Goal: Transaction & Acquisition: Purchase product/service

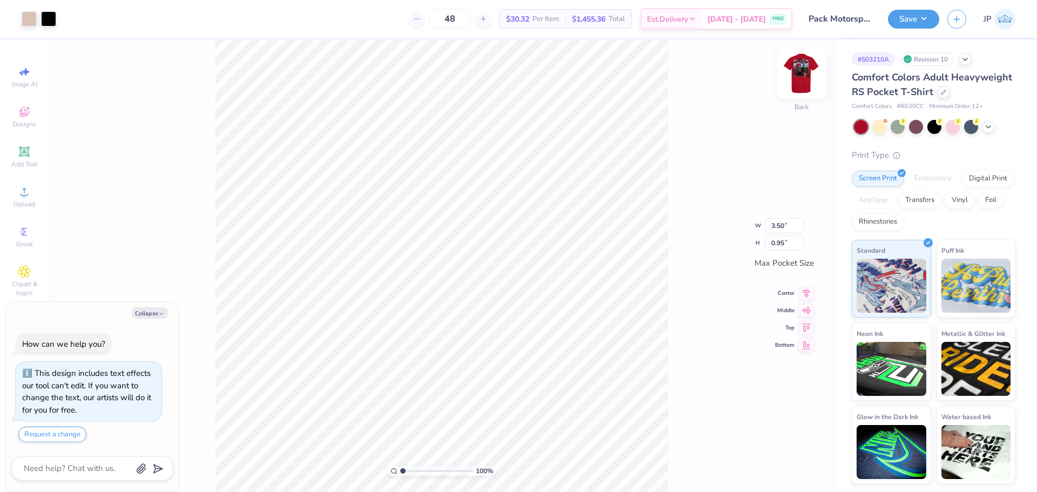
click at [802, 69] on img at bounding box center [801, 73] width 43 height 43
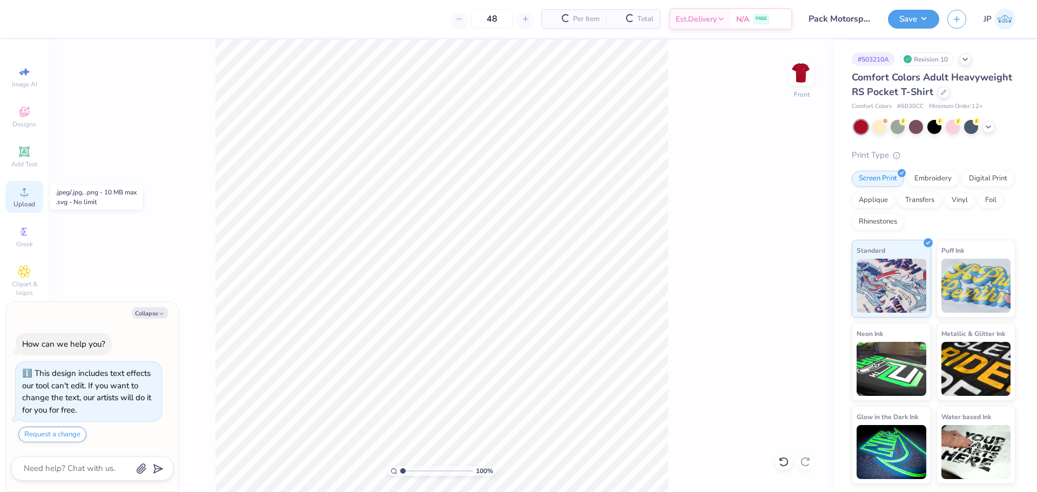
click at [29, 198] on div "Upload" at bounding box center [24, 197] width 38 height 32
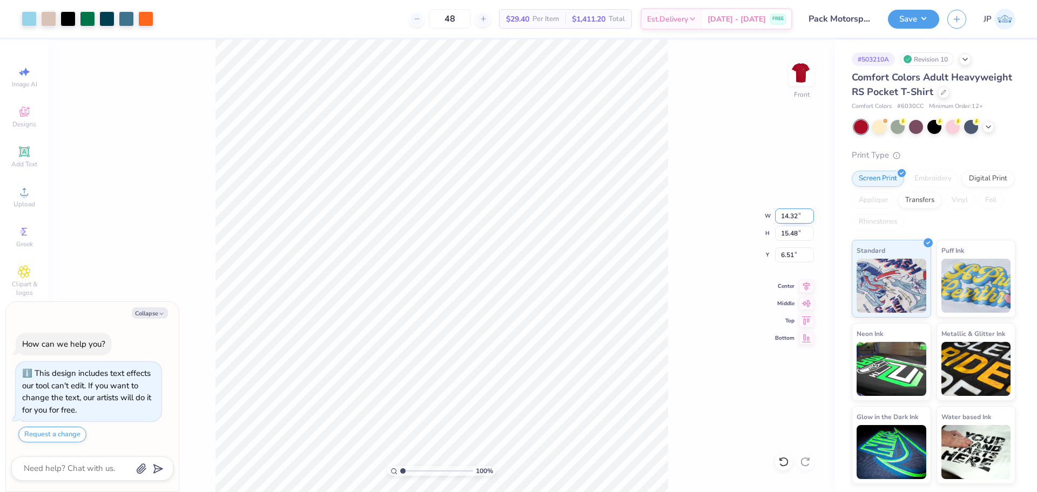
click at [784, 215] on input "14.32" at bounding box center [794, 216] width 39 height 15
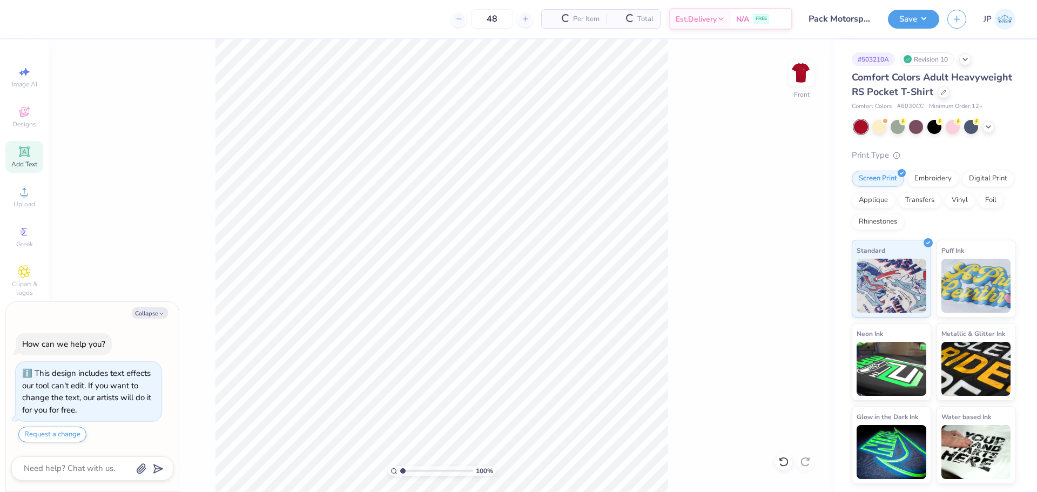
click at [17, 147] on div "Add Text" at bounding box center [24, 157] width 38 height 32
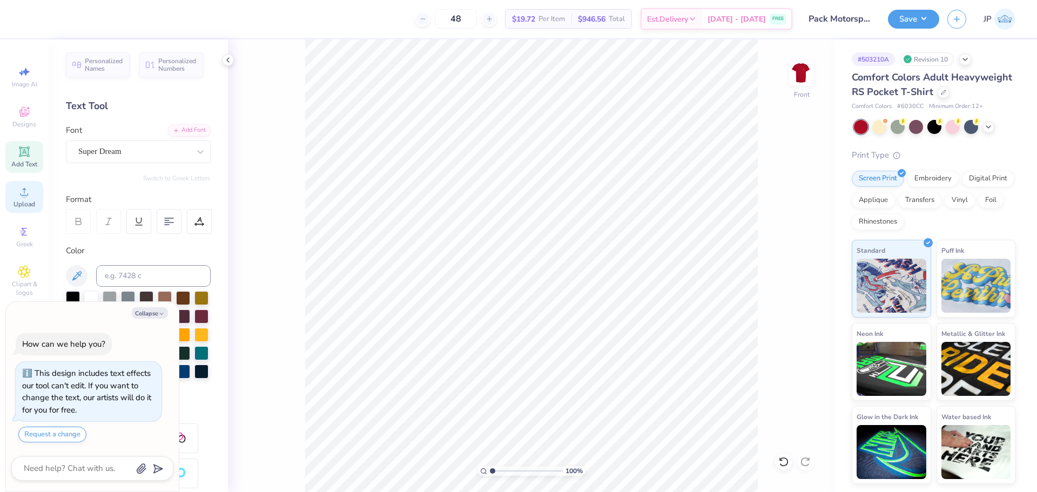
click at [35, 198] on div "Upload" at bounding box center [24, 197] width 38 height 32
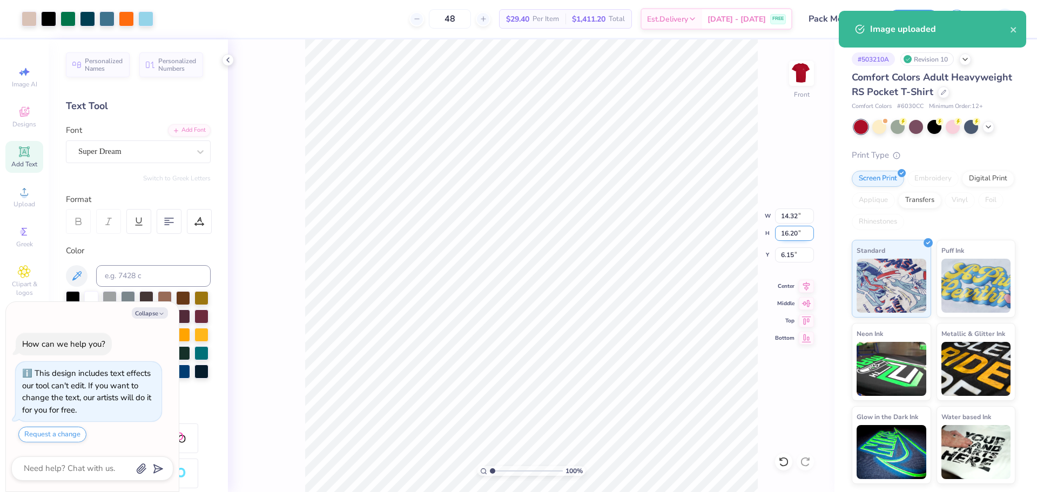
click at [793, 233] on input "16.20" at bounding box center [794, 233] width 39 height 15
click at [792, 235] on input "16.20" at bounding box center [794, 233] width 39 height 15
click at [783, 206] on div "100 % Front W 14.32 14.32 " H 16.20 16.20 " Y 6.15 6.15 " Center Middle Top Bot…" at bounding box center [531, 265] width 607 height 453
click at [787, 214] on div "100 % Front" at bounding box center [531, 265] width 607 height 453
type textarea "x"
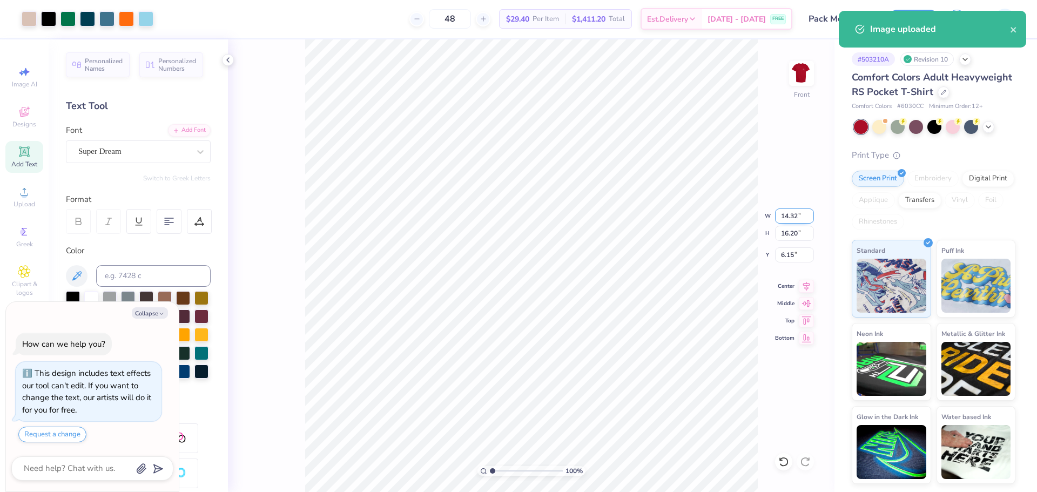
click at [792, 218] on input "14.32" at bounding box center [794, 216] width 39 height 15
type input "12"
type textarea "x"
type input "12.00"
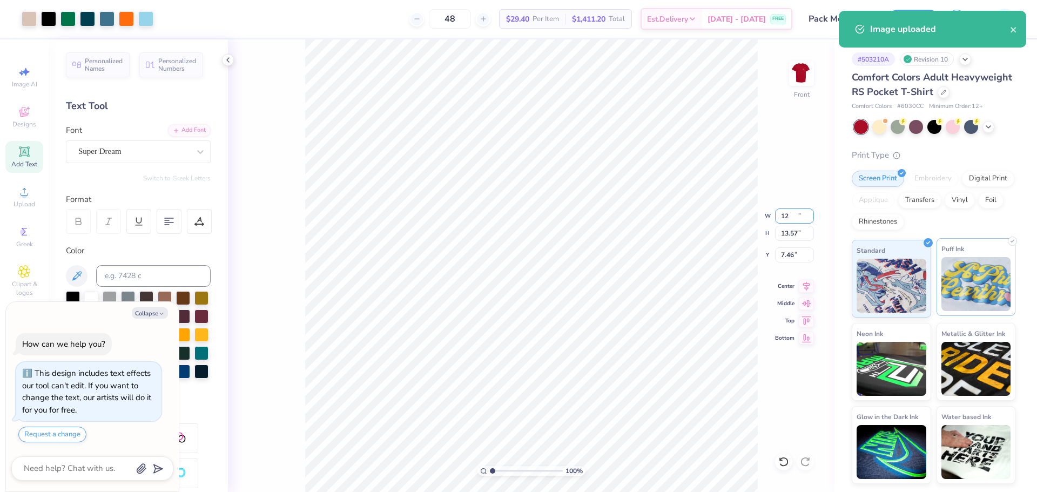
type input "13.57"
click at [788, 251] on input "7.46" at bounding box center [794, 254] width 39 height 15
type input "3"
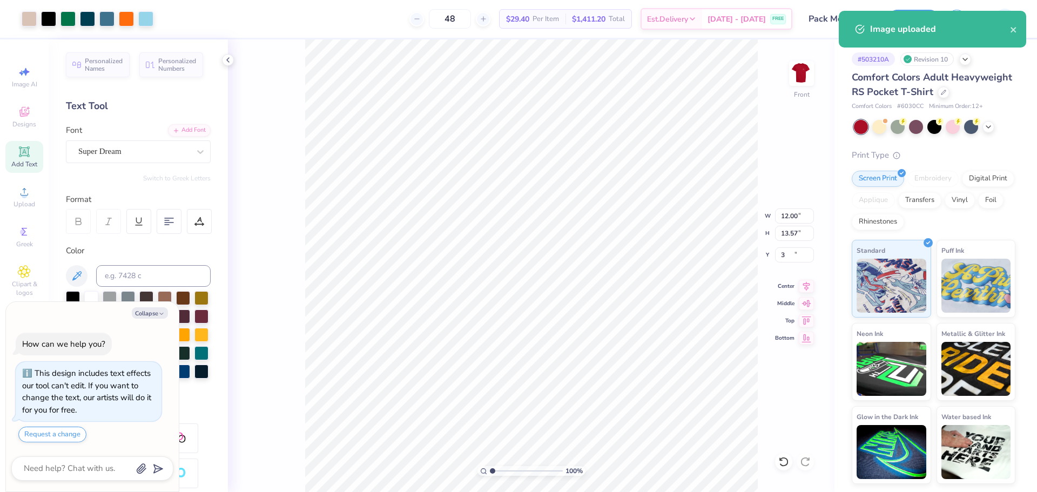
type textarea "x"
type input "3.00"
click at [782, 206] on div "100 % Front W 12.00 12.00 " H 13.57 13.57 " Y 3.00 3.00 " Center Middle Top Bot…" at bounding box center [531, 265] width 607 height 453
click at [782, 206] on div "100 % Front W 12.00 H 13.57 Y 3.00 Center Middle Top Bottom" at bounding box center [531, 265] width 607 height 453
type textarea "x"
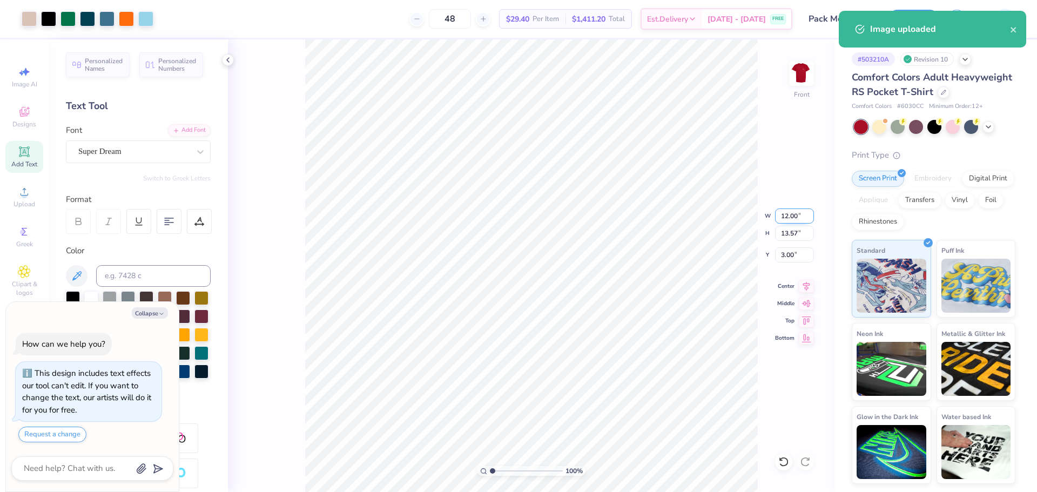
click at [790, 217] on input "12.00" at bounding box center [794, 216] width 39 height 15
type input "12.5"
type textarea "x"
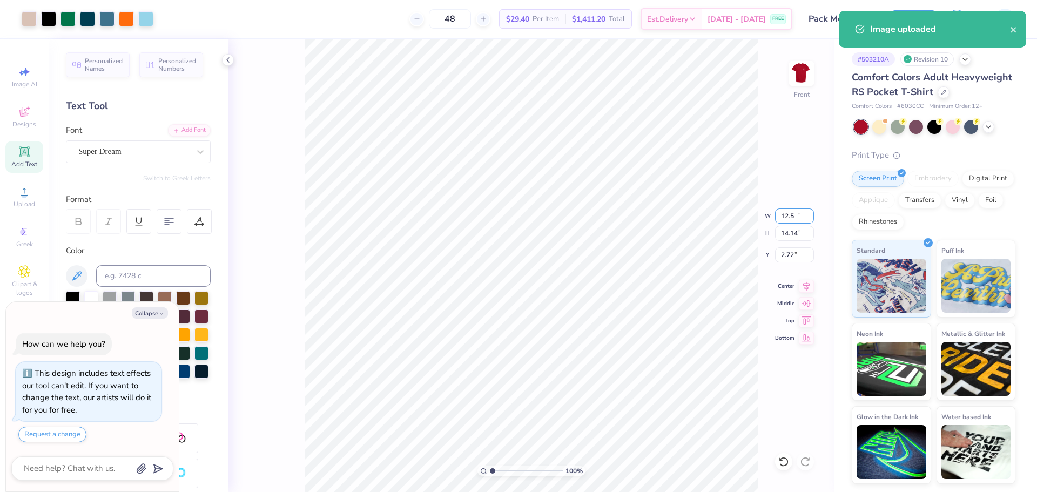
type input "12.50"
type input "14.14"
click at [783, 253] on input "2.72" at bounding box center [794, 254] width 39 height 15
type input "3"
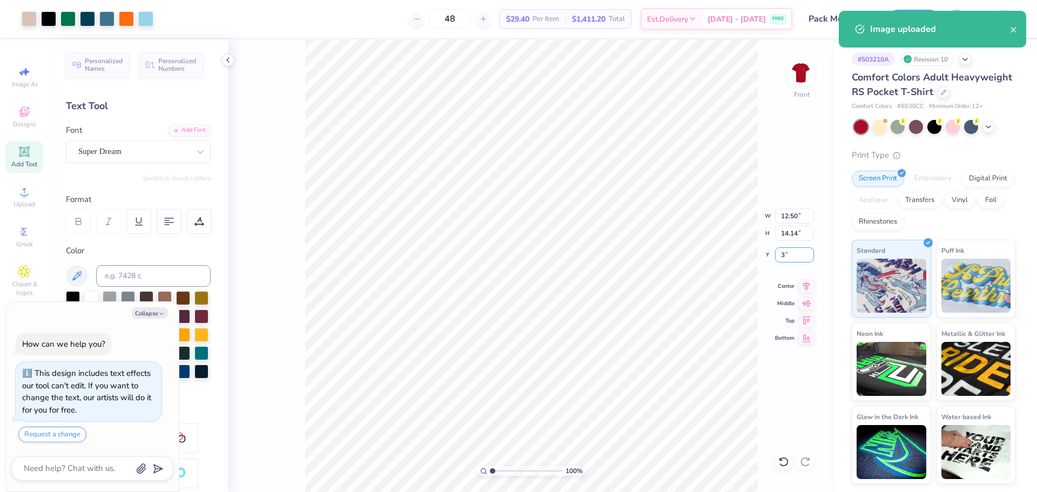
type textarea "x"
type input "3.00"
click at [667, 32] on div "48 $29.40 Per Item $1,411.20 Total Est. Delivery Aug 24 - 27 FREE" at bounding box center [477, 19] width 631 height 38
click at [1012, 24] on div "Image uploaded" at bounding box center [933, 33] width 192 height 49
drag, startPoint x: 1019, startPoint y: 28, endPoint x: 829, endPoint y: 49, distance: 190.2
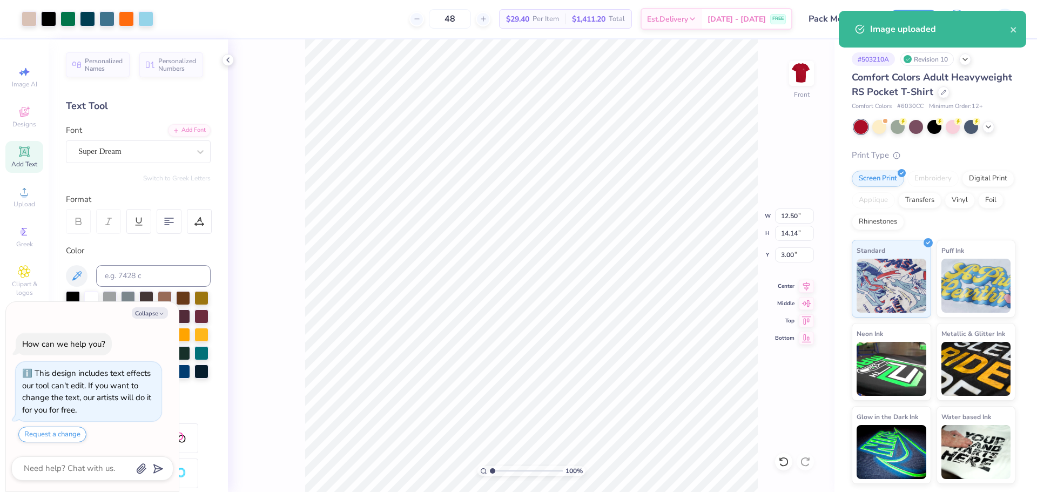
click at [1016, 28] on div "Image uploaded" at bounding box center [933, 33] width 192 height 49
click at [1012, 32] on div "Image uploaded" at bounding box center [933, 33] width 192 height 49
click at [1015, 28] on div "Image uploaded" at bounding box center [933, 33] width 192 height 49
click at [916, 17] on div "Image uploaded" at bounding box center [933, 33] width 192 height 49
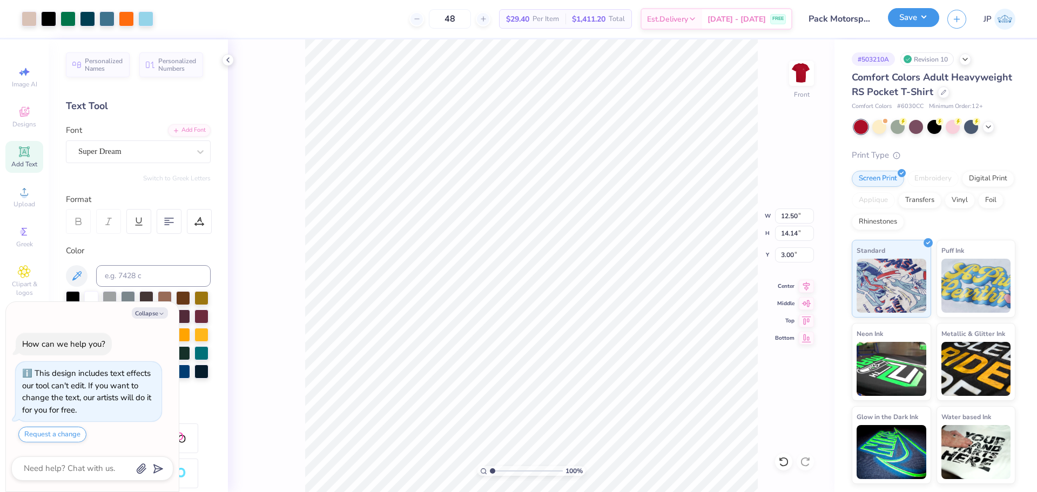
click at [932, 16] on button "Save" at bounding box center [913, 17] width 51 height 19
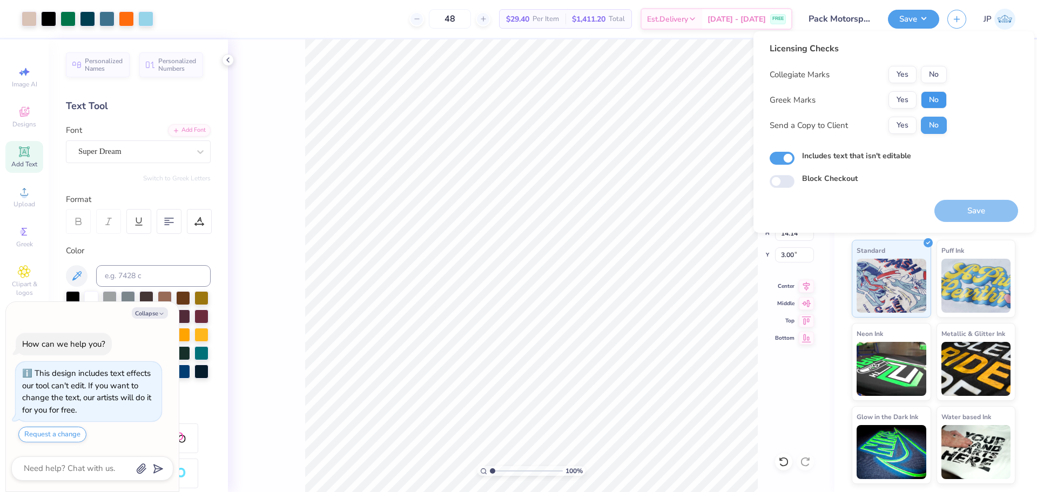
click at [942, 97] on button "No" at bounding box center [934, 99] width 26 height 17
click at [937, 75] on button "No" at bounding box center [934, 74] width 26 height 17
click at [980, 212] on button "Save" at bounding box center [977, 211] width 84 height 22
type textarea "x"
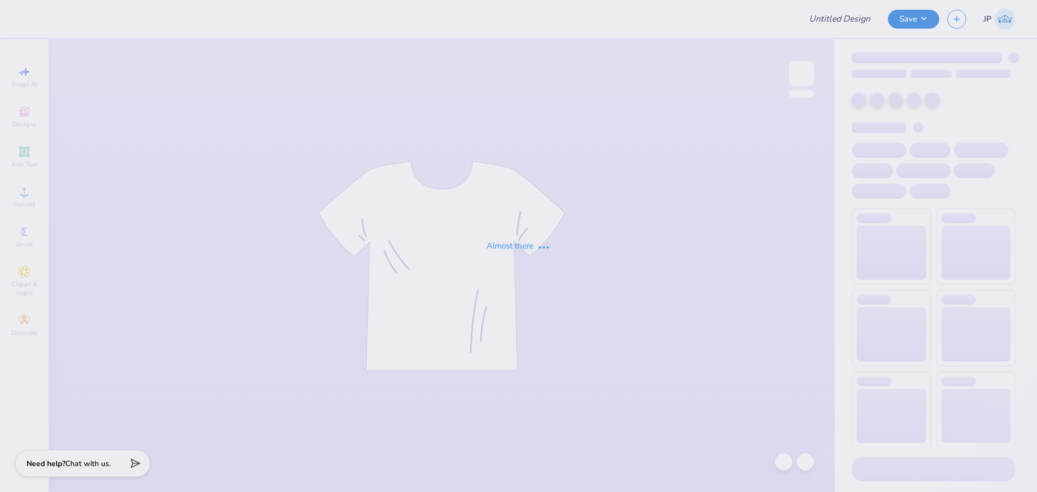
type input "KD kisses"
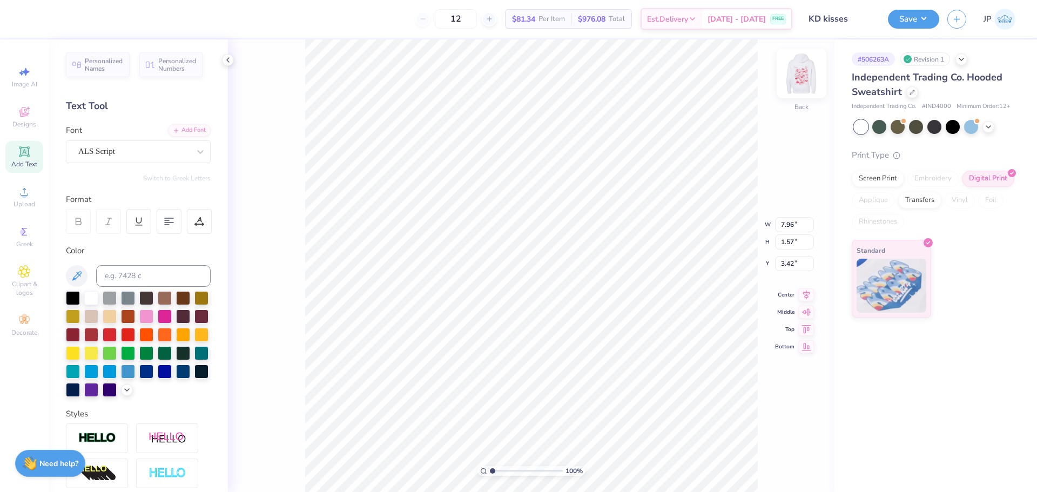
click at [809, 81] on img at bounding box center [801, 73] width 43 height 43
click at [17, 194] on div "Upload" at bounding box center [24, 197] width 38 height 32
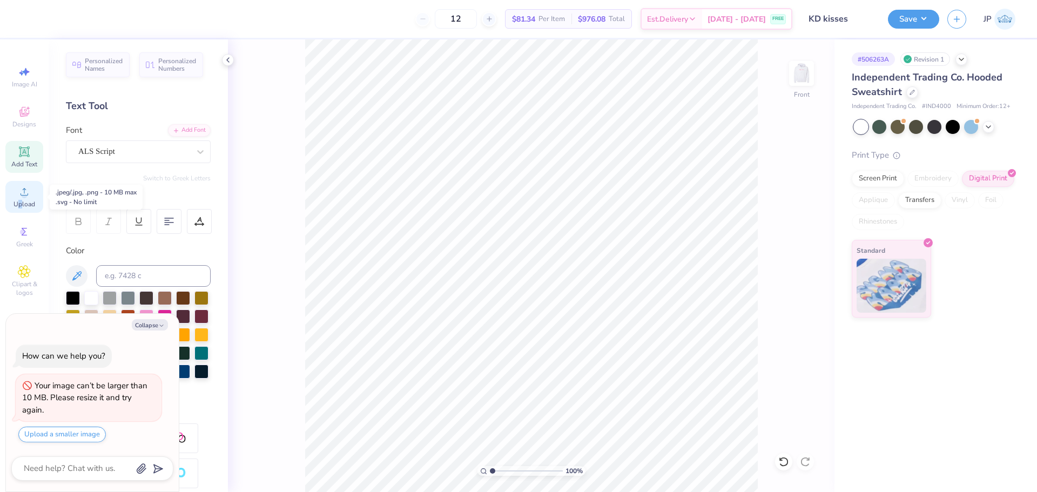
click at [21, 201] on span "Upload" at bounding box center [25, 204] width 22 height 9
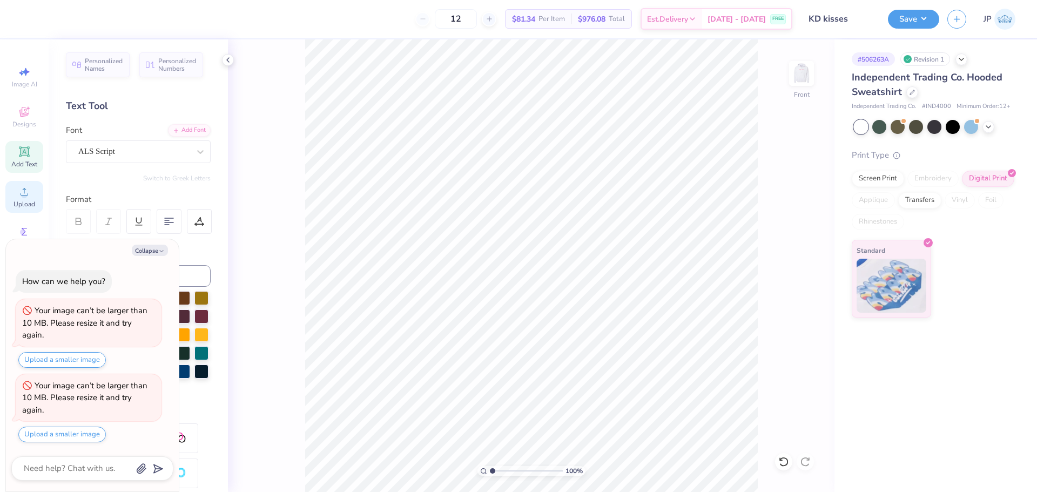
click at [26, 201] on span "Upload" at bounding box center [25, 204] width 22 height 9
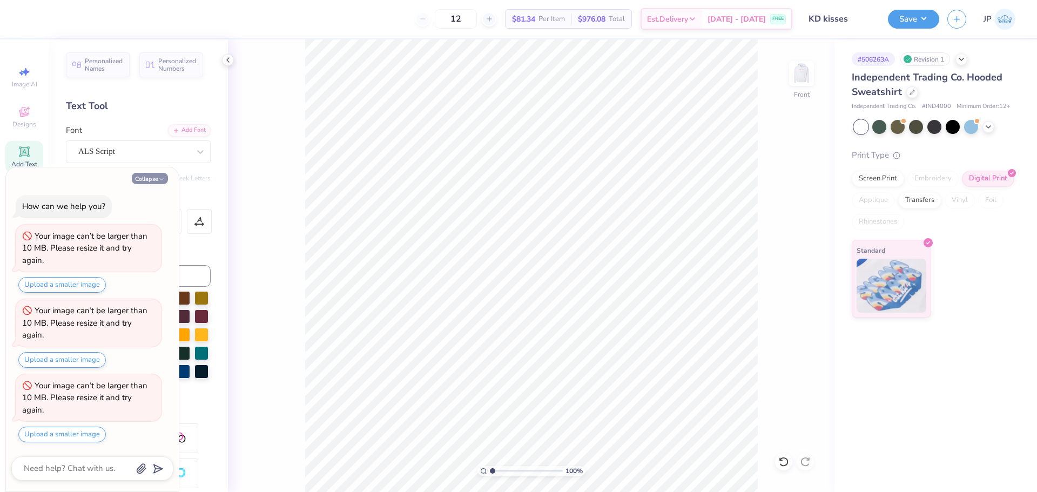
click at [165, 176] on button "Collapse" at bounding box center [150, 178] width 36 height 11
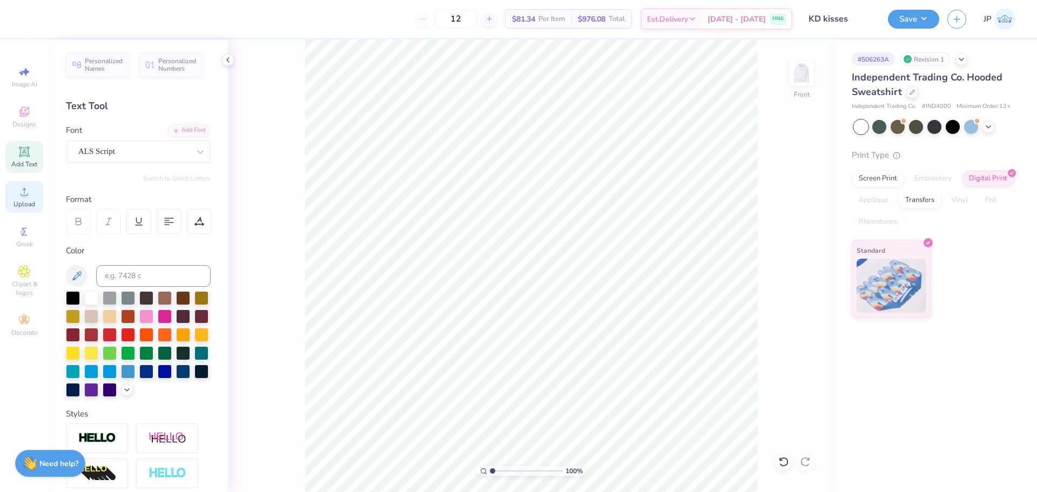
click at [32, 203] on span "Upload" at bounding box center [25, 204] width 22 height 9
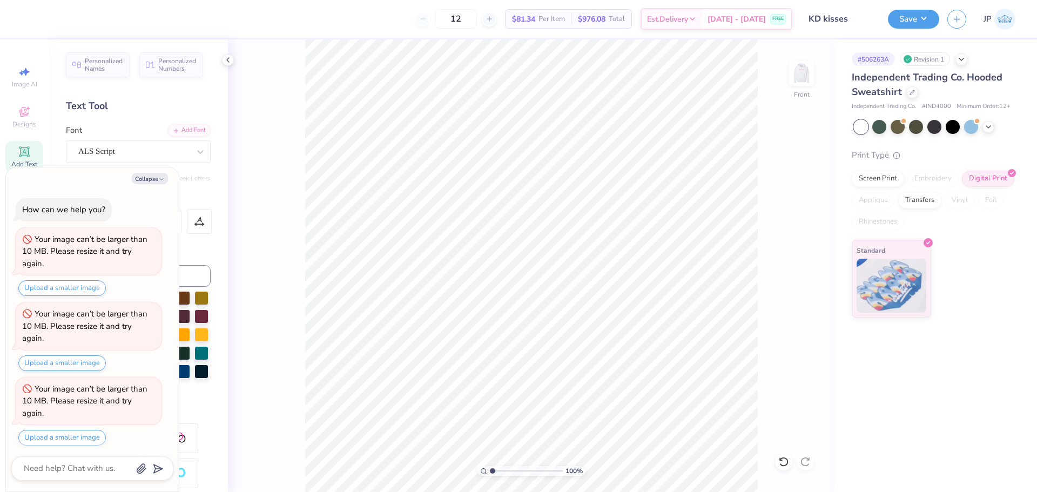
scroll to position [78, 0]
click at [157, 182] on button "Collapse" at bounding box center [150, 178] width 36 height 11
type textarea "x"
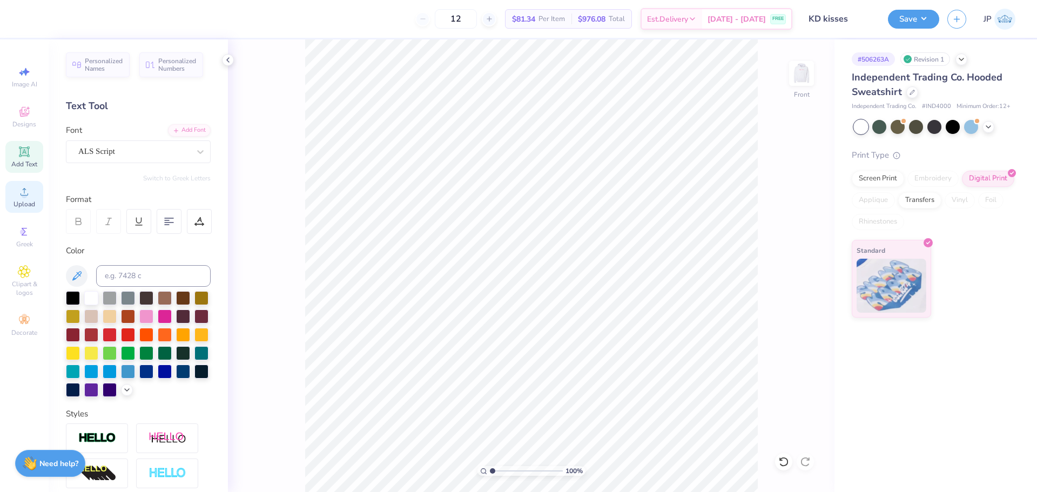
click at [25, 195] on icon at bounding box center [25, 192] width 8 height 8
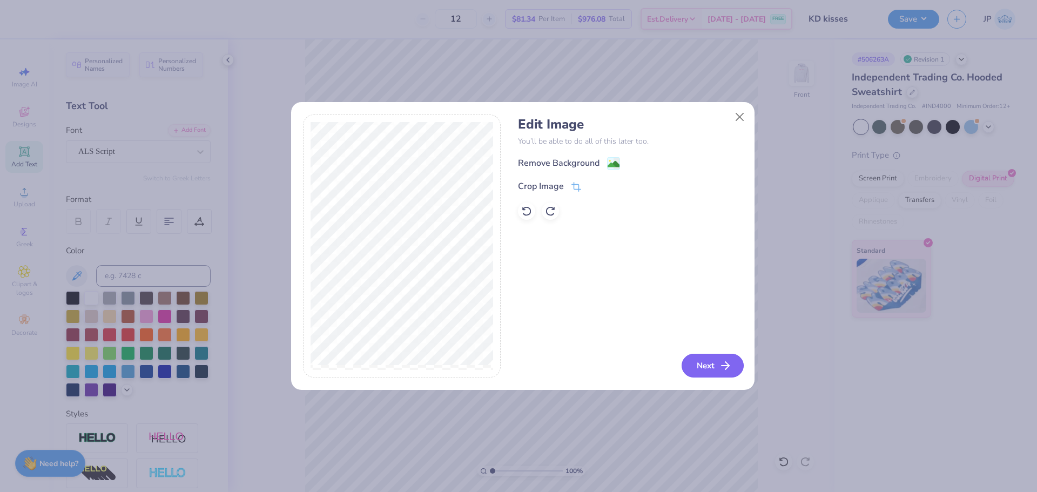
click at [714, 363] on button "Next" at bounding box center [713, 366] width 62 height 24
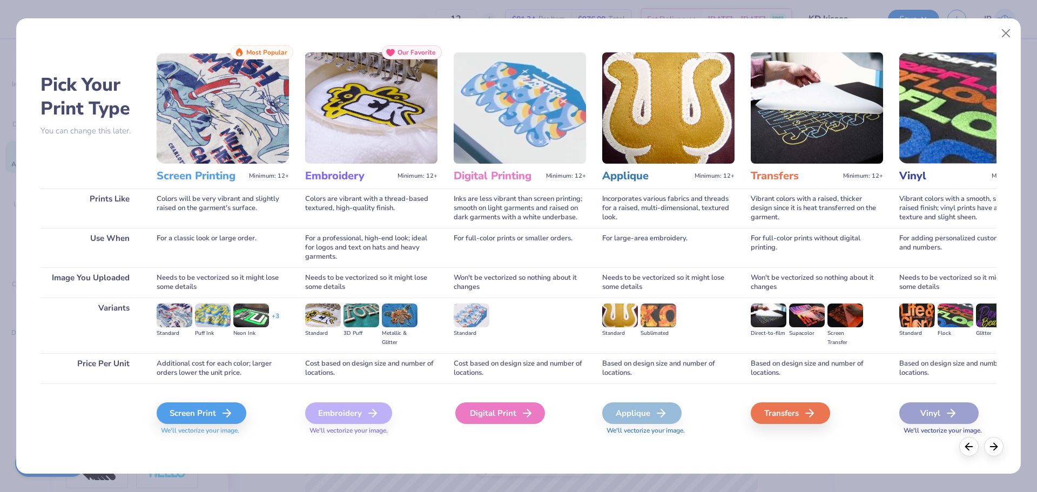
click at [531, 418] on icon at bounding box center [527, 413] width 13 height 13
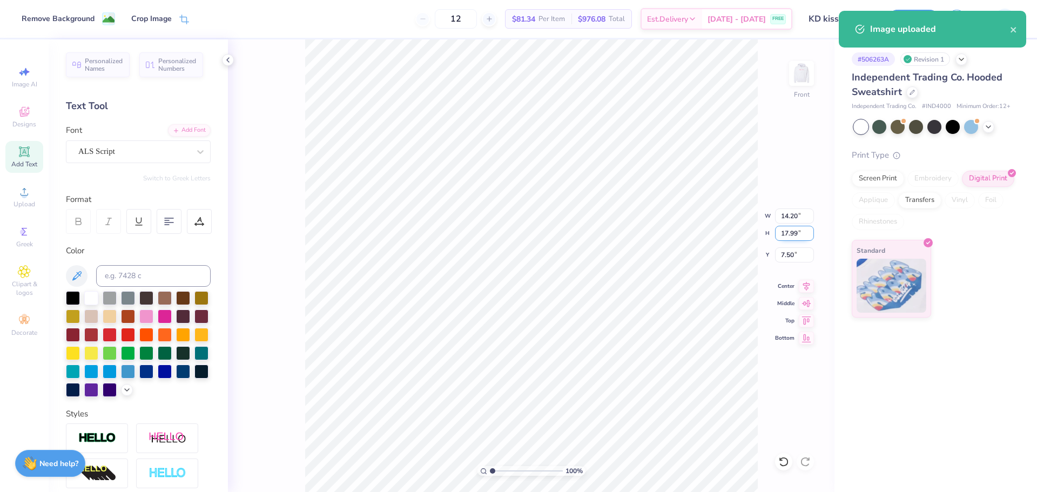
click at [791, 229] on input "17.99" at bounding box center [794, 233] width 39 height 15
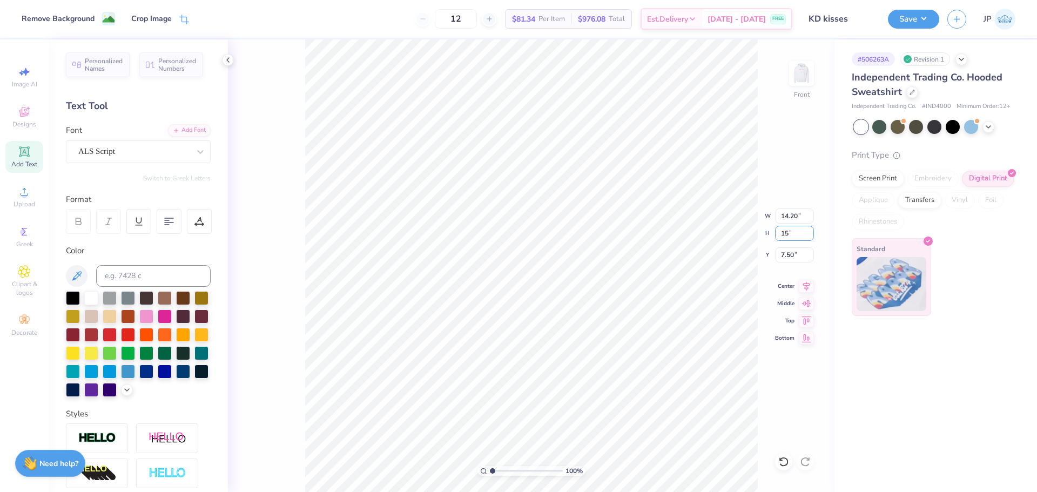
type input "15"
type input "11.84"
type input "15.00"
type input "9.00"
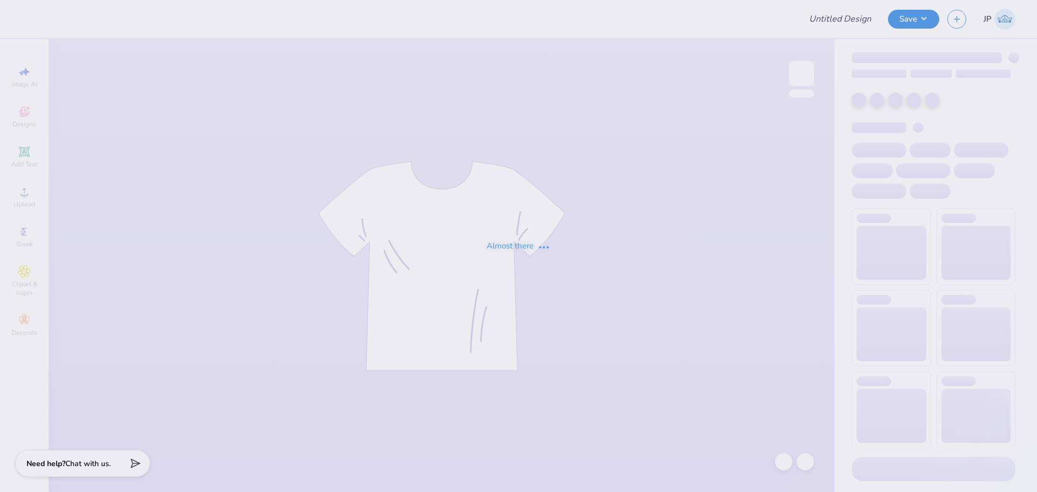
type input "stethascope"
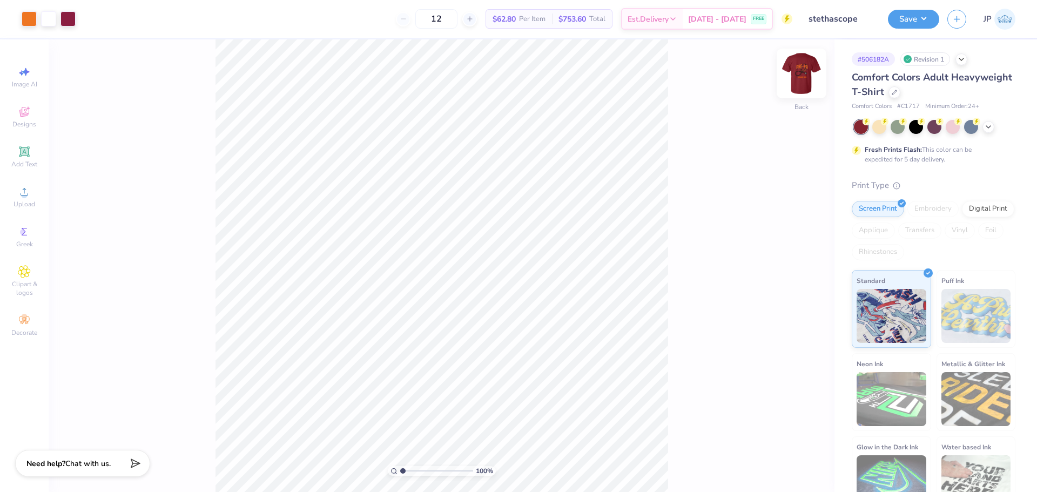
click at [811, 66] on img at bounding box center [801, 73] width 43 height 43
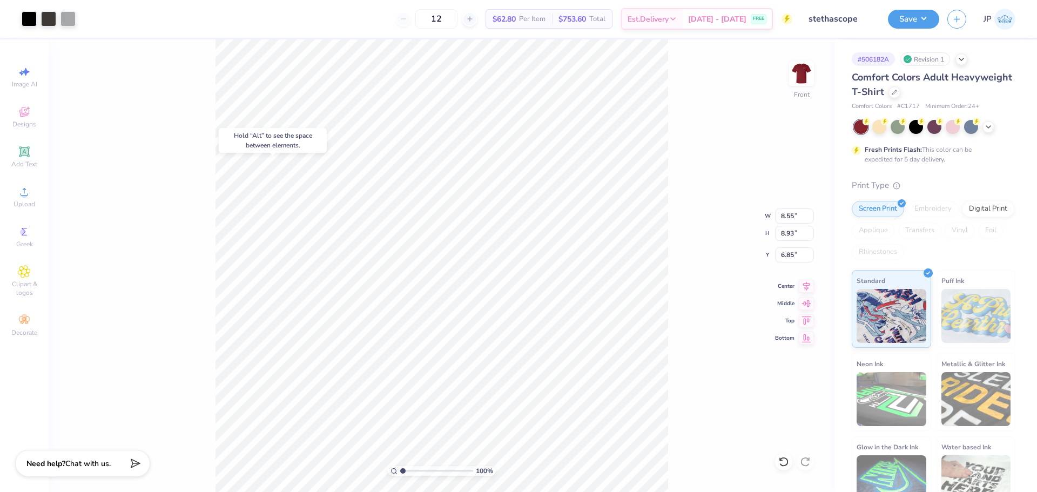
type input "7.02"
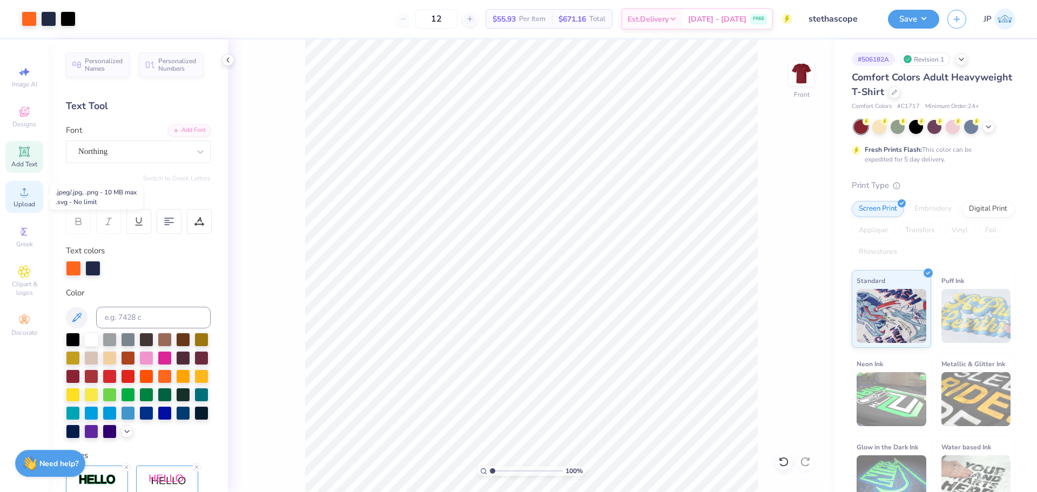
click at [25, 203] on span "Upload" at bounding box center [25, 204] width 22 height 9
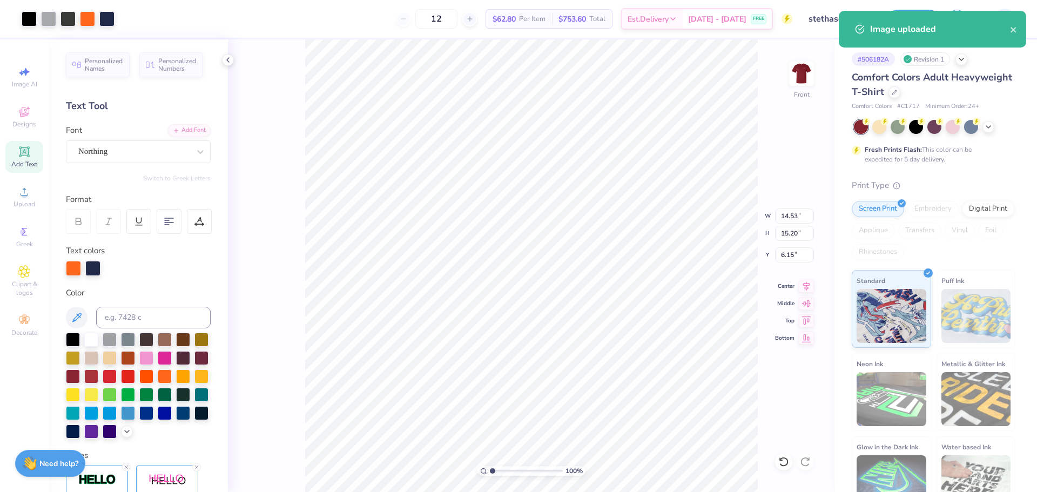
drag, startPoint x: 765, startPoint y: 212, endPoint x: 772, endPoint y: 214, distance: 6.8
click at [765, 213] on div "100 % Front W 14.53 14.53 " H 15.20 15.20 " Y 6.15 6.15 " Center Middle Top Bot…" at bounding box center [531, 265] width 607 height 453
click at [784, 214] on div "100 % Front W 14.53 H 15.20 Y 6.15 Center Middle Top Bottom" at bounding box center [531, 265] width 607 height 453
click at [784, 214] on div "100 % Front" at bounding box center [531, 265] width 607 height 453
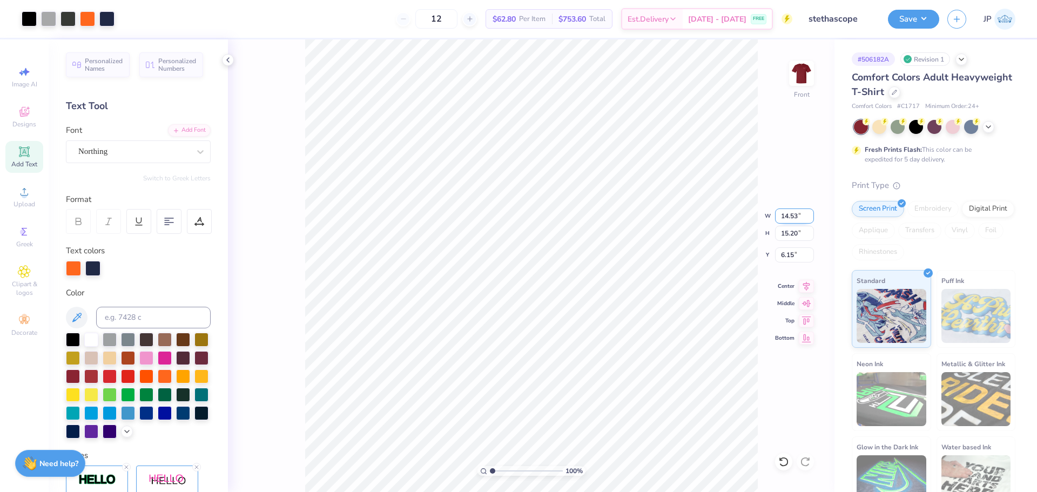
click at [777, 218] on input "14.53" at bounding box center [794, 216] width 39 height 15
type input ".5"
type input "8.55"
type input "8.94"
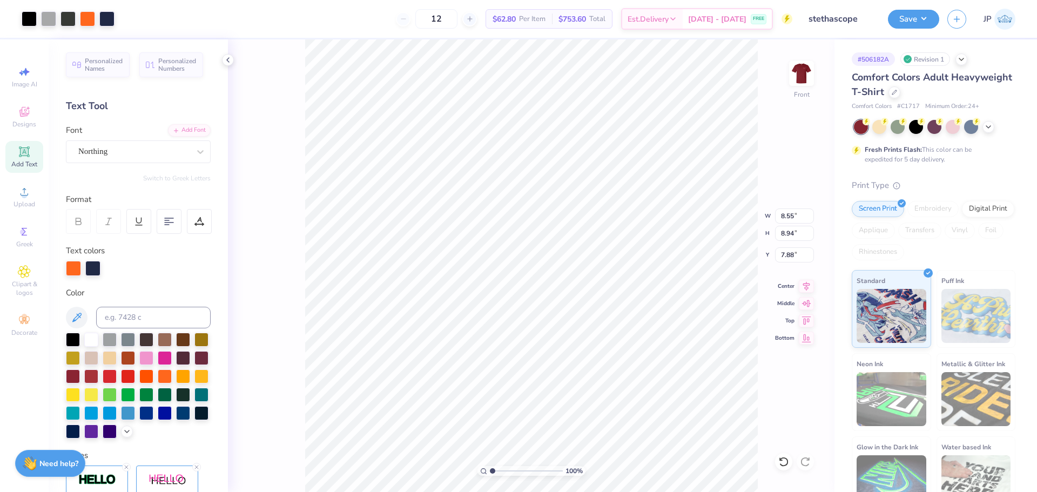
type input "6.81"
click at [595, 481] on li "Send to Back" at bounding box center [602, 478] width 85 height 21
type input "6.05"
type input "1.01"
type input "16.05"
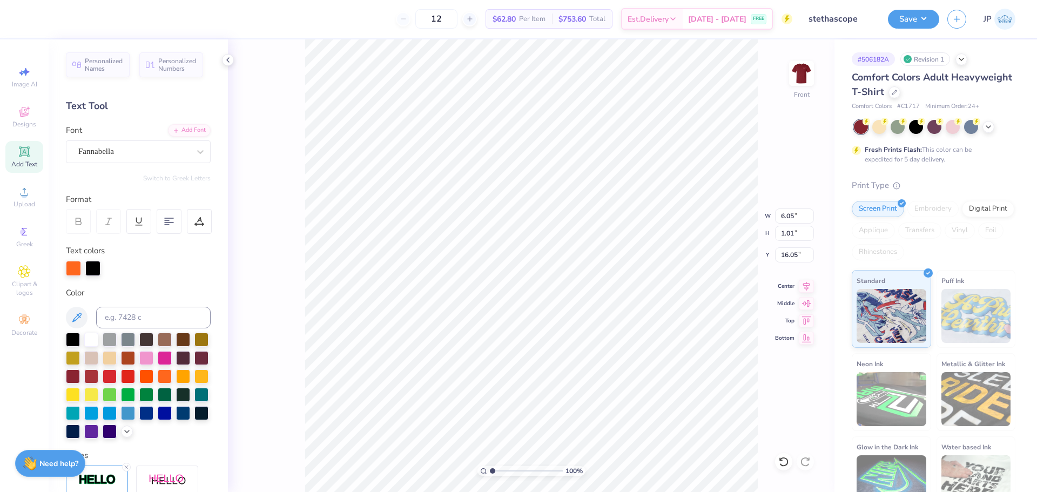
scroll to position [9, 4]
type textarea "@Virginia Tech®"
drag, startPoint x: 492, startPoint y: 469, endPoint x: 505, endPoint y: 468, distance: 13.5
type input "2.75"
click at [505, 468] on input "range" at bounding box center [526, 471] width 73 height 10
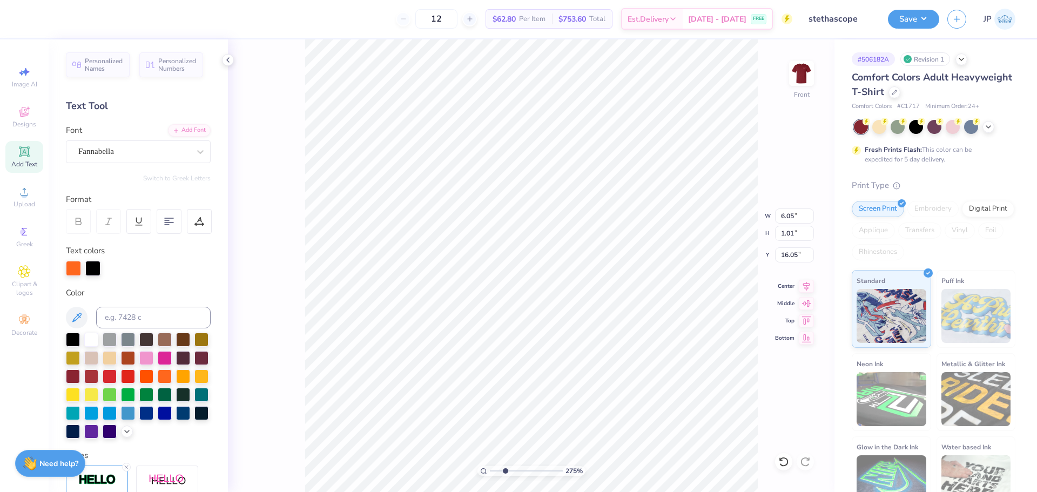
type input "7.03"
type input "1.20"
type input "15.95"
type input "6.05"
type input "1.01"
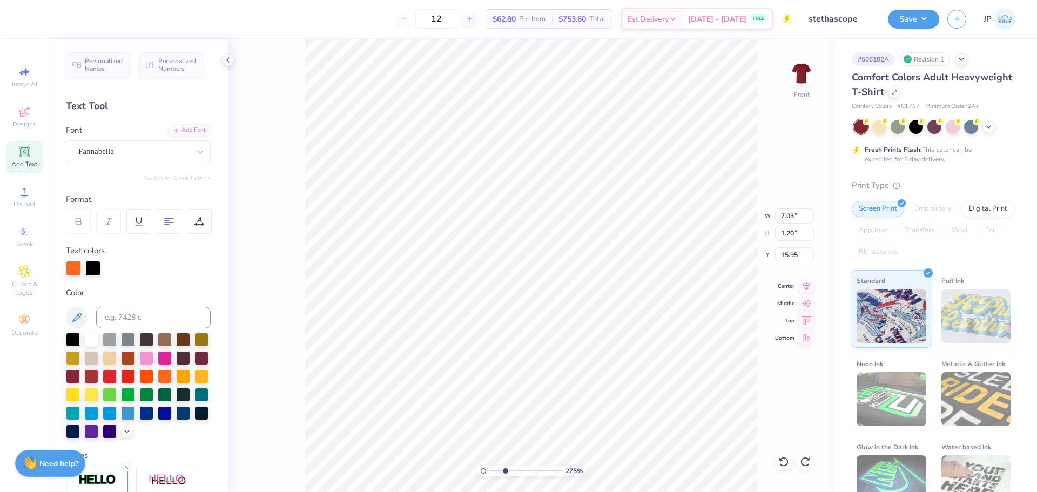
type input "16.05"
type input "17.45"
type textarea "®"
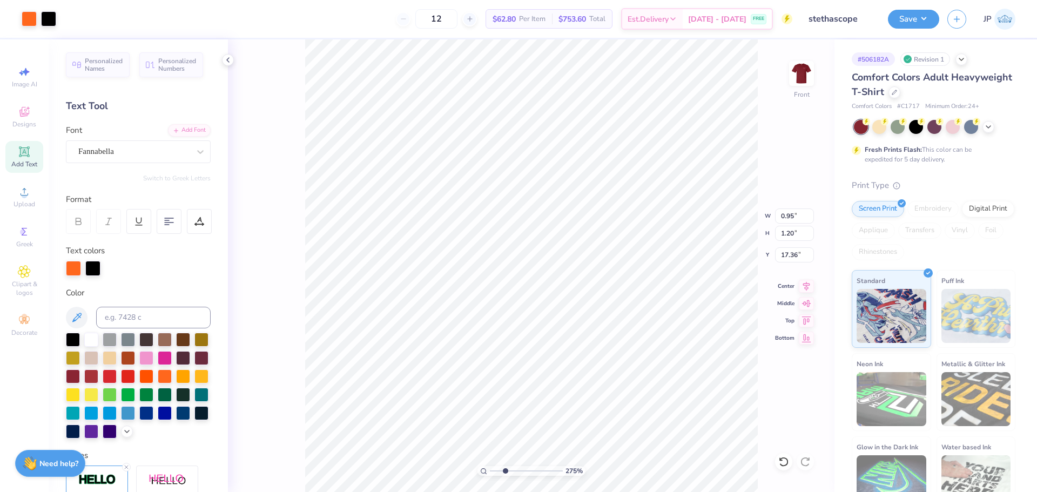
type input "17.45"
type input "0.47"
type input "0.60"
type input "15.83"
type input "0.38"
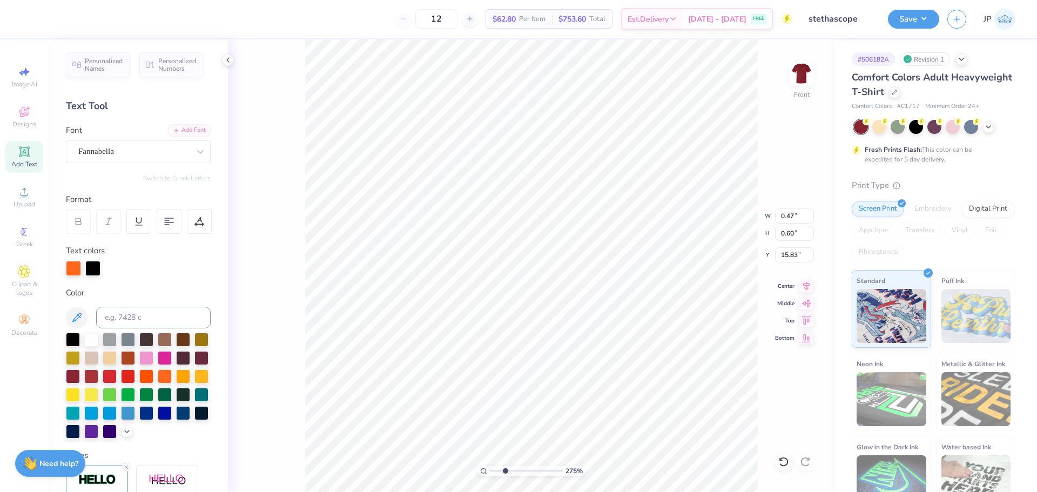
type input "0.49"
type input "15.88"
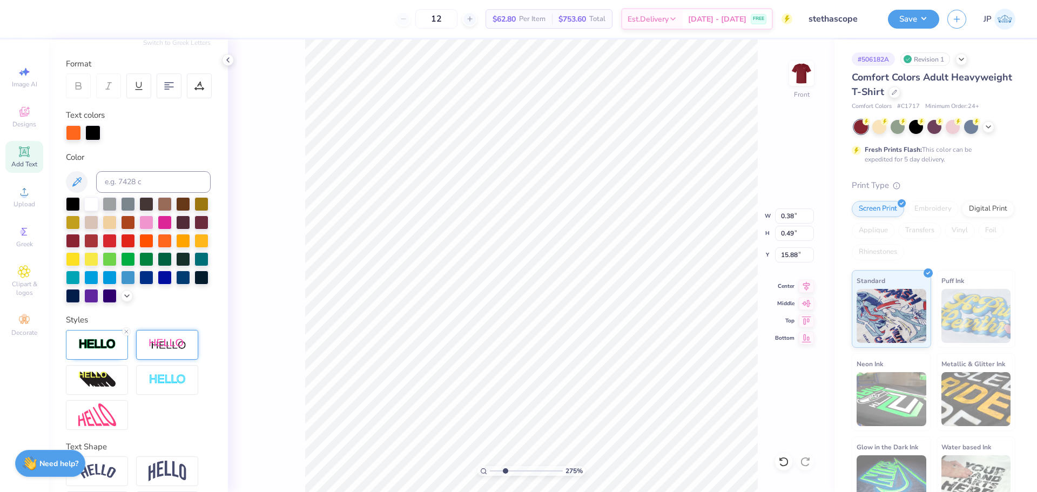
scroll to position [137, 0]
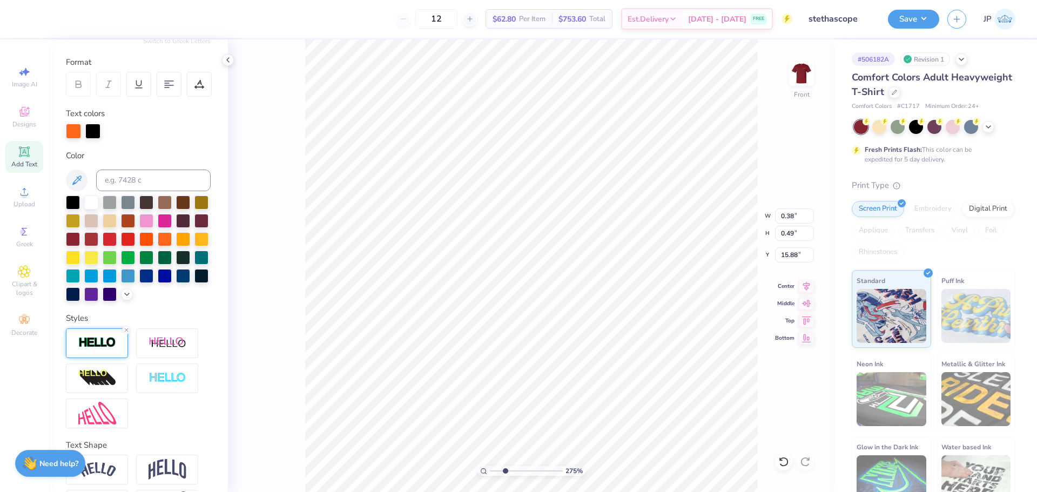
click at [98, 349] on img at bounding box center [97, 343] width 38 height 12
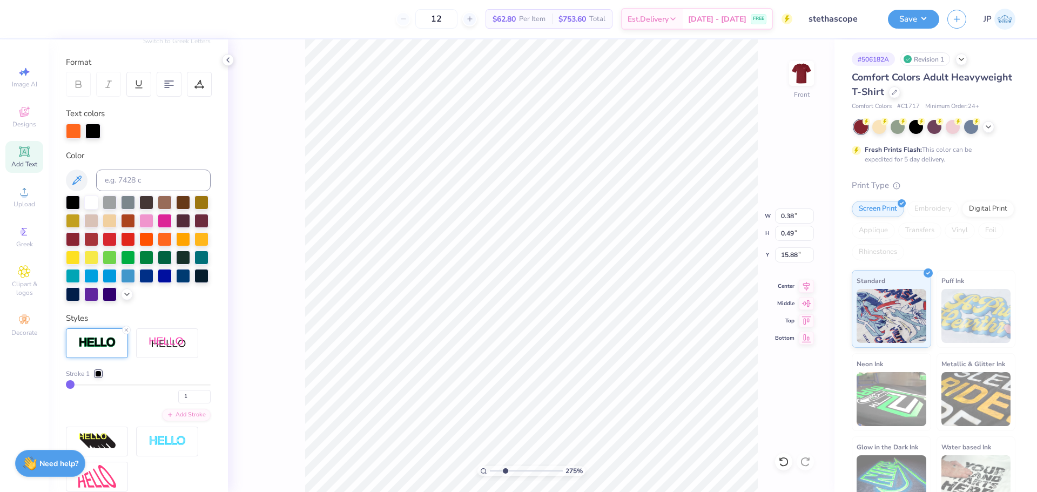
type input "4"
type input "5"
click at [76, 386] on input "range" at bounding box center [138, 385] width 145 height 2
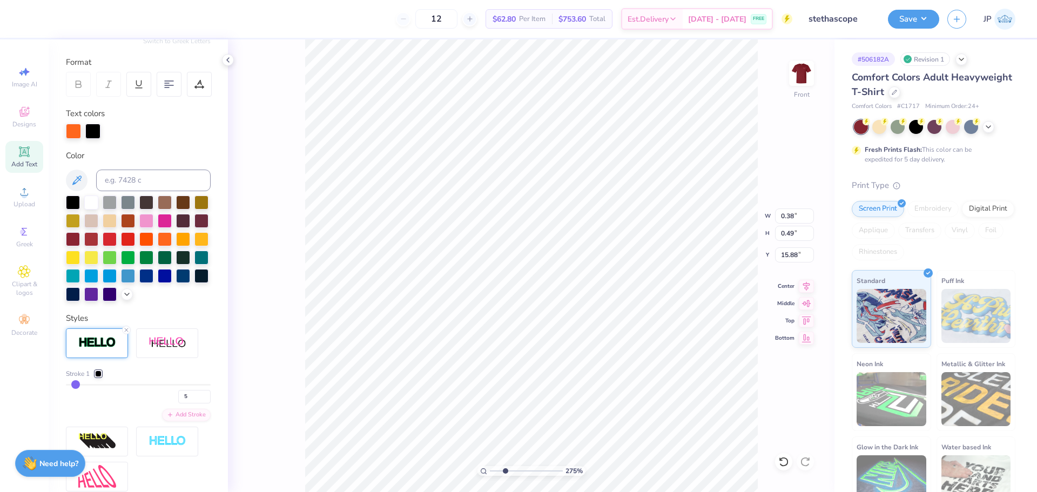
type input "4"
type input "3"
type input "2"
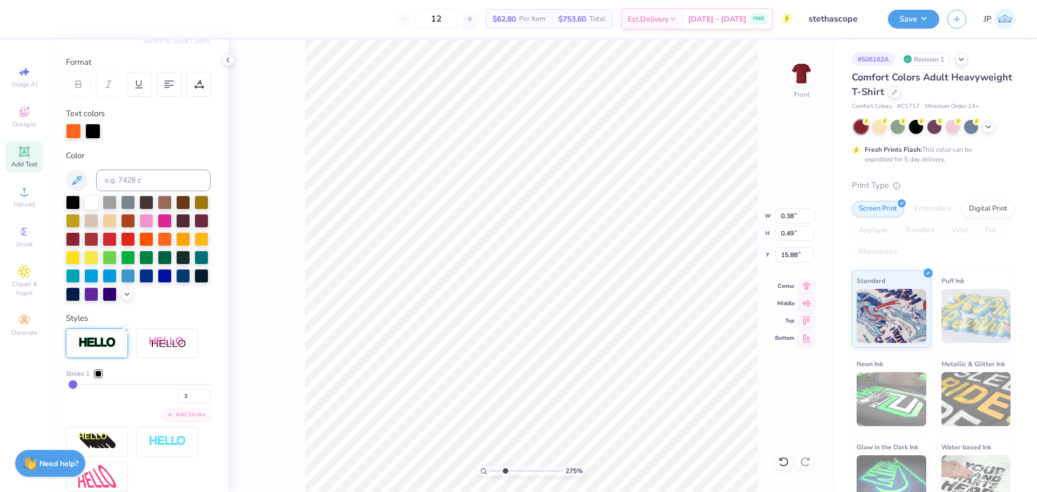
type input "2"
type input "1"
click at [71, 386] on input "range" at bounding box center [138, 385] width 145 height 2
type input "2"
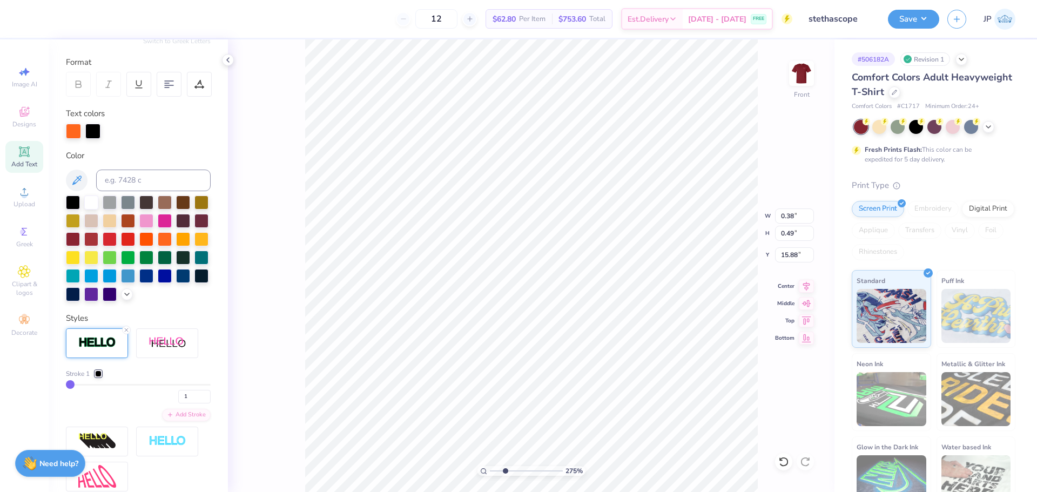
type input "2"
click at [72, 386] on input "range" at bounding box center [138, 385] width 145 height 2
type input "0.39"
click at [690, 372] on li "Group" at bounding box center [694, 373] width 85 height 21
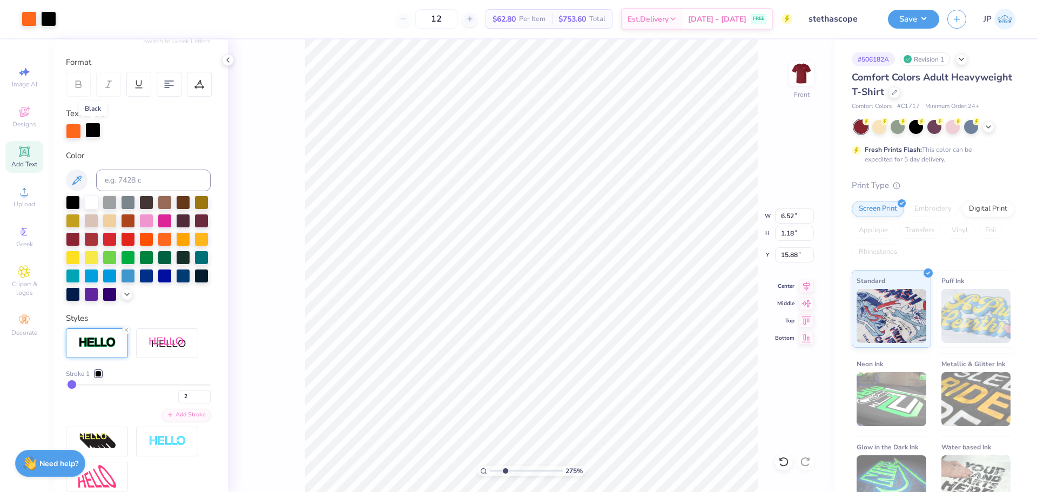
click at [93, 129] on div at bounding box center [92, 130] width 15 height 15
click at [123, 298] on icon at bounding box center [127, 293] width 9 height 9
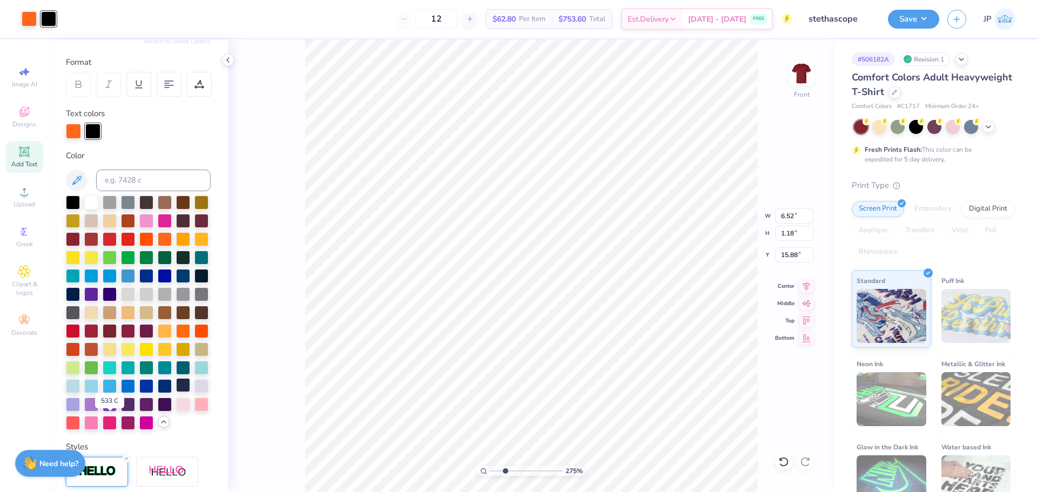
click at [176, 392] on div at bounding box center [183, 385] width 14 height 14
type input "1"
click at [491, 471] on input "range" at bounding box center [526, 471] width 73 height 10
type input "8.83"
type input "3.89"
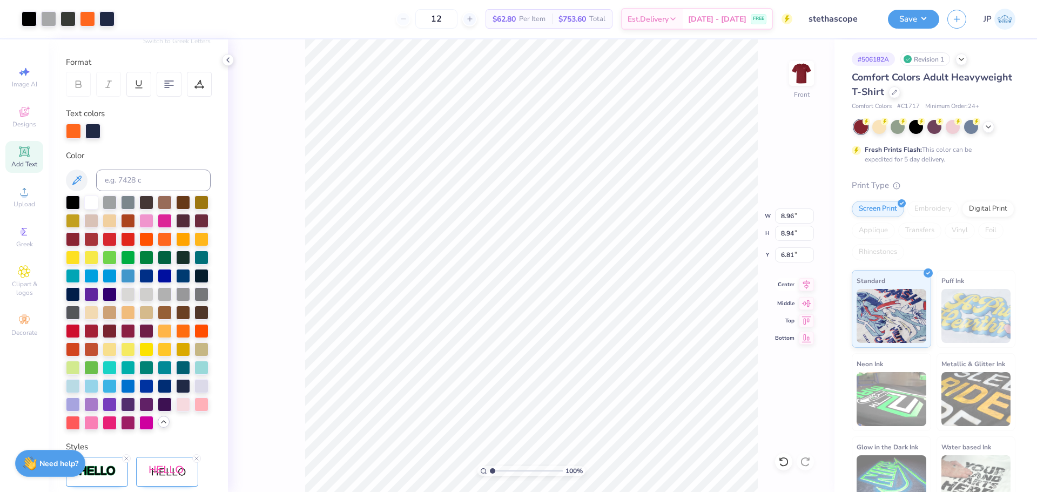
click at [804, 291] on icon at bounding box center [806, 284] width 15 height 13
click at [804, 285] on icon at bounding box center [806, 284] width 15 height 13
drag, startPoint x: 808, startPoint y: 285, endPoint x: 807, endPoint y: 300, distance: 15.7
click at [807, 285] on icon at bounding box center [806, 286] width 15 height 13
click at [807, 300] on icon at bounding box center [806, 301] width 9 height 7
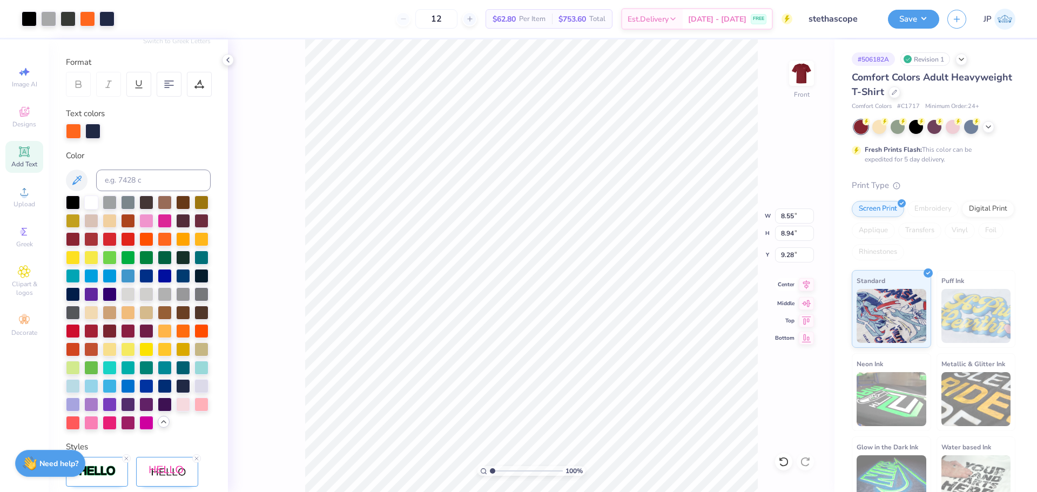
click at [804, 287] on icon at bounding box center [806, 284] width 15 height 13
type input "6.81"
click at [809, 287] on icon at bounding box center [806, 284] width 15 height 13
click at [806, 286] on icon at bounding box center [806, 284] width 15 height 13
click at [561, 373] on li "Group" at bounding box center [565, 373] width 85 height 21
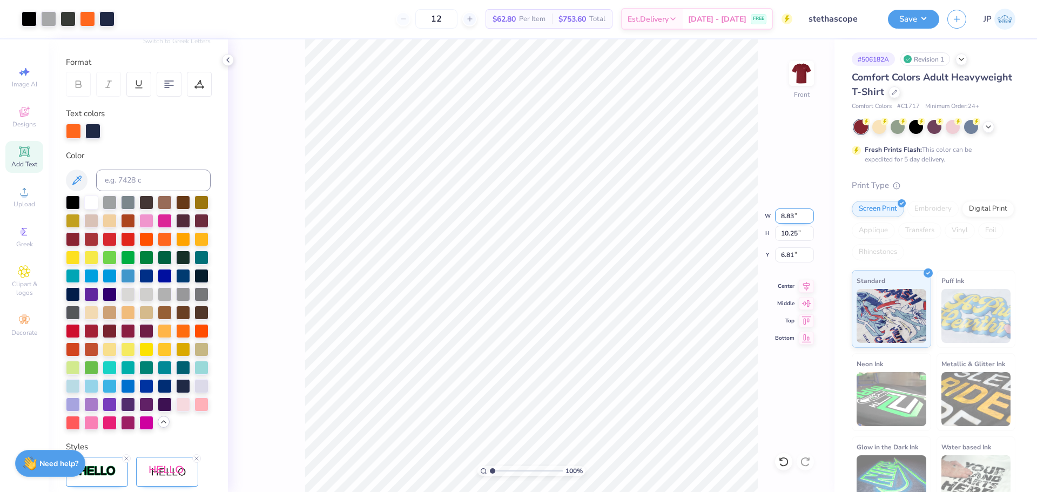
click at [796, 212] on input "8.83" at bounding box center [794, 216] width 39 height 15
type input "10.00"
type input "11.60"
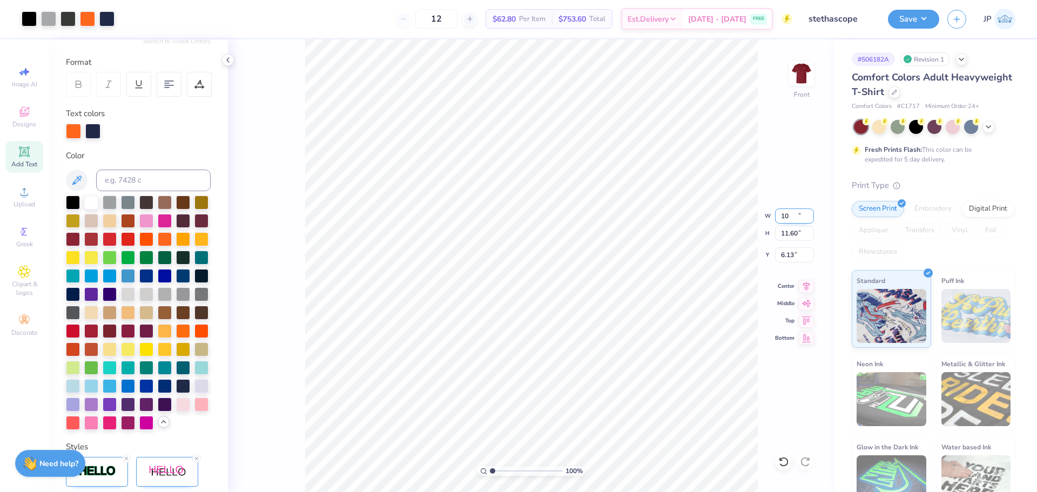
type input "6.13"
click at [782, 245] on div "100 % Front W 10.00 10.00 " H 11.60 11.60 " Y 6.13 6.13 " Center Middle Top Bot…" at bounding box center [531, 265] width 607 height 453
click at [796, 250] on input "6.13" at bounding box center [794, 254] width 39 height 15
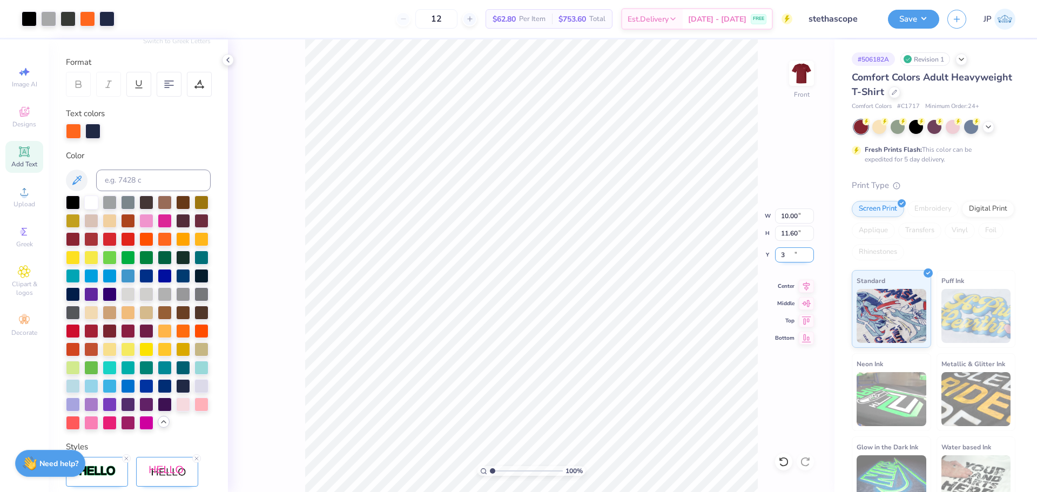
type input "3.00"
click at [793, 79] on img at bounding box center [801, 73] width 43 height 43
click at [794, 215] on div "100 % Back W 4.22 4.22 " H 1.99 1.99 " Y 3.00 3.00 " Center Middle Top Bottom" at bounding box center [531, 265] width 607 height 453
click at [792, 227] on div "100 % Back W 4.22 H 1.99 Y 3.00 Center Middle Top Bottom" at bounding box center [531, 265] width 607 height 453
click at [782, 220] on input "4.22" at bounding box center [794, 224] width 39 height 15
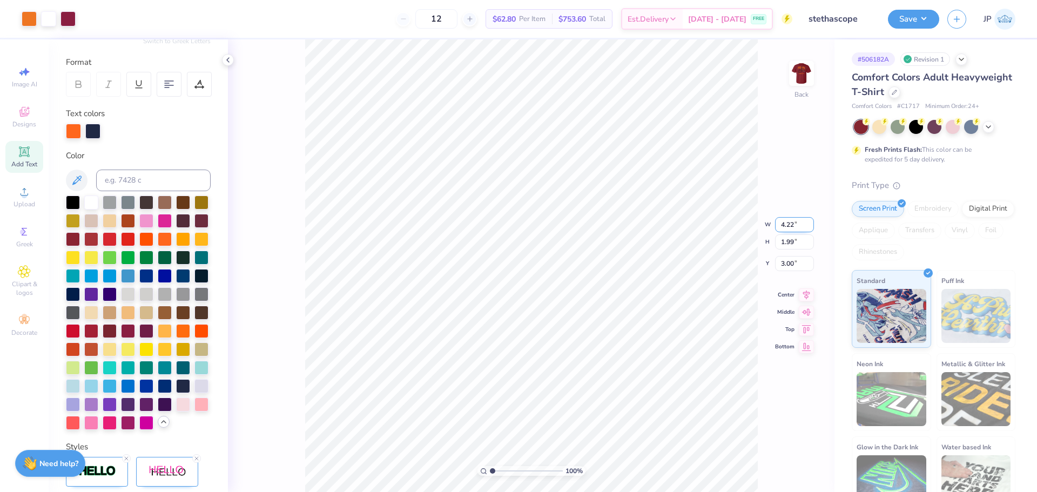
click at [783, 221] on input "4.22" at bounding box center [794, 224] width 39 height 15
type input "4.00"
type input "1.88"
click at [794, 262] on input "3.05" at bounding box center [794, 254] width 39 height 15
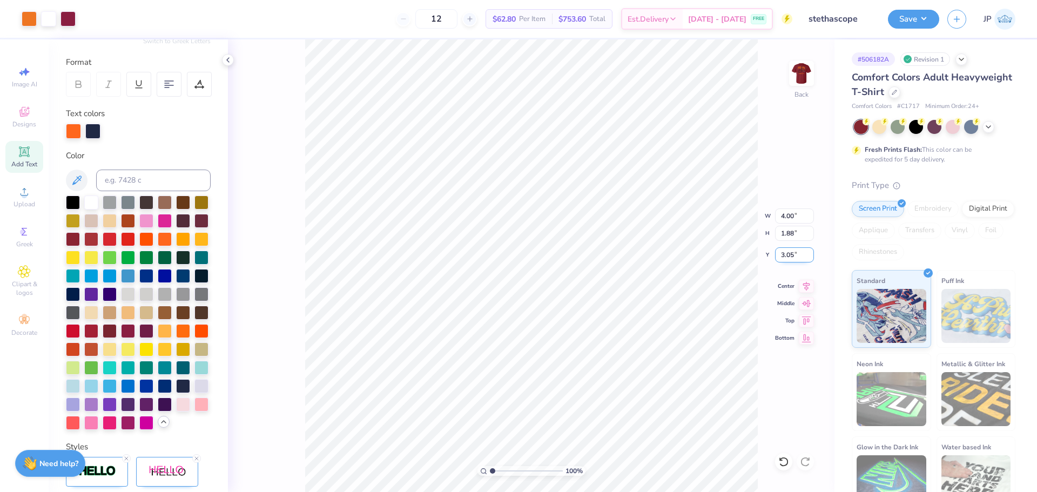
click at [791, 257] on input "3.05" at bounding box center [794, 254] width 39 height 15
type input "3.00"
click at [796, 76] on img at bounding box center [801, 73] width 43 height 43
drag, startPoint x: 504, startPoint y: 471, endPoint x: 411, endPoint y: 421, distance: 105.2
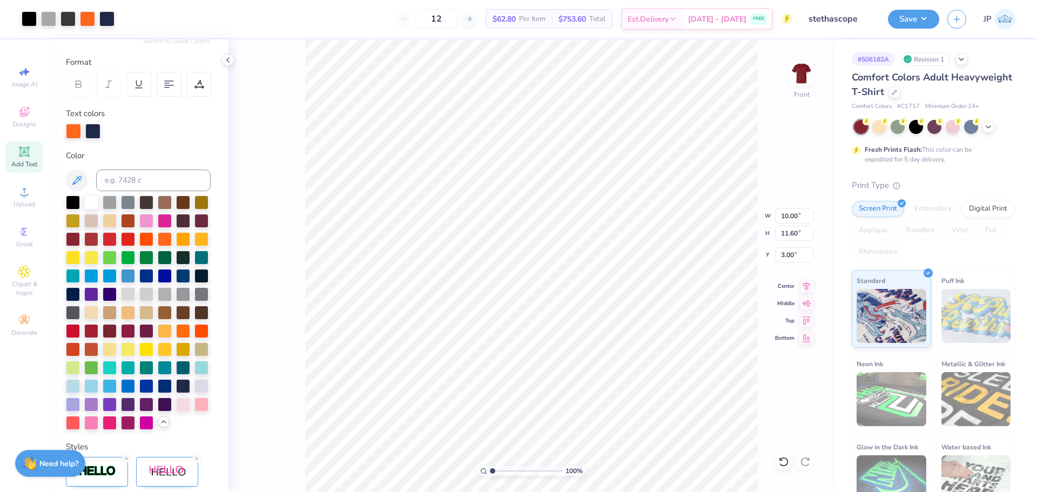
click at [490, 466] on input "range" at bounding box center [526, 471] width 73 height 10
click at [921, 22] on button "Save" at bounding box center [913, 17] width 51 height 19
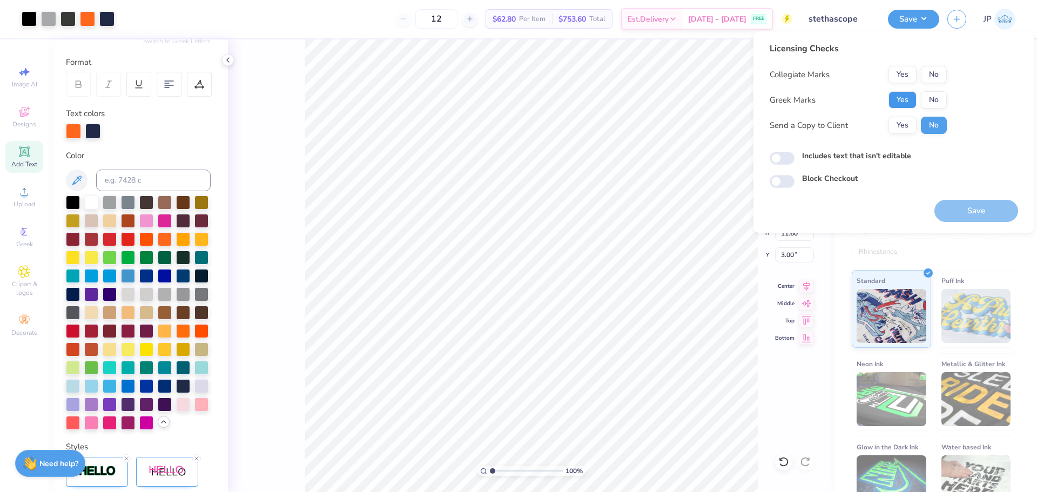
click at [902, 102] on button "Yes" at bounding box center [903, 99] width 28 height 17
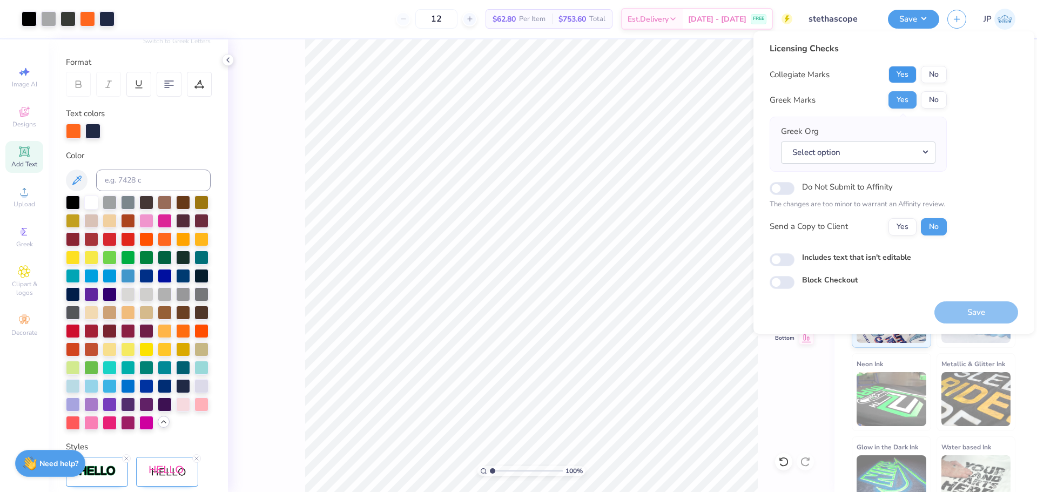
click at [901, 76] on button "Yes" at bounding box center [903, 74] width 28 height 17
click at [938, 102] on button "No" at bounding box center [934, 99] width 26 height 17
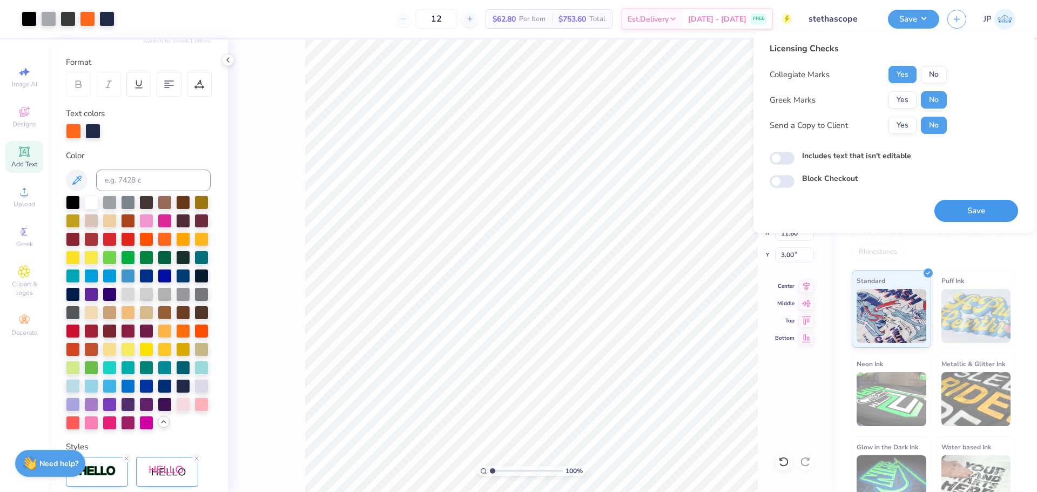
click at [965, 202] on button "Save" at bounding box center [977, 211] width 84 height 22
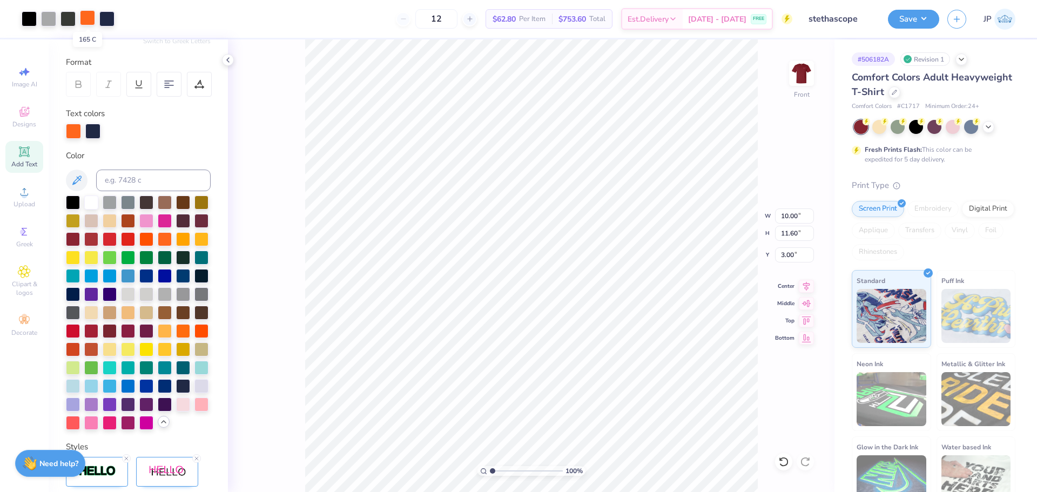
click at [85, 16] on div at bounding box center [87, 17] width 15 height 15
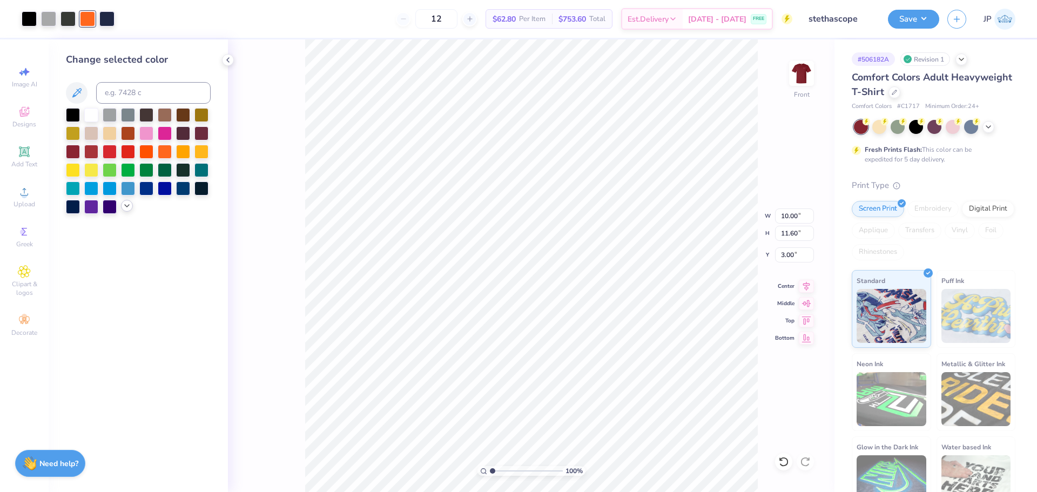
click at [122, 207] on div at bounding box center [127, 206] width 12 height 12
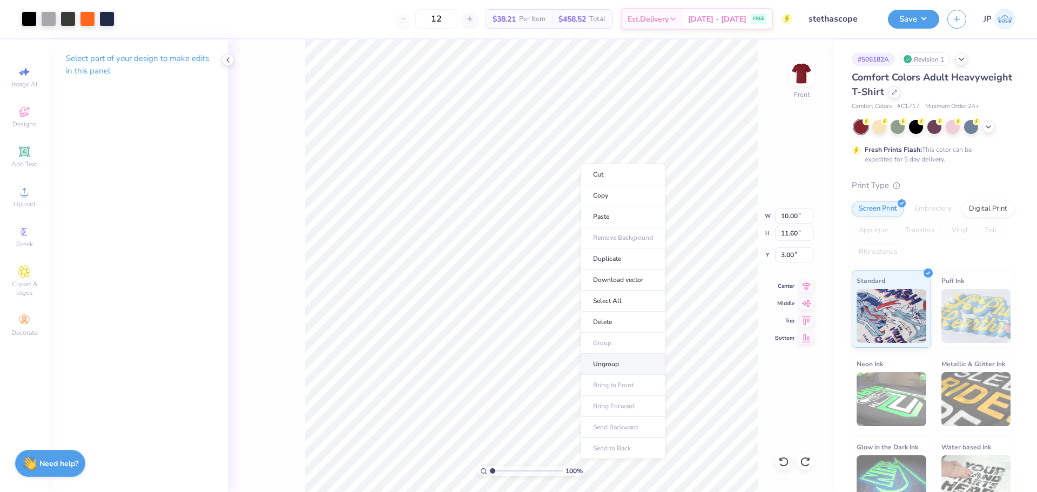
click at [603, 363] on li "Ungroup" at bounding box center [623, 364] width 85 height 21
drag, startPoint x: 493, startPoint y: 472, endPoint x: 499, endPoint y: 473, distance: 6.0
click at [499, 473] on input "range" at bounding box center [526, 471] width 73 height 10
drag, startPoint x: 496, startPoint y: 471, endPoint x: 465, endPoint y: 459, distance: 32.8
type input "1"
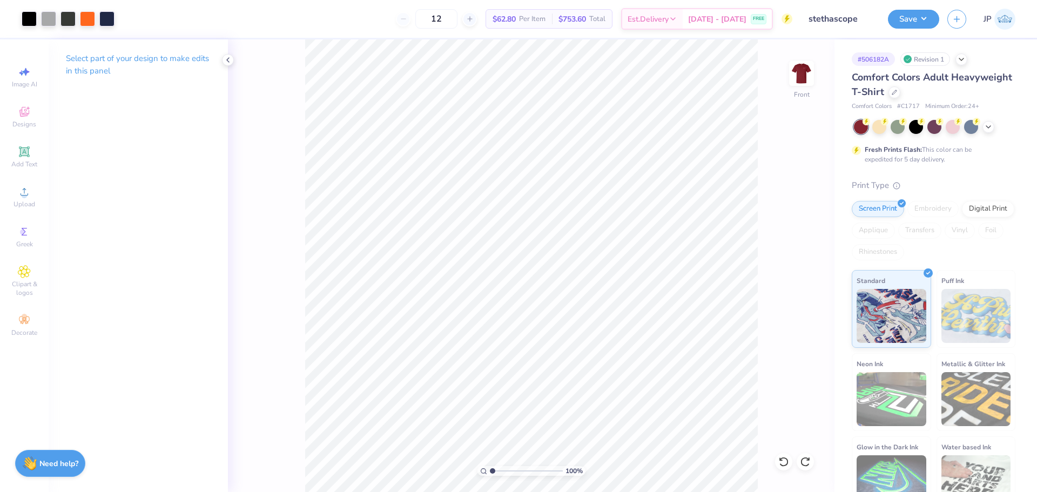
click at [490, 466] on input "range" at bounding box center [526, 471] width 73 height 10
type input "1.75"
click at [28, 196] on icon at bounding box center [24, 191] width 13 height 13
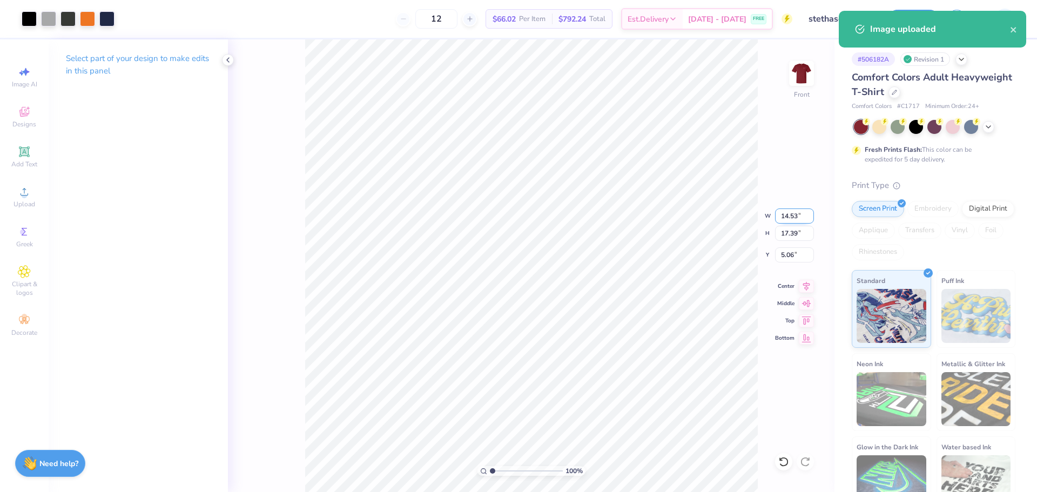
click at [796, 217] on input "14.53" at bounding box center [794, 216] width 39 height 15
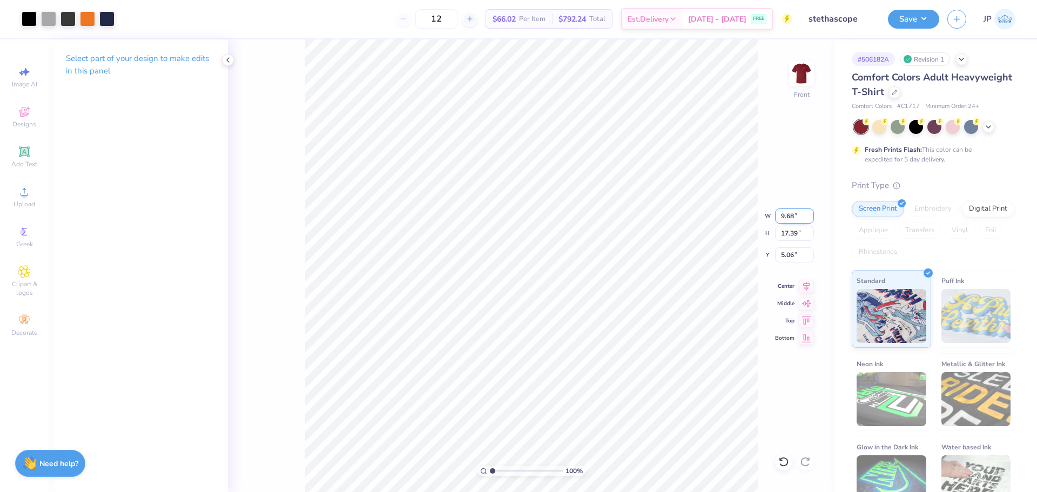
type input "9.68"
type input "11.59"
click at [795, 256] on input "7.96" at bounding box center [794, 254] width 39 height 15
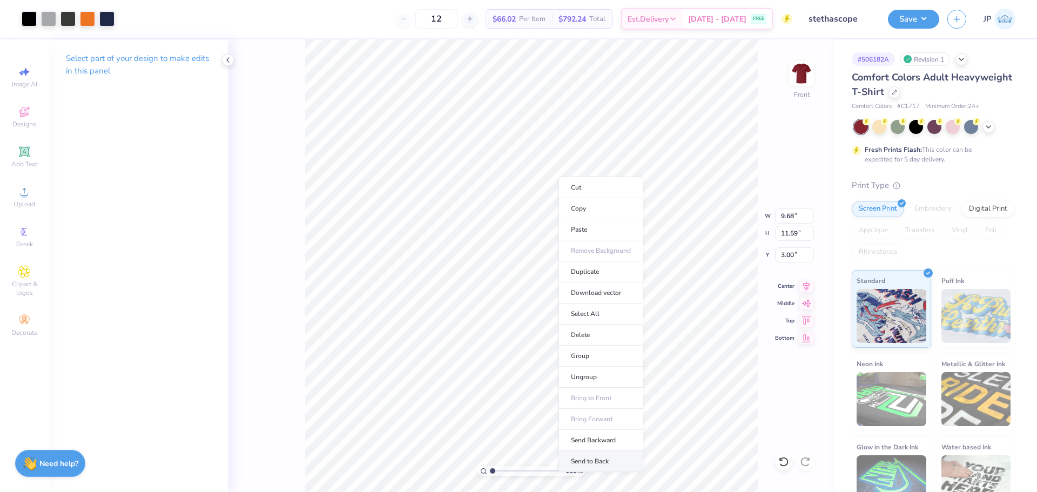
click at [594, 457] on li "Send to Back" at bounding box center [601, 461] width 85 height 21
click at [793, 254] on input "3.00" at bounding box center [794, 254] width 39 height 15
type input "3"
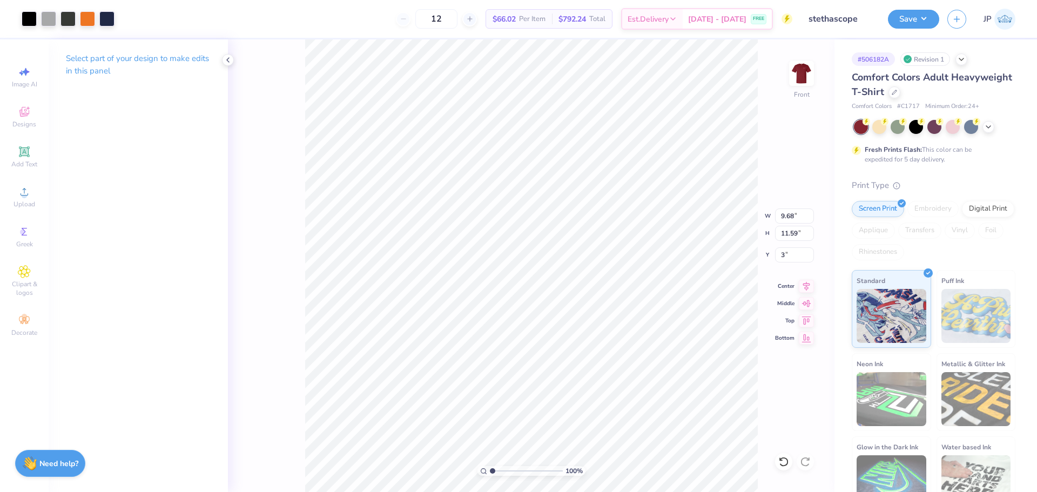
type input "10.00"
type input "4.41"
type input "3.68"
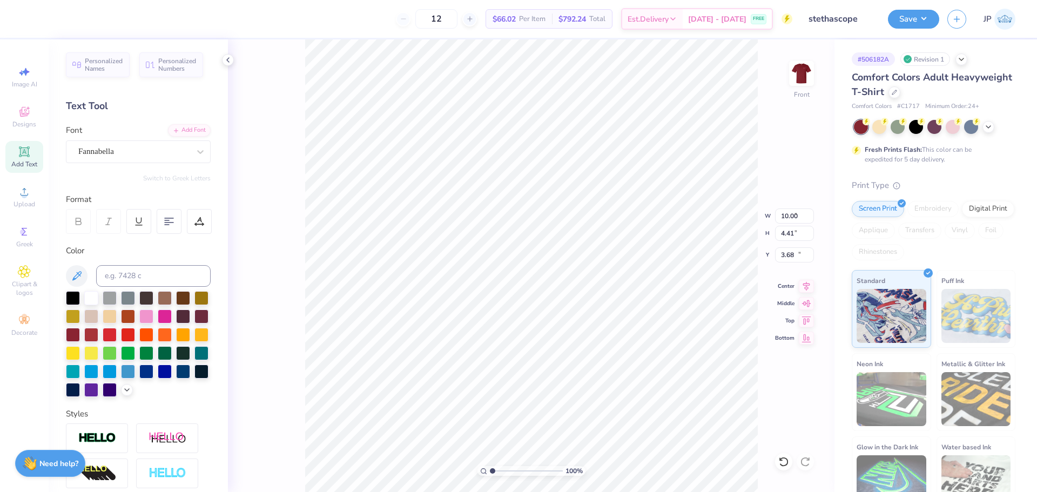
type input "6.85"
type input "1.15"
type input "13.44"
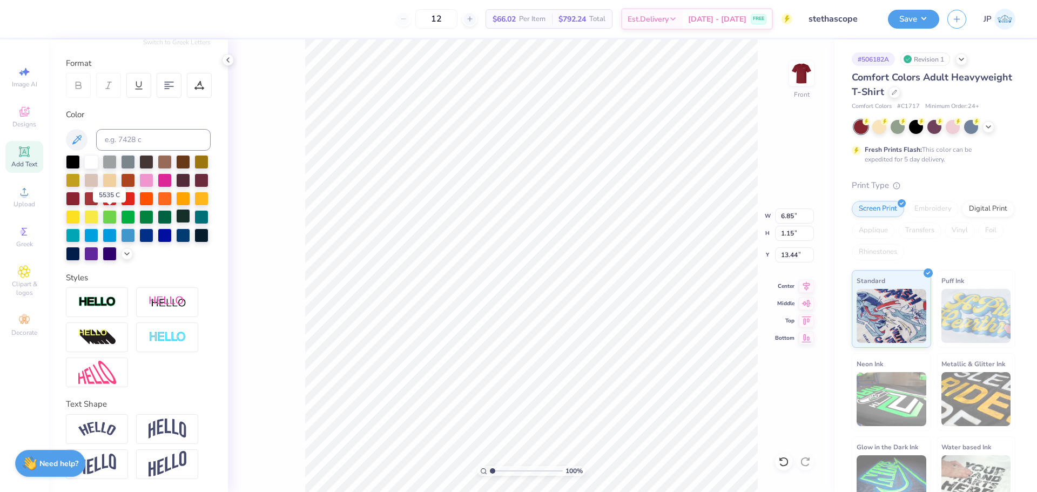
scroll to position [155, 0]
click at [106, 302] on img at bounding box center [97, 302] width 38 height 12
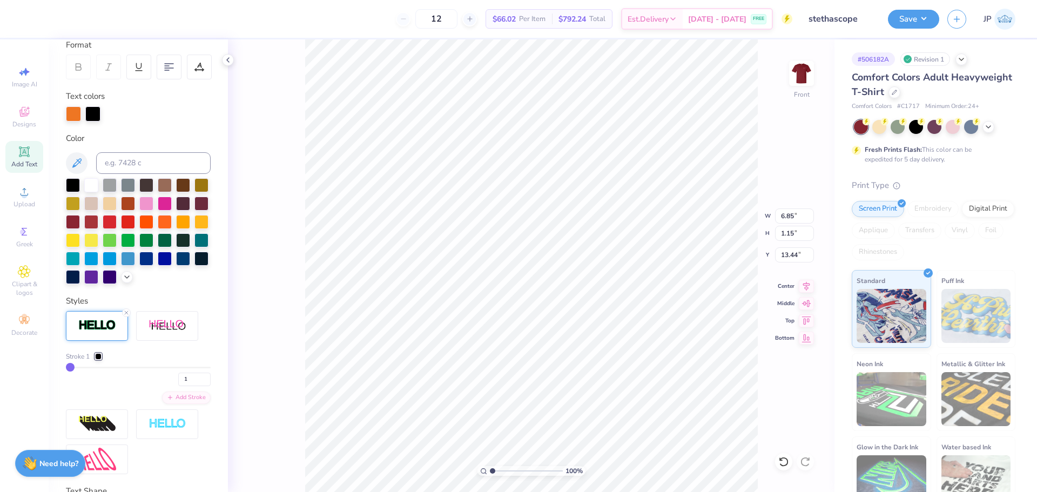
scroll to position [9, 5]
click at [123, 280] on icon at bounding box center [127, 276] width 9 height 9
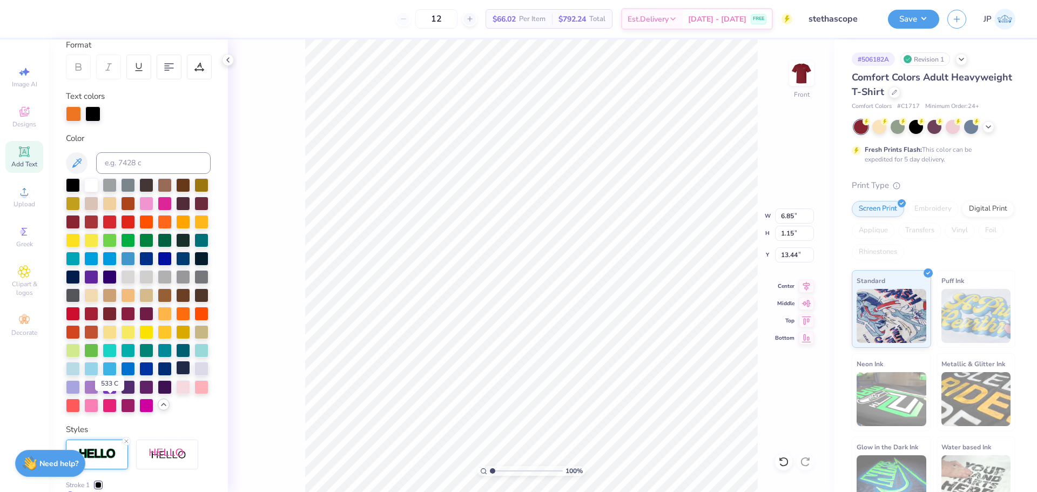
click at [176, 375] on div at bounding box center [183, 368] width 14 height 14
click at [92, 113] on div at bounding box center [92, 113] width 15 height 15
type input "6.84"
type input "1.13"
type input "13.53"
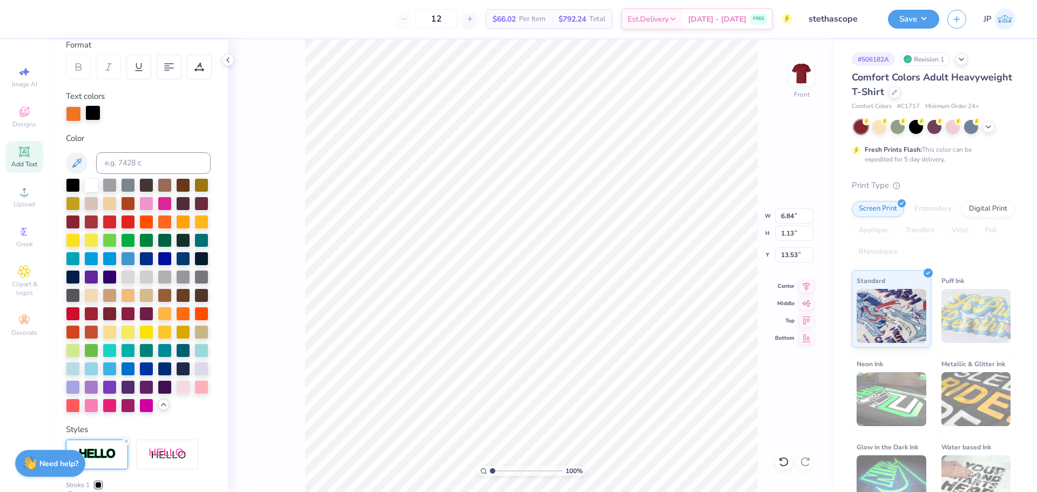
click at [90, 116] on div at bounding box center [92, 112] width 15 height 15
click at [176, 375] on div at bounding box center [183, 368] width 14 height 14
drag, startPoint x: 494, startPoint y: 472, endPoint x: 504, endPoint y: 470, distance: 9.3
type input "2.53"
click at [504, 470] on input "range" at bounding box center [526, 471] width 73 height 10
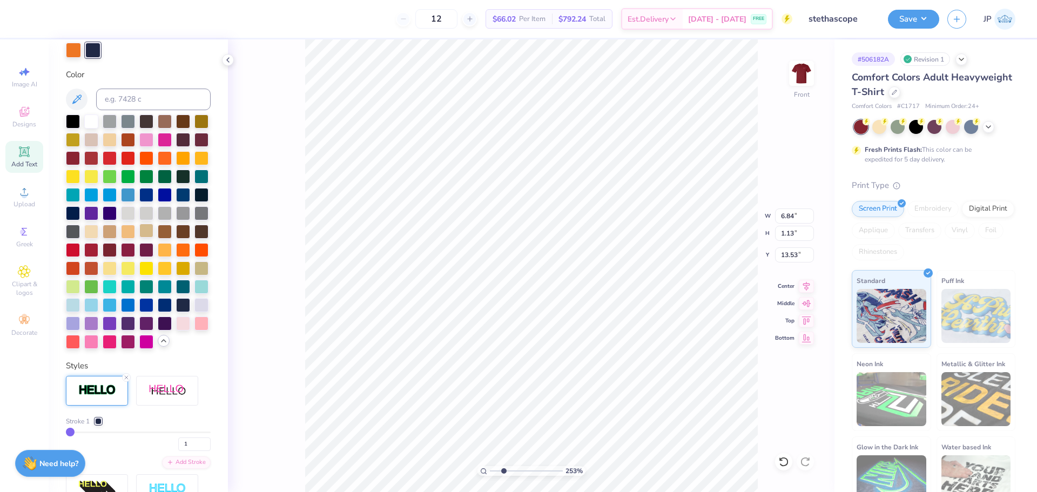
scroll to position [263, 0]
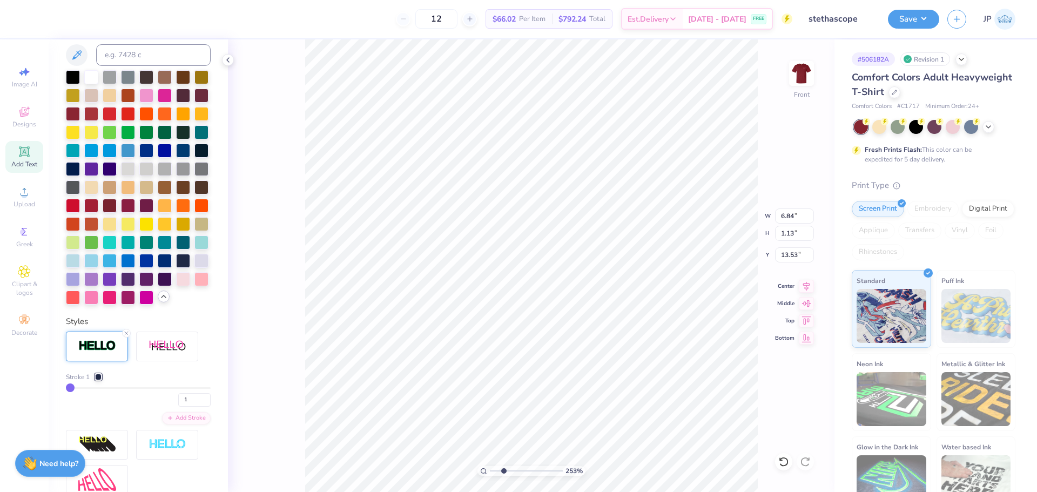
type input "4"
click at [74, 389] on input "range" at bounding box center [138, 388] width 145 height 2
type input "6.88"
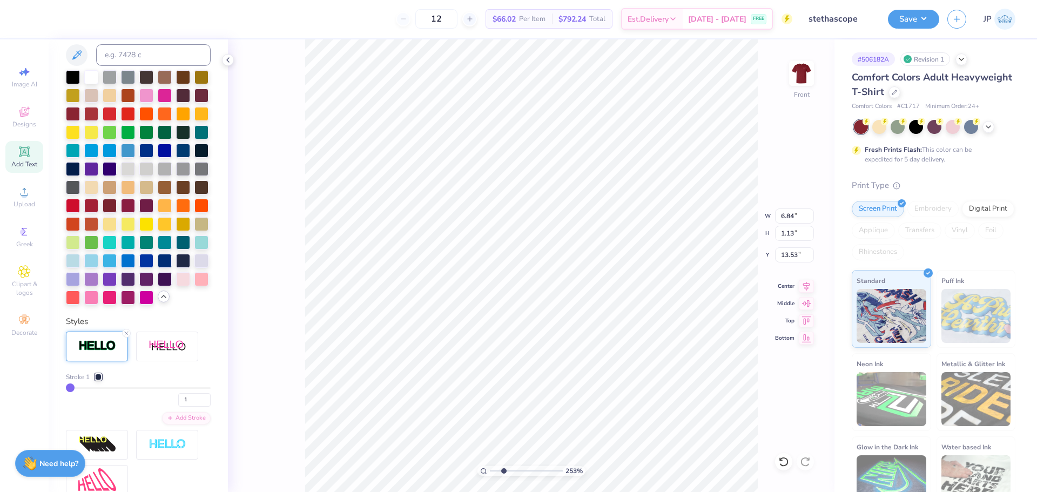
type input "1.17"
type input "13.51"
type input "1"
drag, startPoint x: 74, startPoint y: 424, endPoint x: 69, endPoint y: 423, distance: 5.4
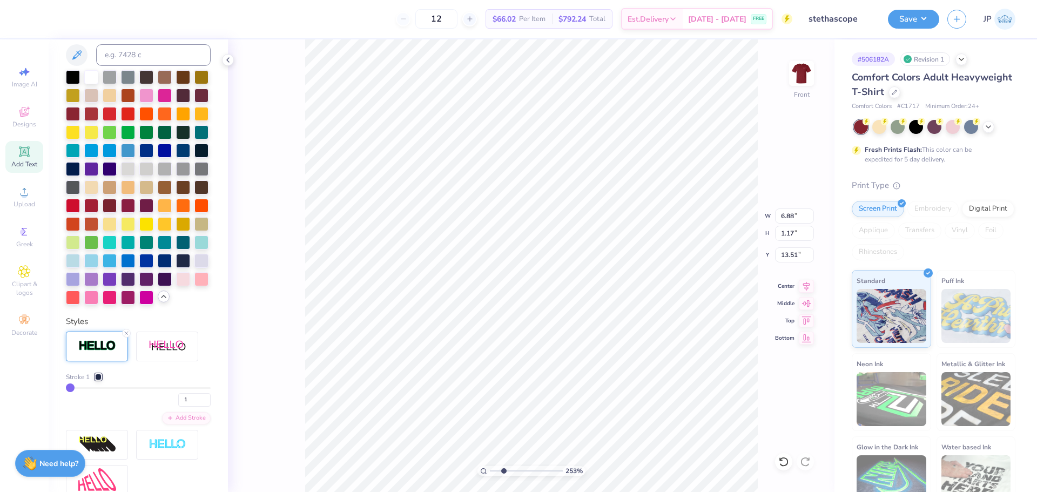
type input "1"
click at [69, 389] on input "range" at bounding box center [138, 388] width 145 height 2
type input "6.84"
type input "1.13"
type input "13.53"
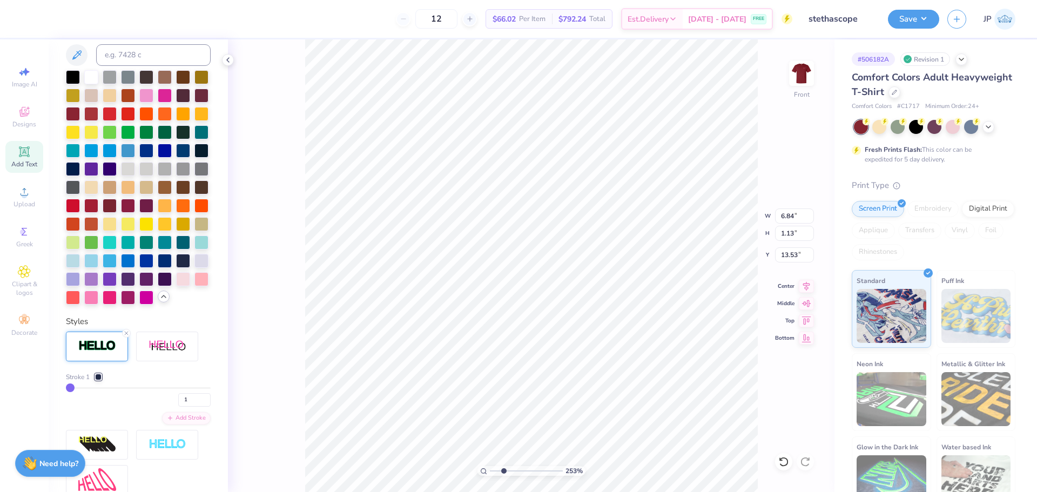
type input "2"
type input "3"
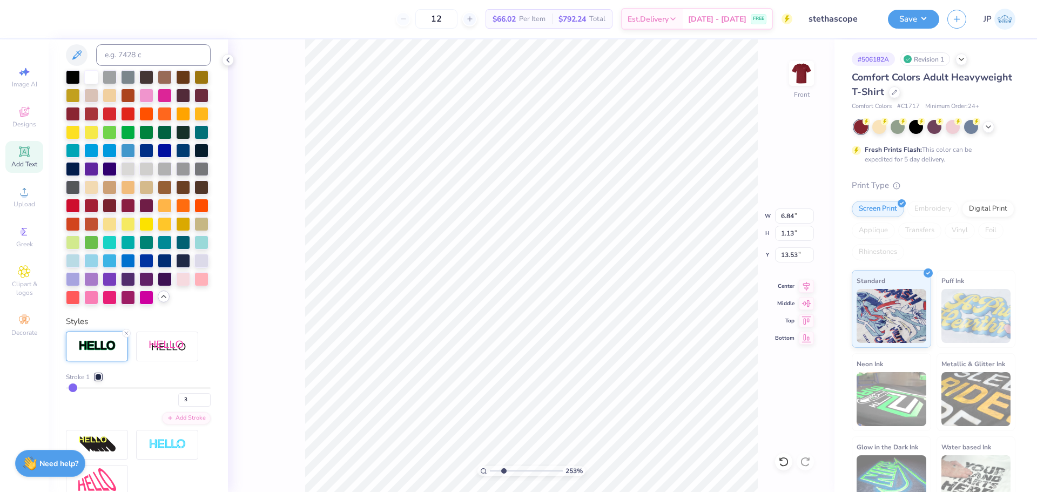
click at [73, 389] on input "range" at bounding box center [138, 388] width 145 height 2
type input "6.86"
type input "1.16"
type input "13.52"
type input "2"
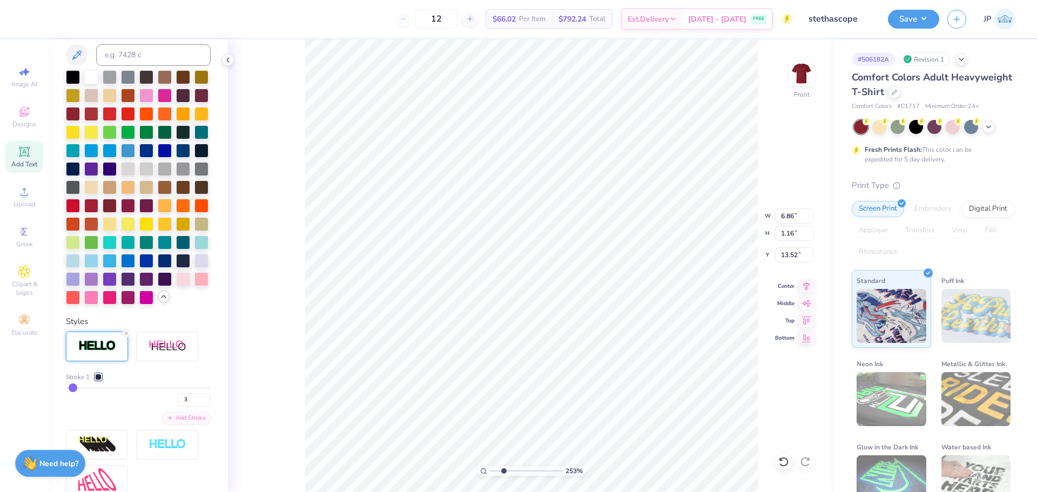
type input "2"
click at [71, 389] on input "range" at bounding box center [138, 388] width 145 height 2
type input "6.85"
type input "1.15"
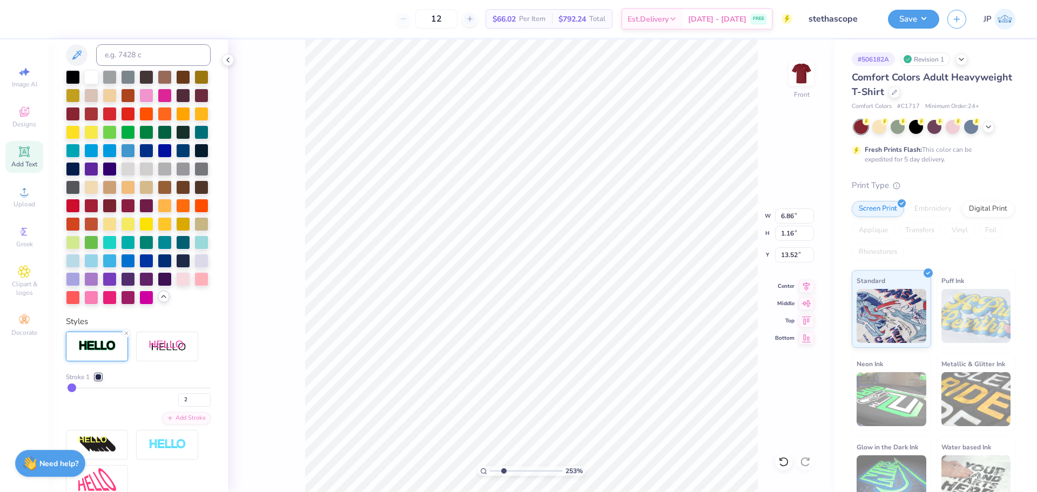
type input "13.53"
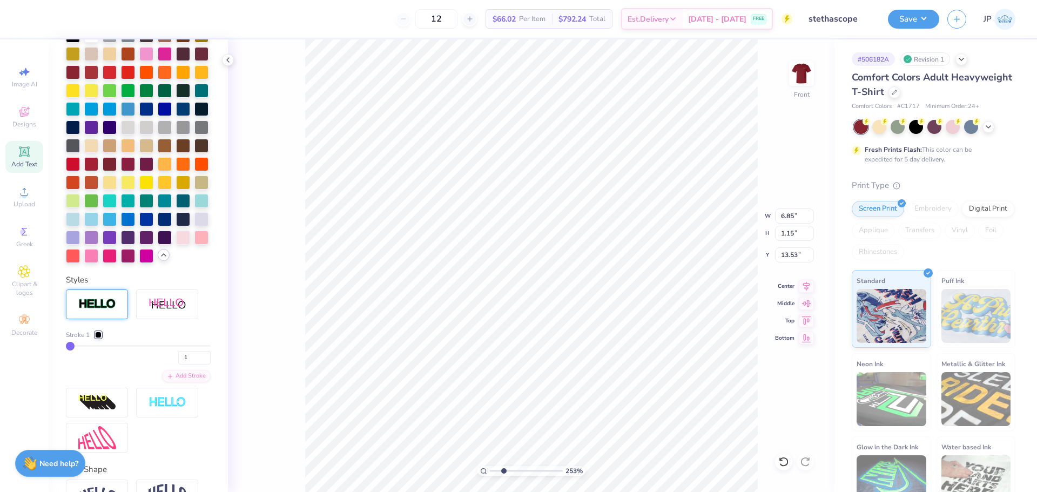
type input "0.47"
type input "0.55"
type input "13.24"
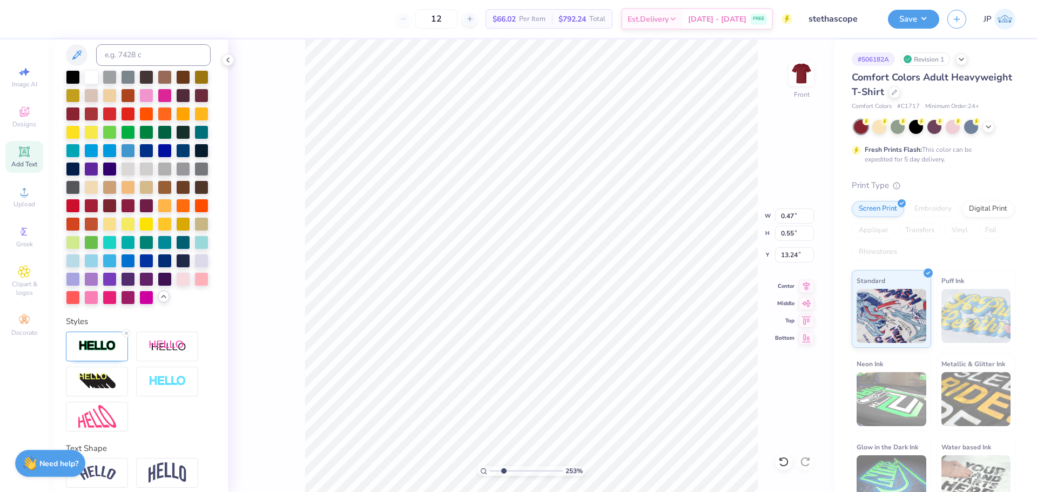
type input "0.46"
type input "0.58"
type input "13.27"
click at [176, 267] on div at bounding box center [183, 260] width 14 height 14
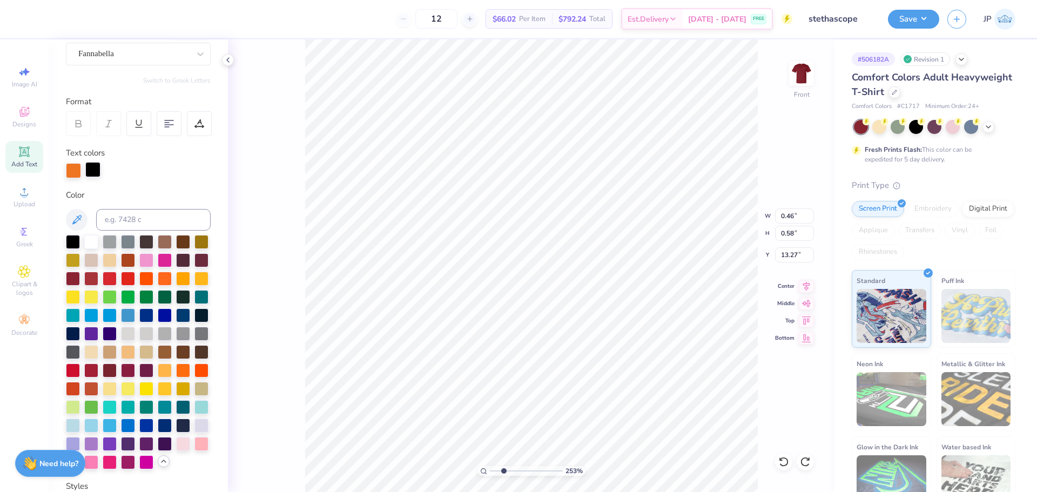
click at [96, 173] on div at bounding box center [92, 169] width 15 height 15
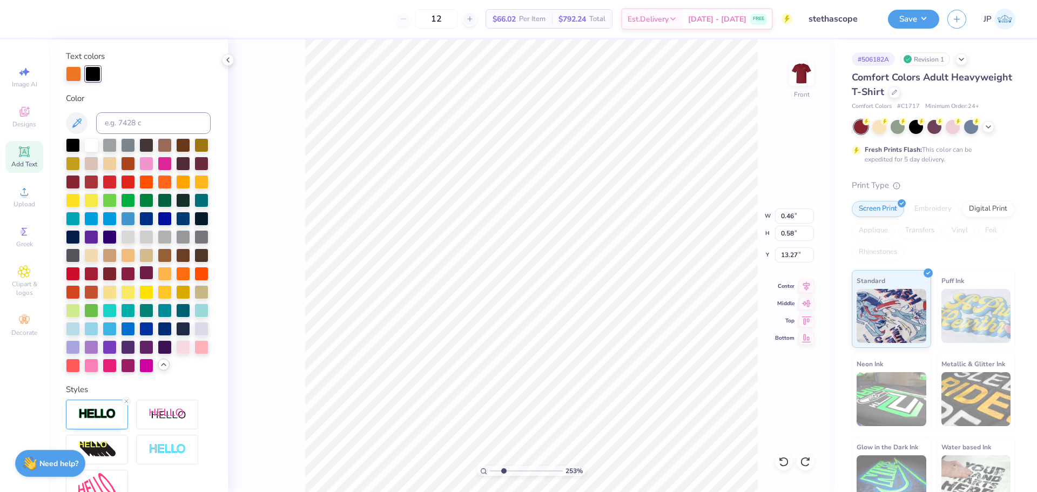
scroll to position [206, 0]
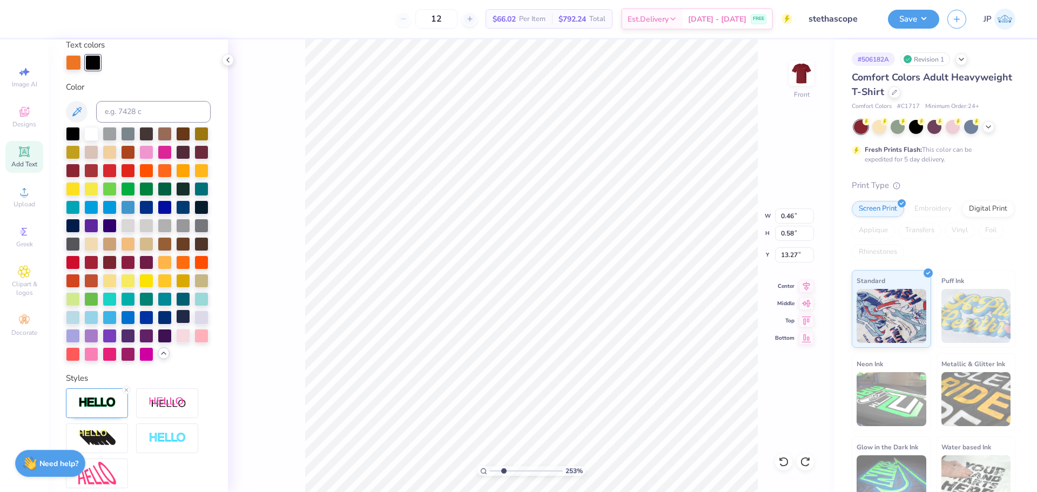
click at [176, 324] on div at bounding box center [183, 317] width 14 height 14
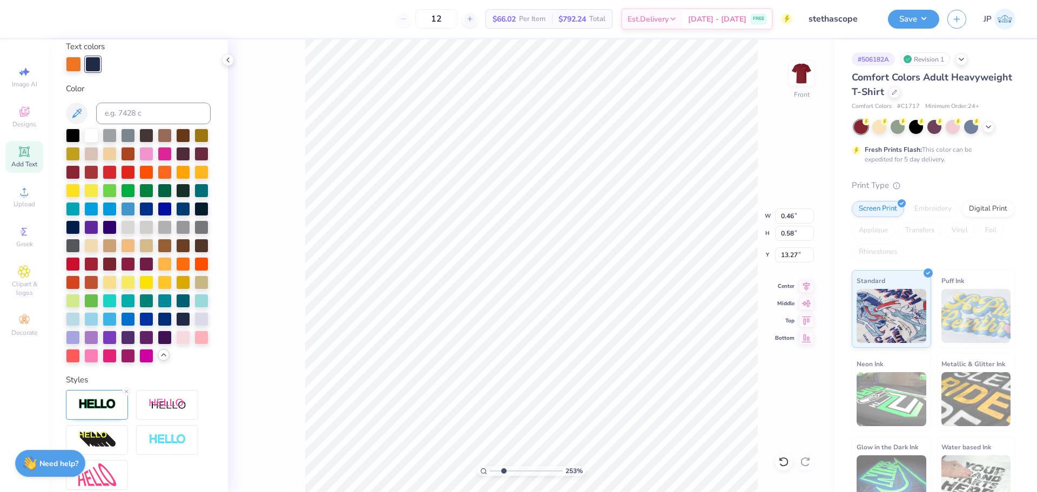
scroll to position [343, 0]
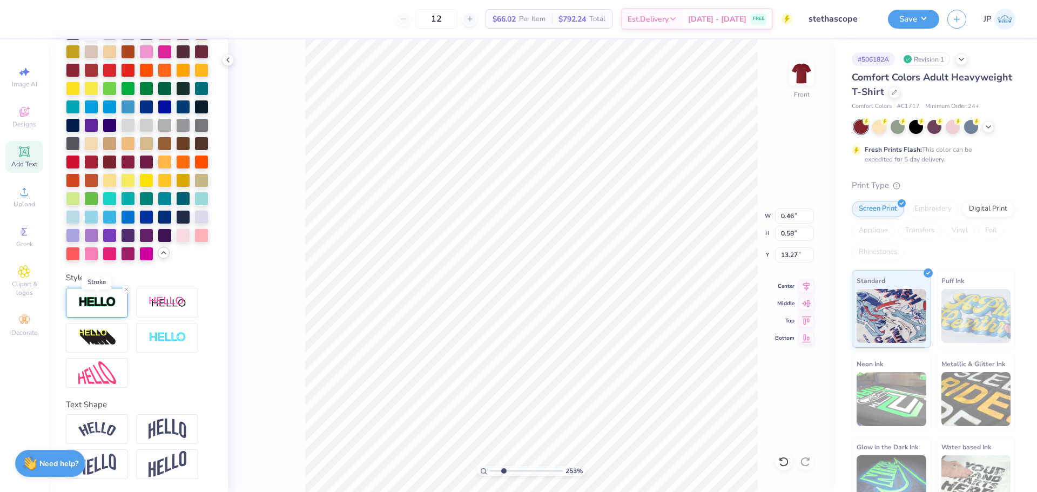
click at [108, 304] on img at bounding box center [97, 302] width 38 height 12
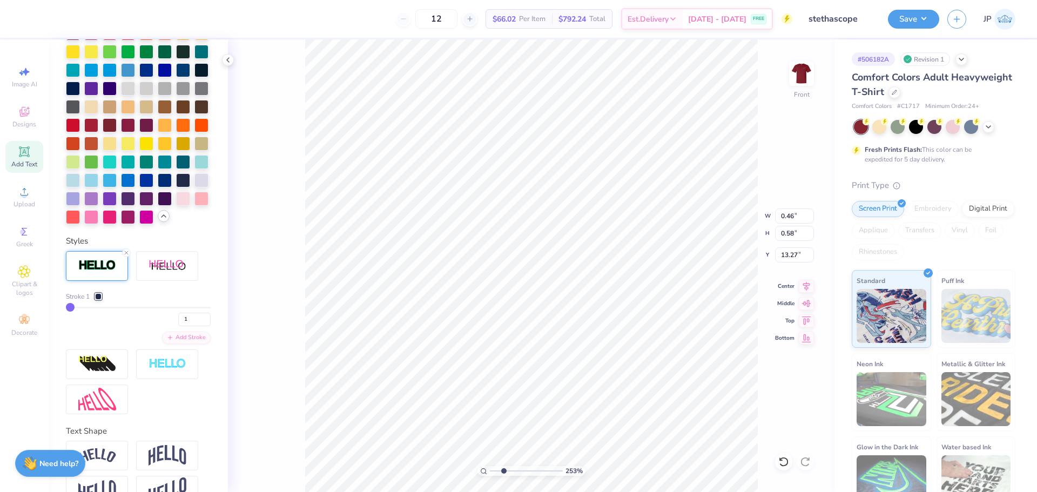
type input "4"
type input "5"
type input "0.51"
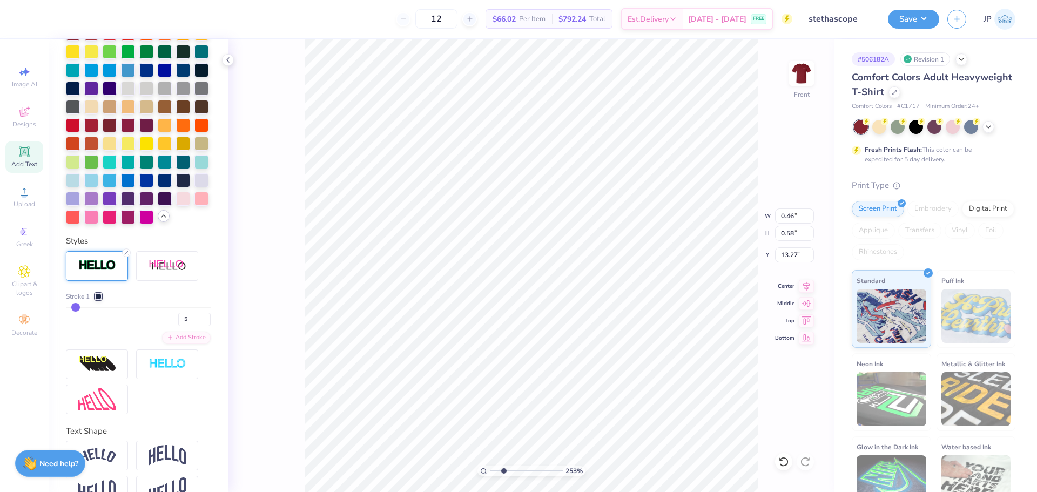
type input "0.63"
type input "13.24"
drag, startPoint x: 74, startPoint y: 343, endPoint x: 63, endPoint y: 340, distance: 11.6
type input "6"
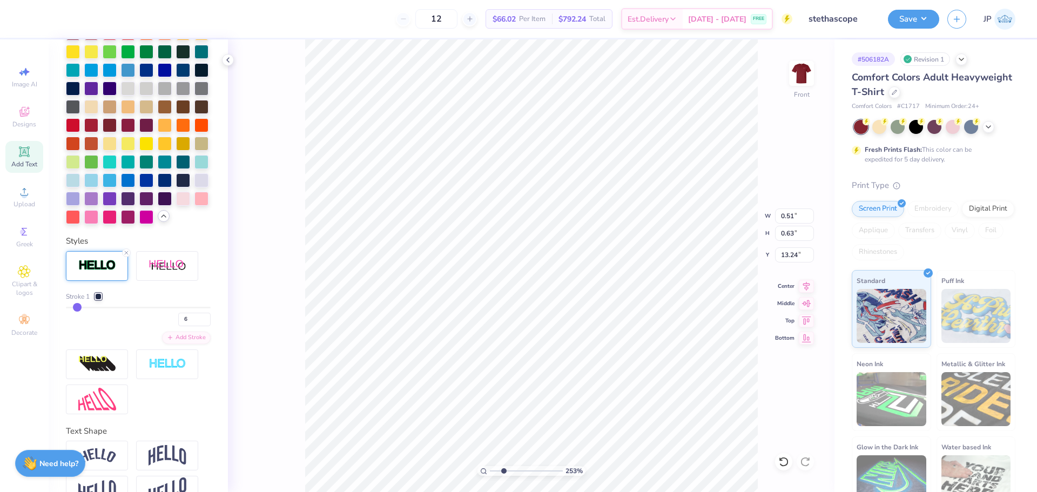
type input "5"
type input "4"
type input "3"
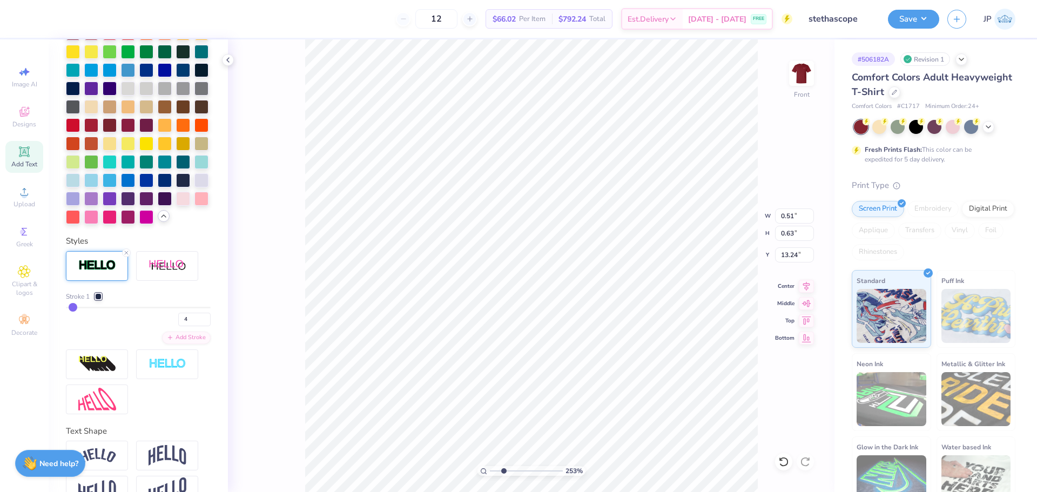
type input "3"
type input "2"
drag, startPoint x: 77, startPoint y: 343, endPoint x: 71, endPoint y: 343, distance: 5.9
type input "2"
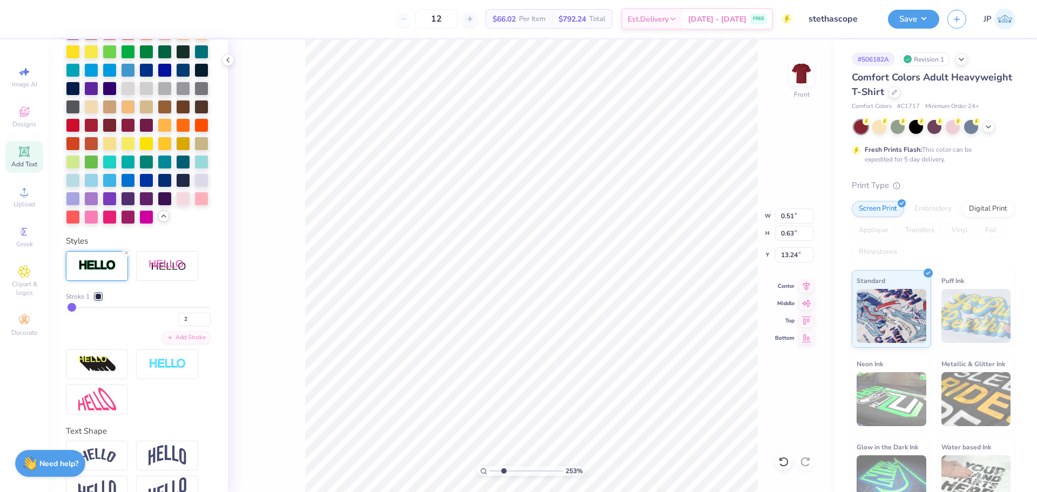
click at [71, 309] on input "range" at bounding box center [138, 308] width 145 height 2
type input "0.47"
type input "0.59"
type input "13.26"
click at [606, 370] on li "Group" at bounding box center [613, 373] width 85 height 21
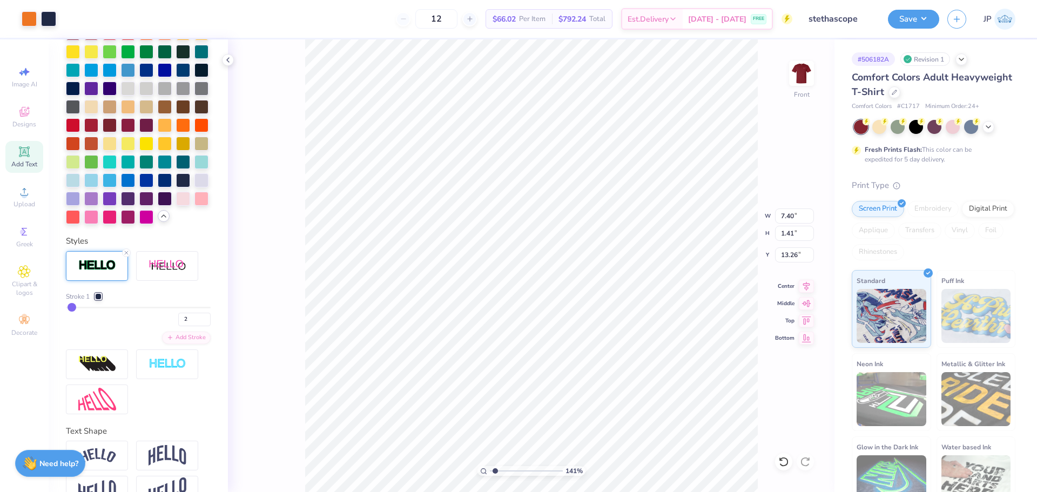
drag, startPoint x: 485, startPoint y: 467, endPoint x: 496, endPoint y: 461, distance: 12.1
type input "1.41"
click at [496, 466] on input "range" at bounding box center [526, 471] width 73 height 10
click at [808, 282] on icon at bounding box center [807, 284] width 7 height 9
type input "10.00"
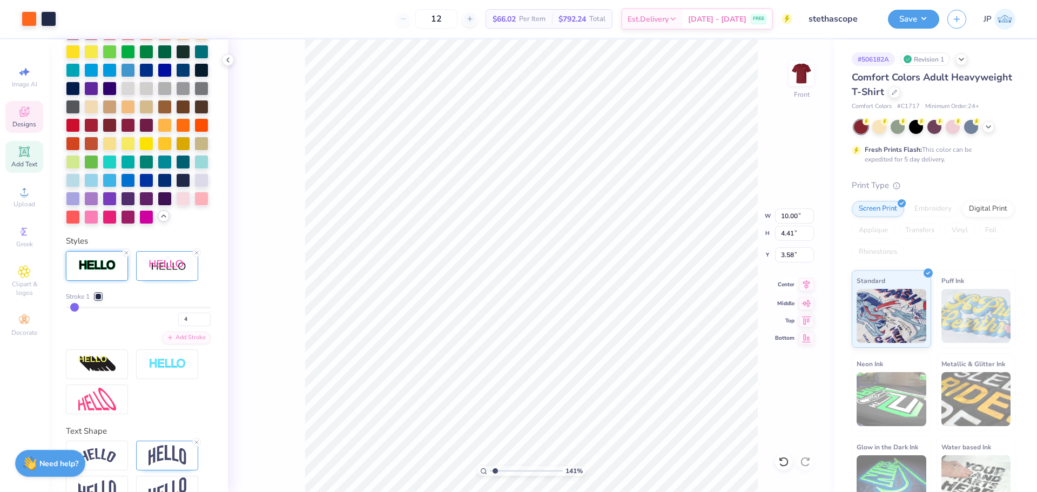
type input "4.41"
type input "3.58"
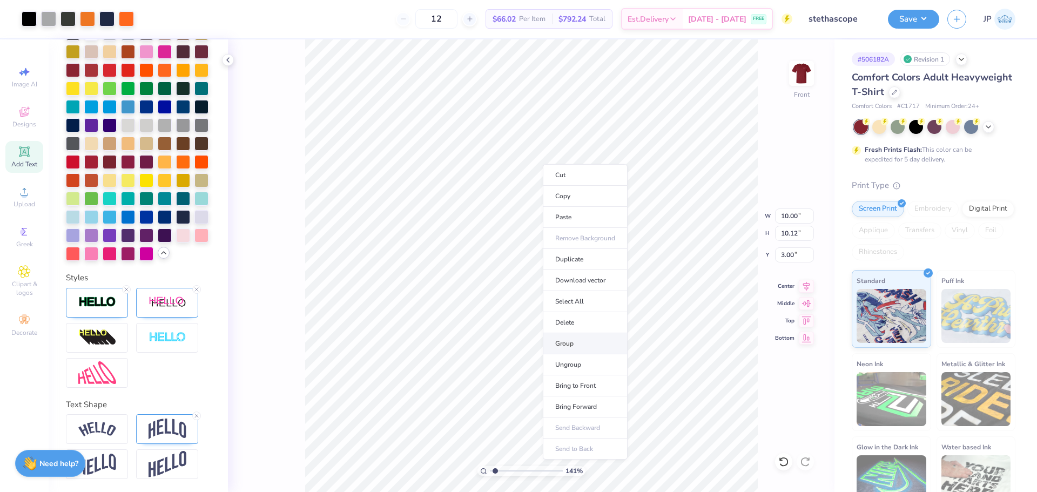
click at [583, 344] on li "Group" at bounding box center [585, 343] width 85 height 21
type input "11.67"
click at [908, 19] on button "Save" at bounding box center [913, 17] width 51 height 19
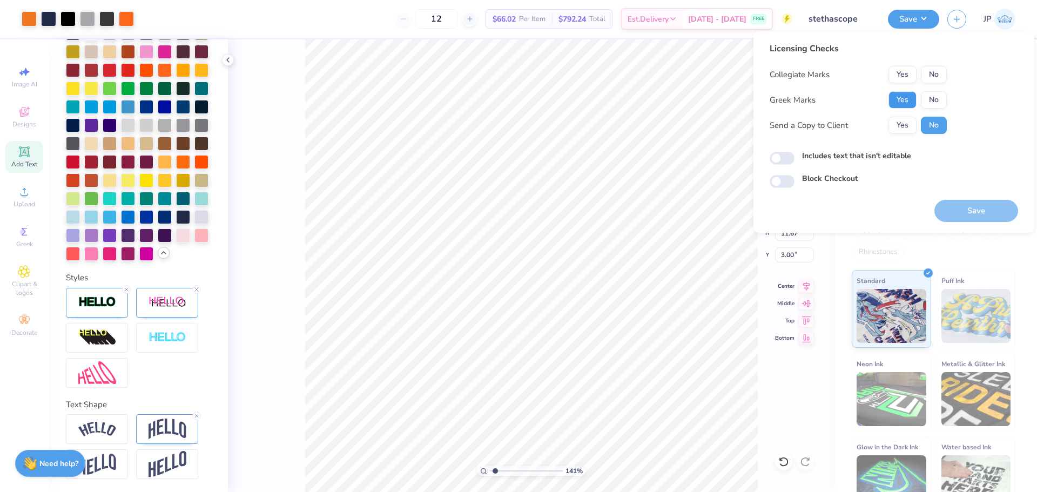
click at [907, 101] on button "Yes" at bounding box center [903, 99] width 28 height 17
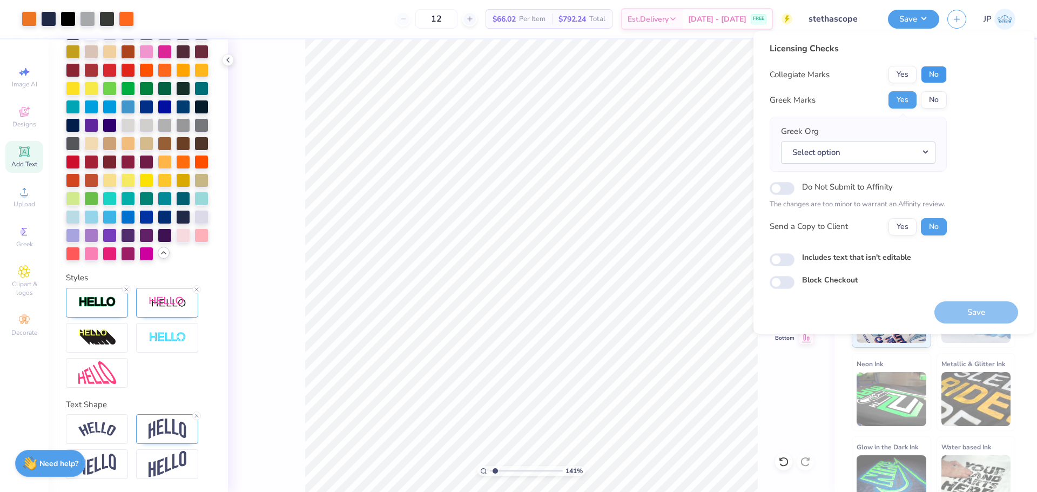
click at [931, 73] on button "No" at bounding box center [934, 74] width 26 height 17
drag, startPoint x: 939, startPoint y: 106, endPoint x: 911, endPoint y: 85, distance: 34.8
click at [938, 105] on button "No" at bounding box center [934, 99] width 26 height 17
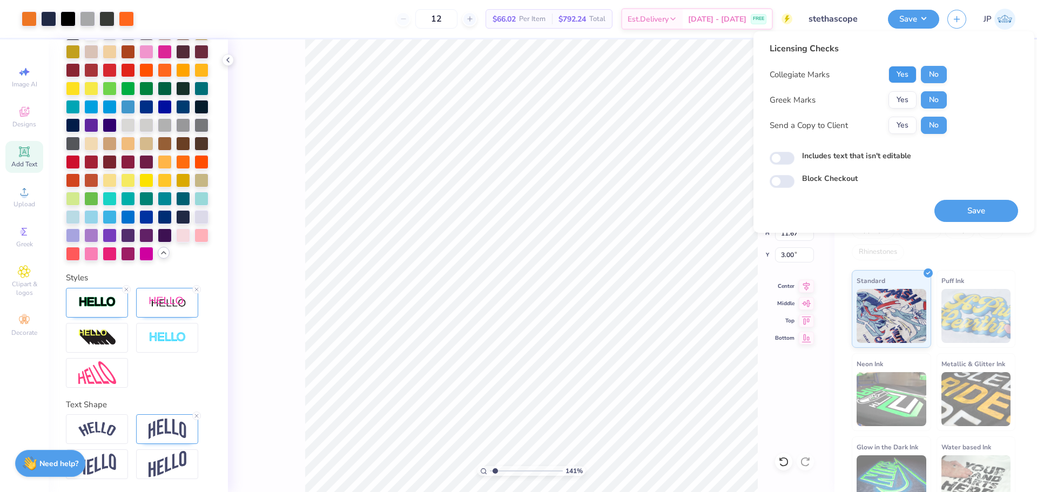
click at [903, 75] on button "Yes" at bounding box center [903, 74] width 28 height 17
click at [996, 205] on button "Save" at bounding box center [977, 211] width 84 height 22
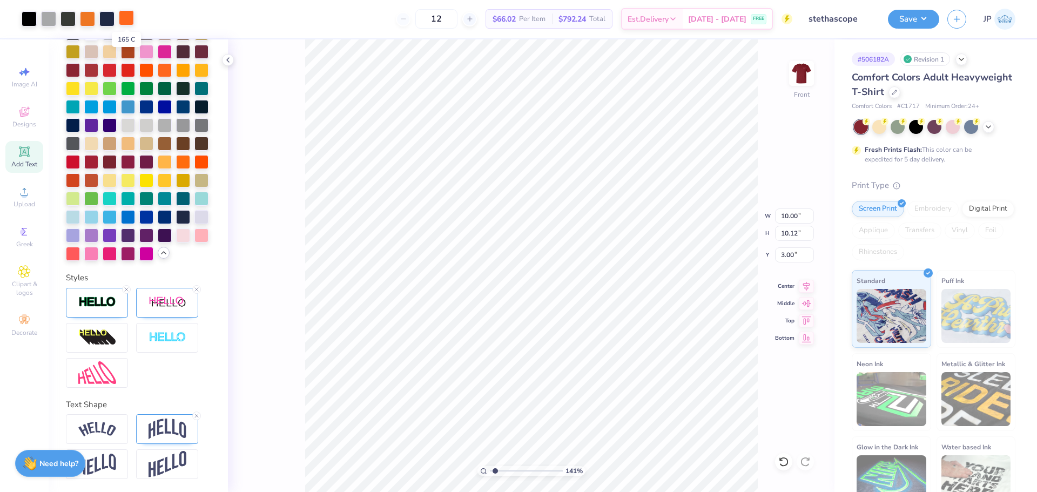
click at [128, 22] on div at bounding box center [126, 17] width 15 height 15
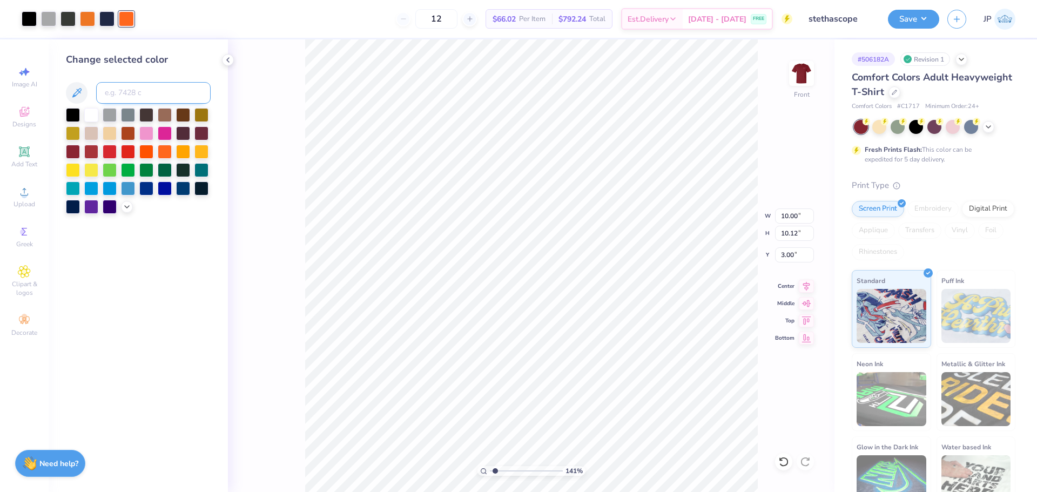
click at [137, 95] on input at bounding box center [153, 93] width 115 height 22
type input "158"
click at [75, 90] on icon at bounding box center [76, 92] width 13 height 13
click at [91, 20] on div at bounding box center [87, 17] width 15 height 15
click at [124, 206] on icon at bounding box center [127, 206] width 9 height 9
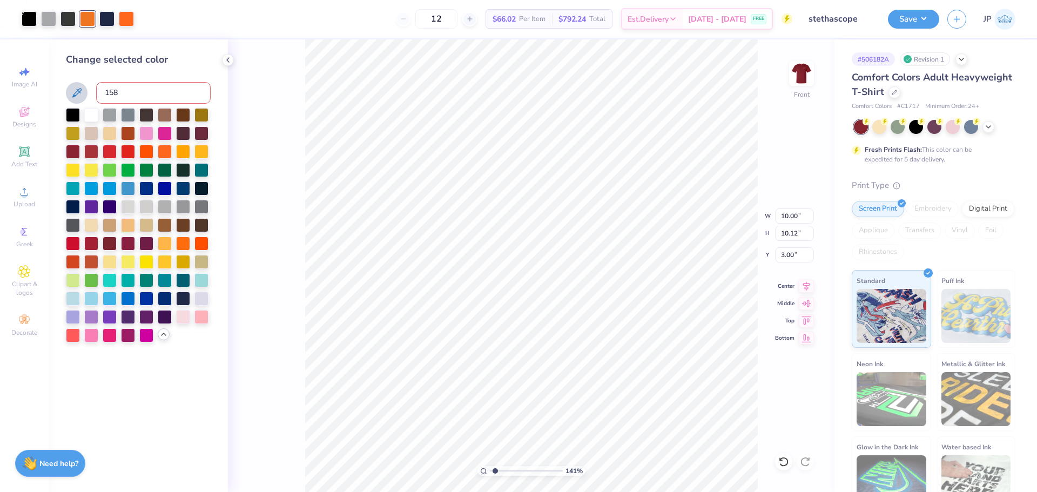
click at [277, 121] on div "141 % Front W 10.00 10.00 " H 10.12 10.12 " Y 3.00 3.00 " Center Middle Top Bot…" at bounding box center [531, 265] width 607 height 453
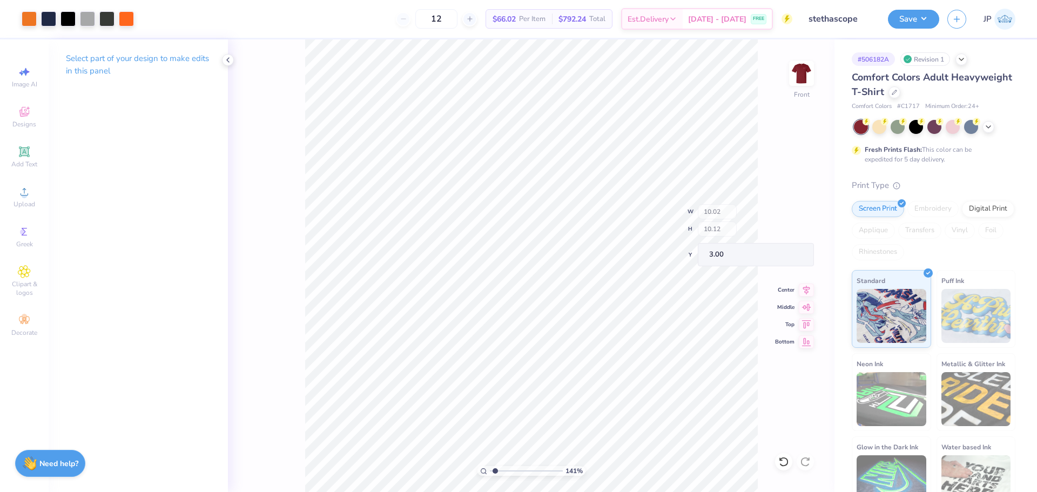
type input "10.00"
type input "11.67"
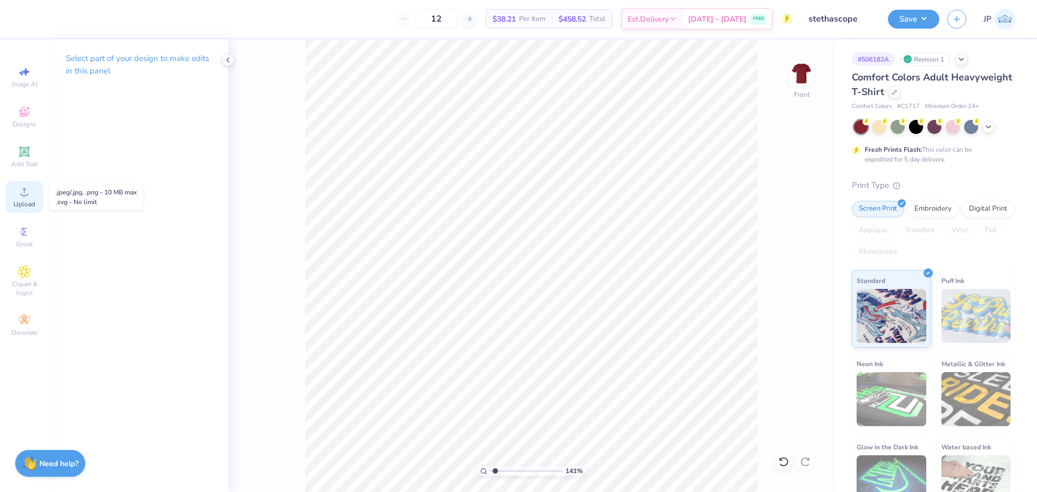
click at [21, 189] on icon at bounding box center [24, 191] width 13 height 13
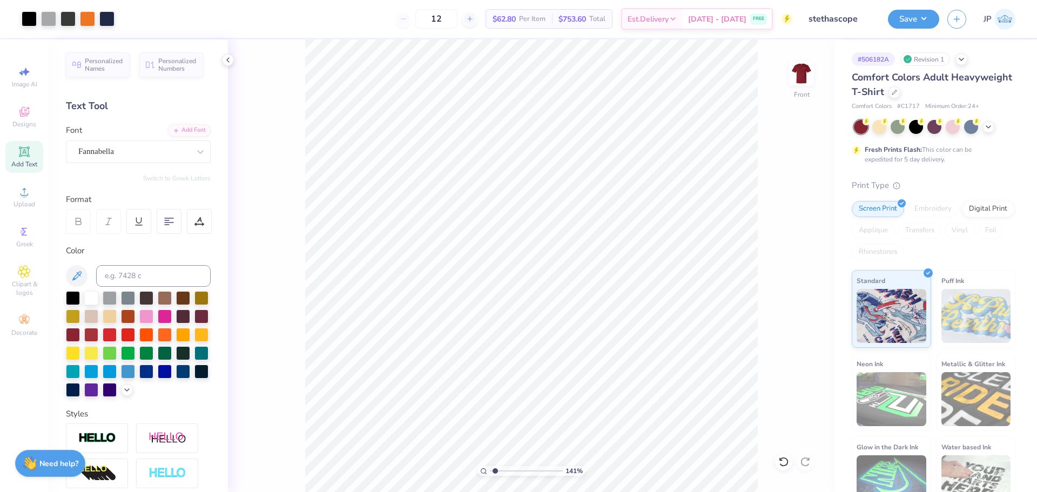
click at [373, 0] on html "Art colors 12 $62.80 Per Item $753.60 Total Est. Delivery Aug 24 - 27 FREE Desi…" at bounding box center [518, 246] width 1037 height 492
drag, startPoint x: 303, startPoint y: 85, endPoint x: 779, endPoint y: 414, distance: 578.7
click at [779, 414] on div "141 % Front W 14.54 14.54 " H 16.61 16.61 " Y 5.44 5.44 " Center Middle Top Bot…" at bounding box center [531, 265] width 607 height 453
click at [597, 319] on li "Group" at bounding box center [612, 320] width 85 height 21
click at [793, 218] on input "14.54" at bounding box center [794, 216] width 39 height 15
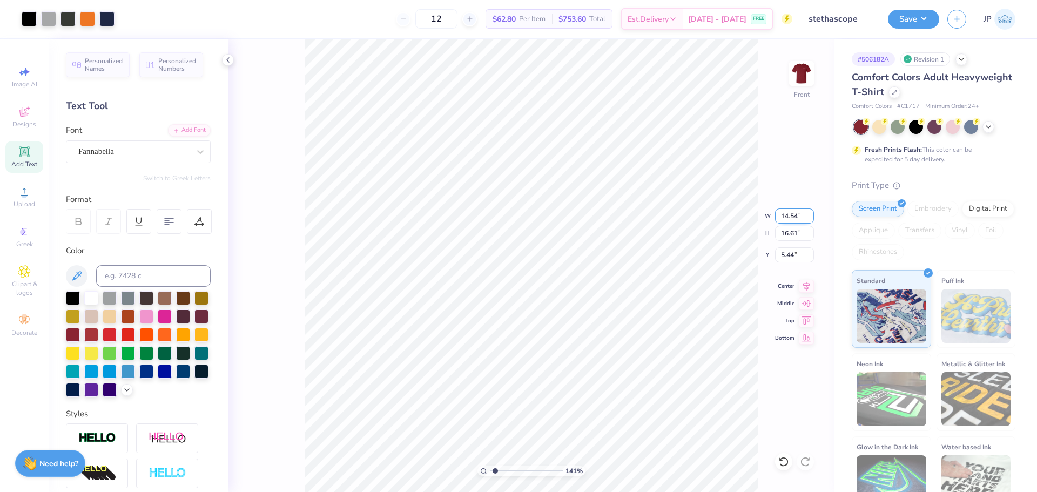
click at [793, 218] on input "14.54" at bounding box center [794, 216] width 39 height 15
type input "10"
click at [796, 217] on input "10" at bounding box center [794, 216] width 39 height 15
click at [788, 233] on input "16.61" at bounding box center [794, 233] width 39 height 15
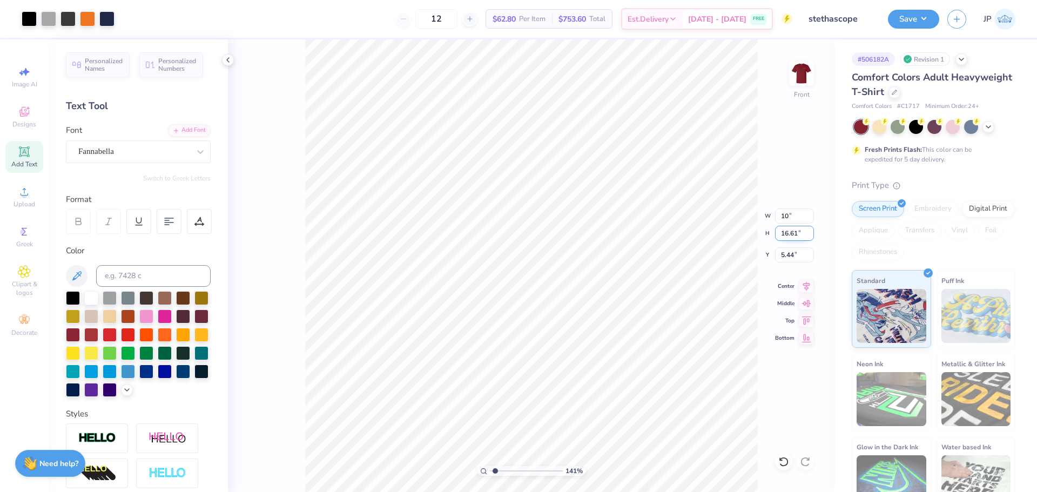
click at [788, 233] on input "16.61" at bounding box center [794, 233] width 39 height 15
type input "15"
type input "13.13"
type input "15.00"
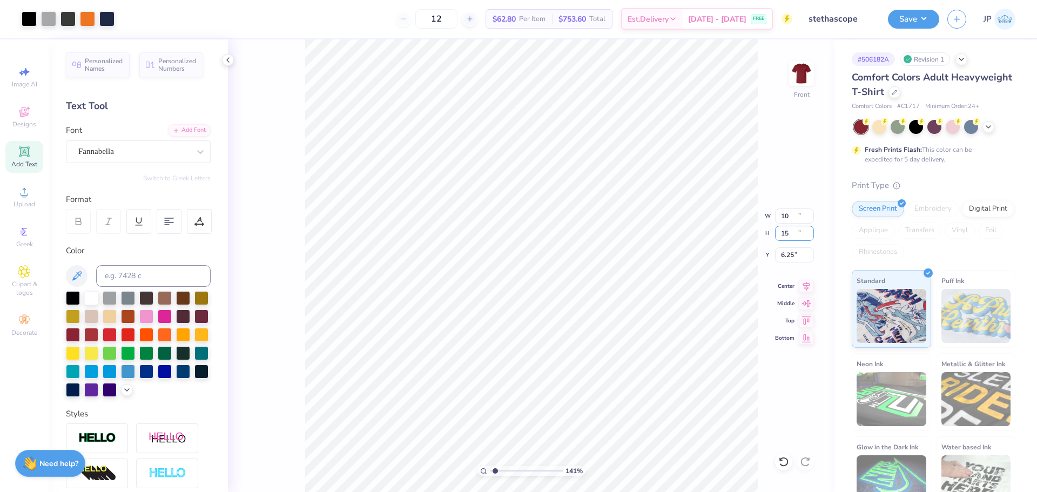
type input "6.25"
click at [798, 216] on input "13.13" at bounding box center [794, 216] width 39 height 15
click at [798, 216] on input "12" at bounding box center [794, 216] width 39 height 15
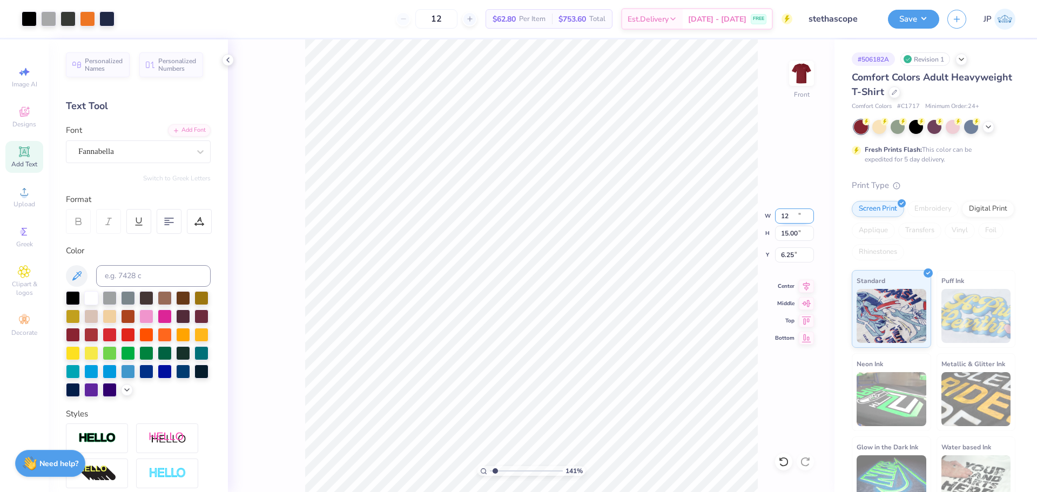
type input "12.00"
type input "13.71"
type input "6.90"
click at [798, 216] on input "12.00" at bounding box center [794, 216] width 39 height 15
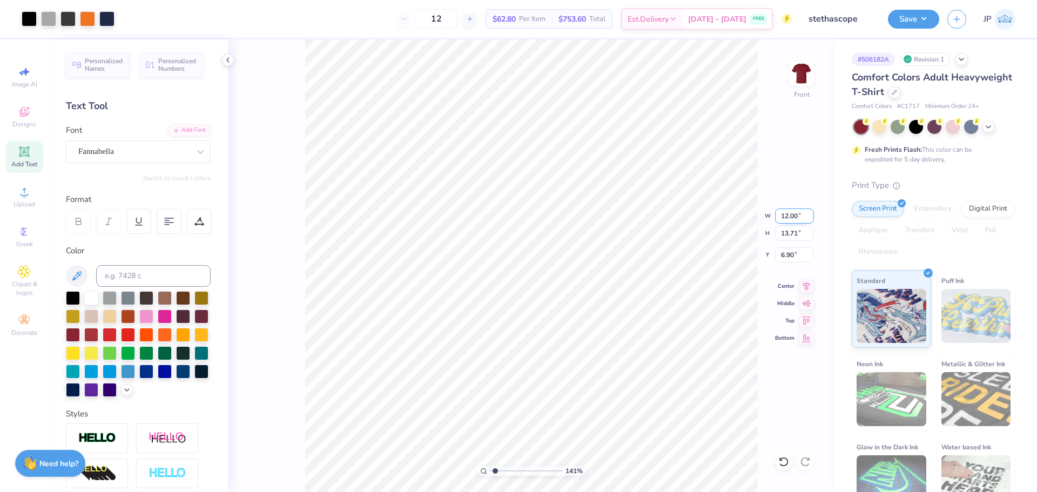
click at [798, 216] on input "12.00" at bounding box center [794, 216] width 39 height 15
type input "10.00"
type input "11.42"
type input "8.04"
drag, startPoint x: 497, startPoint y: 468, endPoint x: 505, endPoint y: 469, distance: 7.6
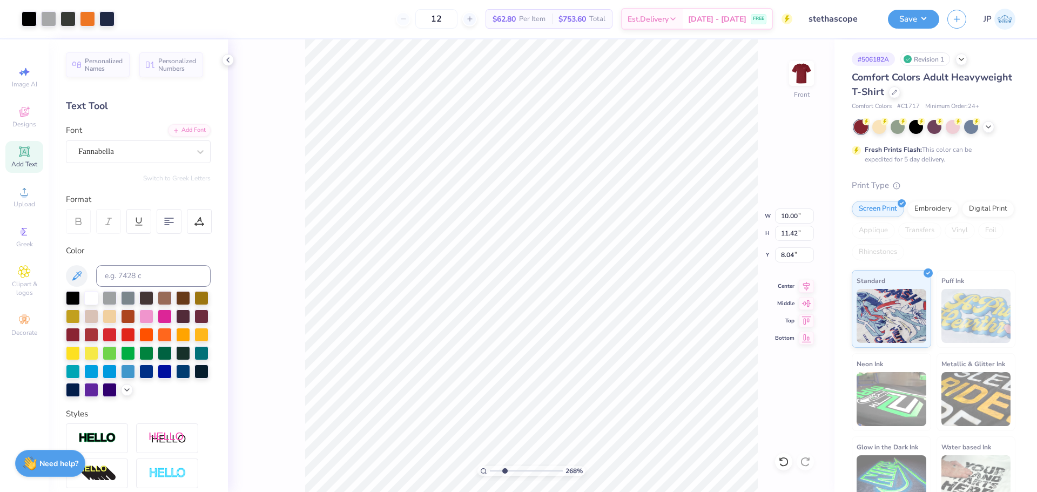
type input "2.68"
click at [505, 469] on input "range" at bounding box center [526, 471] width 73 height 10
click at [494, 327] on li "Ungroup" at bounding box center [508, 329] width 85 height 21
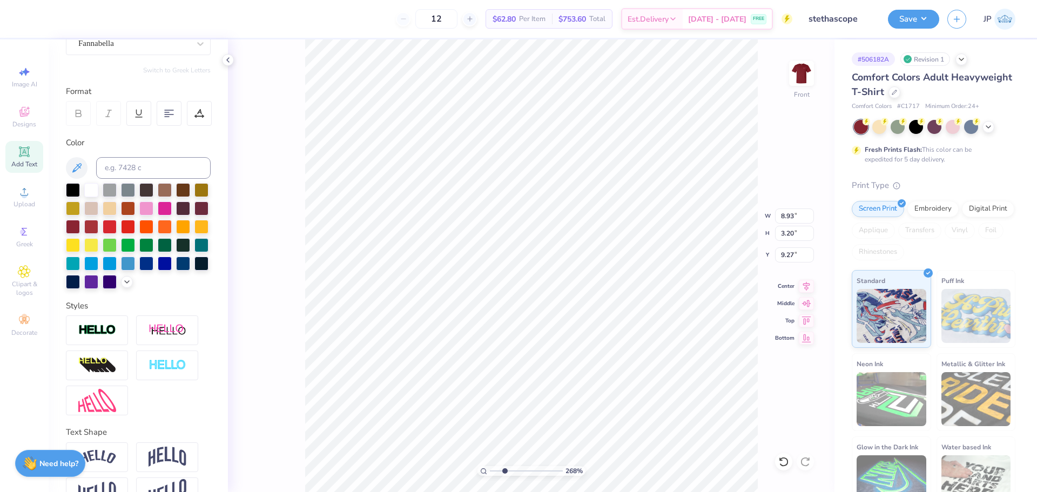
scroll to position [155, 0]
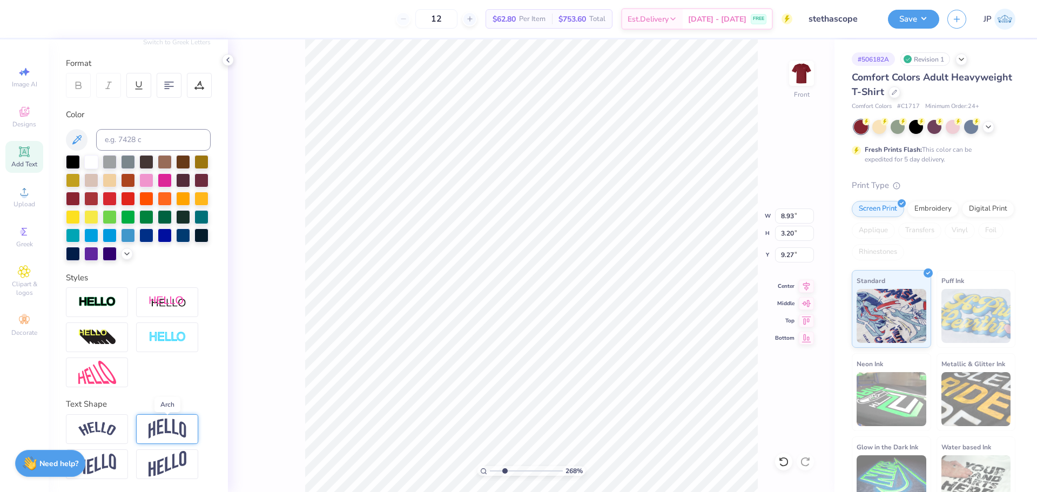
click at [178, 433] on img at bounding box center [168, 429] width 38 height 21
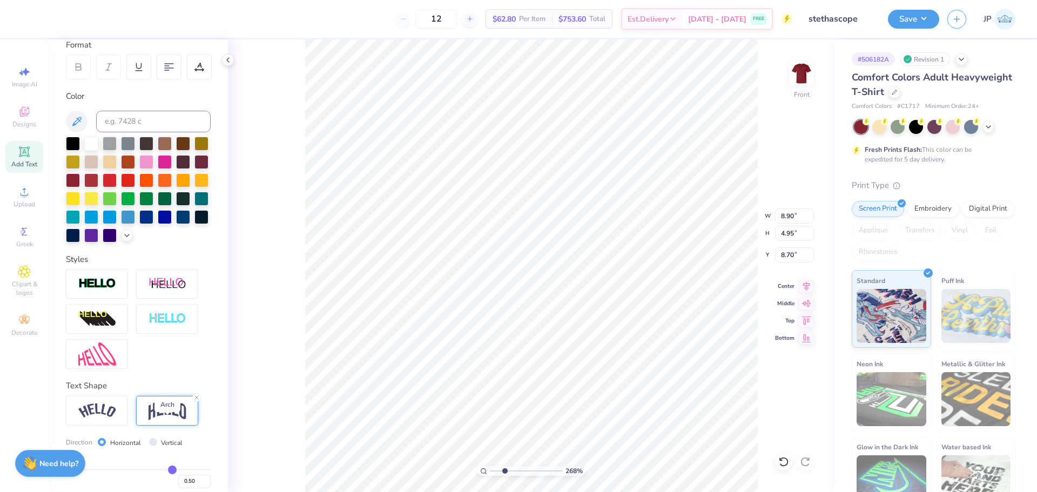
type input "8.90"
type input "4.95"
type input "8.70"
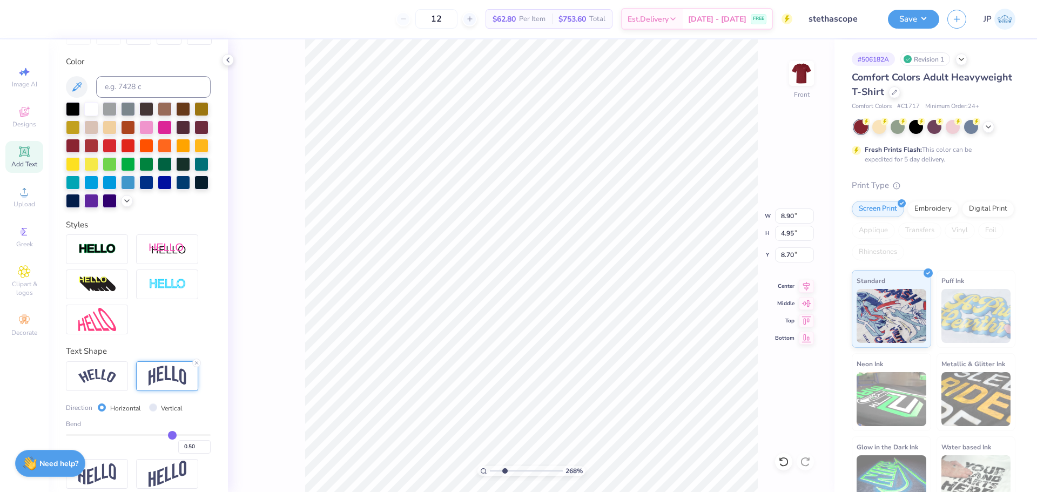
scroll to position [209, 0]
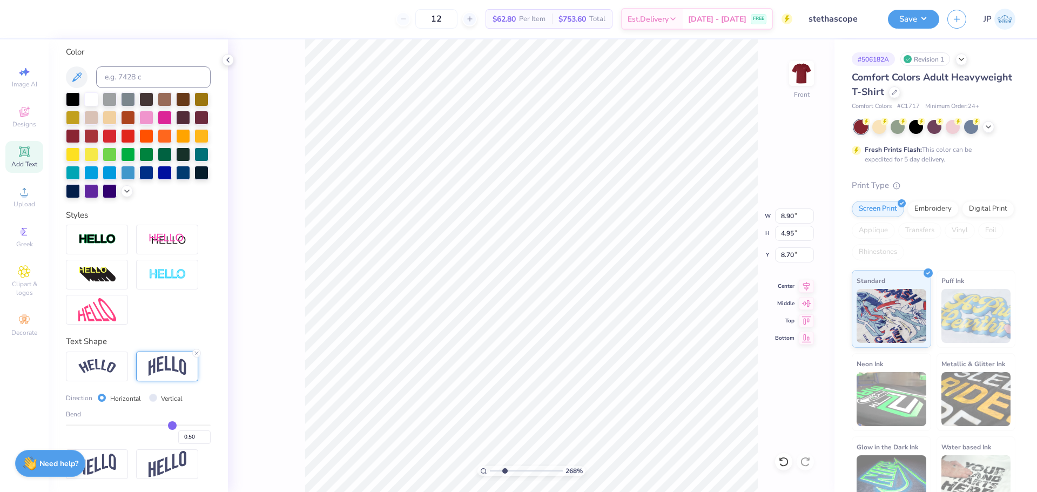
type input "0.49"
type input "0.48"
type input "0.46"
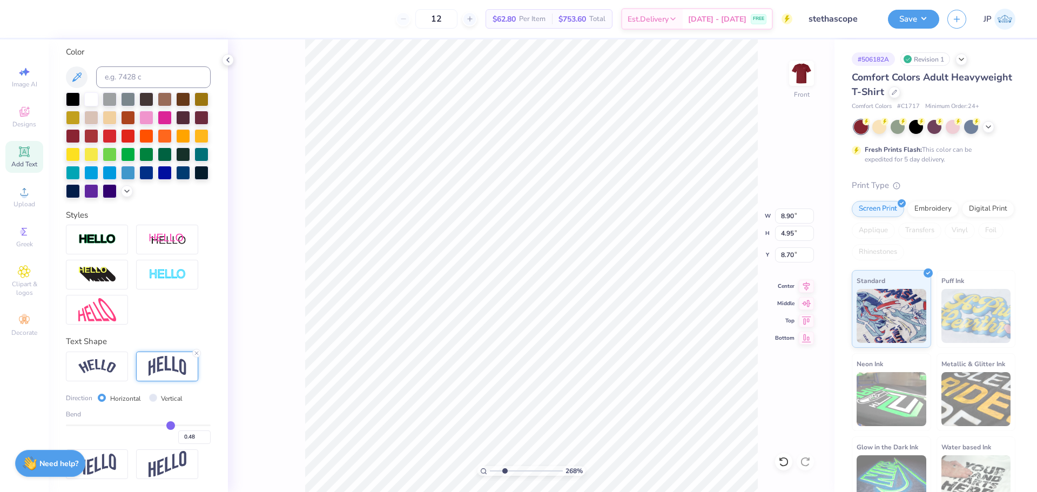
type input "0.46"
type input "0.43"
type input "0.42"
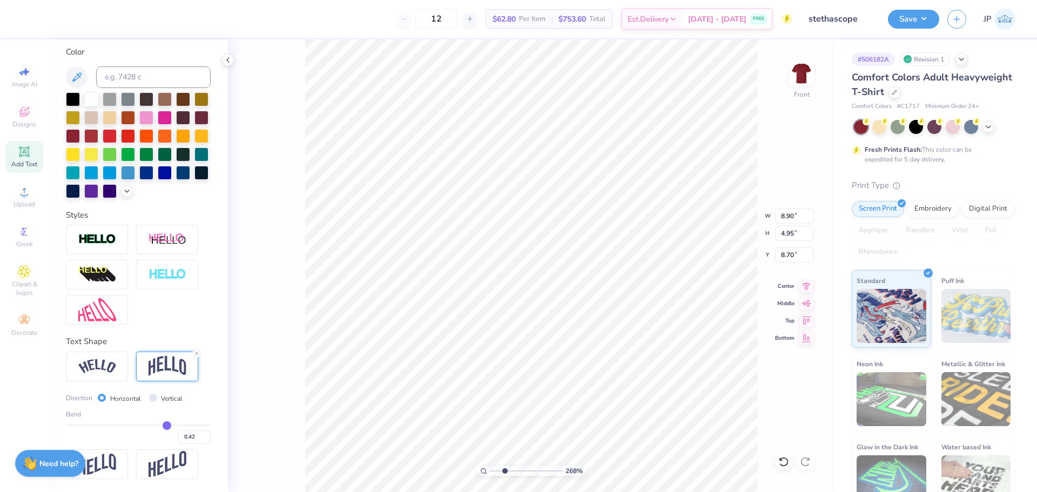
type input "0.4"
type input "0.40"
type input "0.39"
drag, startPoint x: 166, startPoint y: 433, endPoint x: 159, endPoint y: 433, distance: 7.0
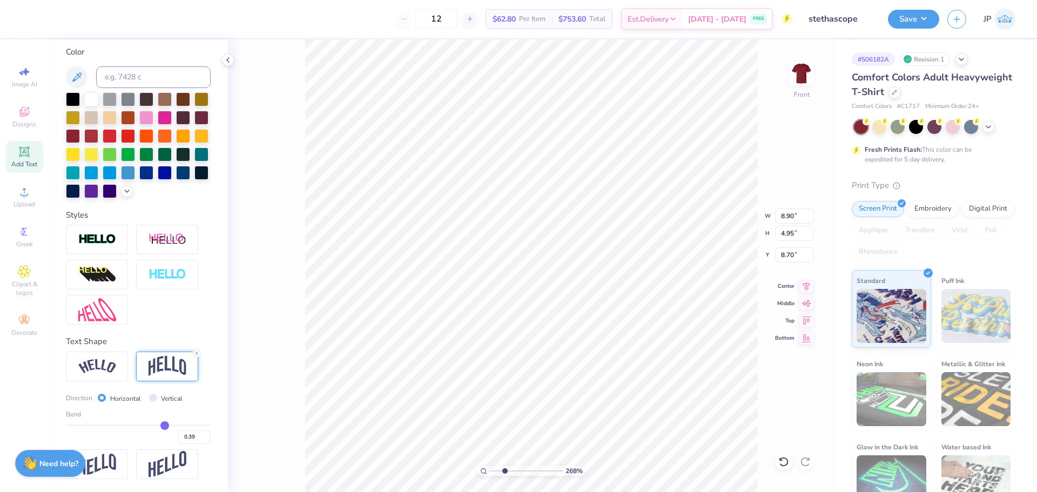
type input "0.39"
click at [159, 426] on input "range" at bounding box center [138, 426] width 145 height 2
type input "4.52"
type input "8.91"
type input "0.35"
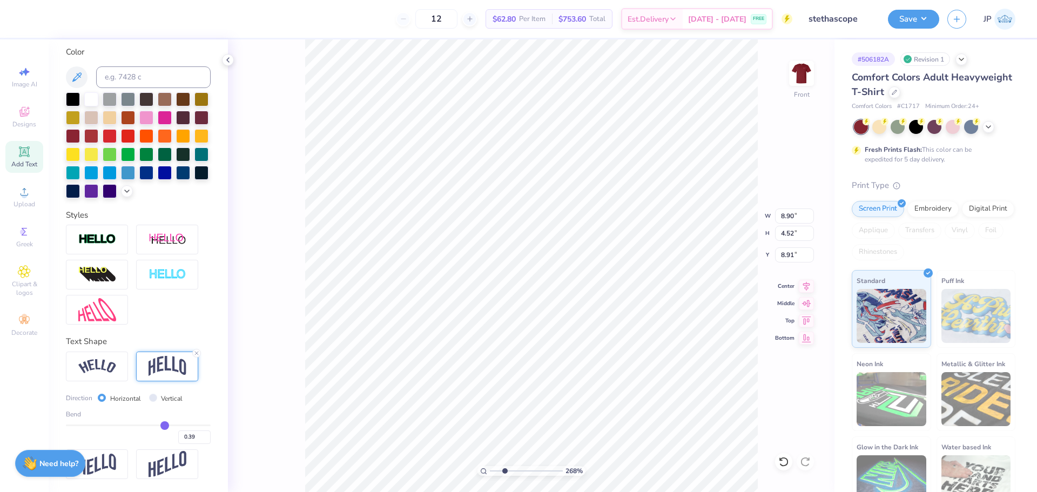
type input "0.35"
type input "0.33"
type input "0.32"
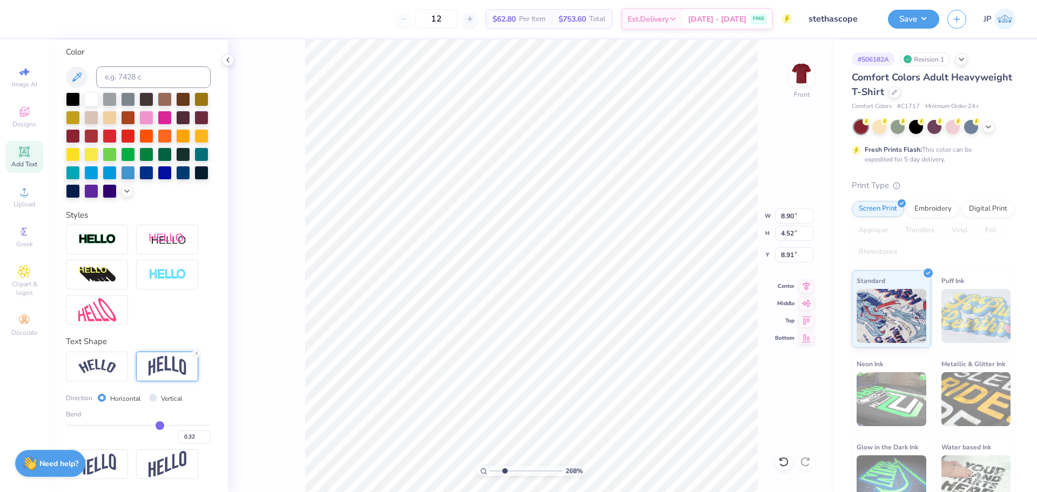
type input "0.31"
click at [154, 426] on input "range" at bounding box center [138, 426] width 145 height 2
type input "4.22"
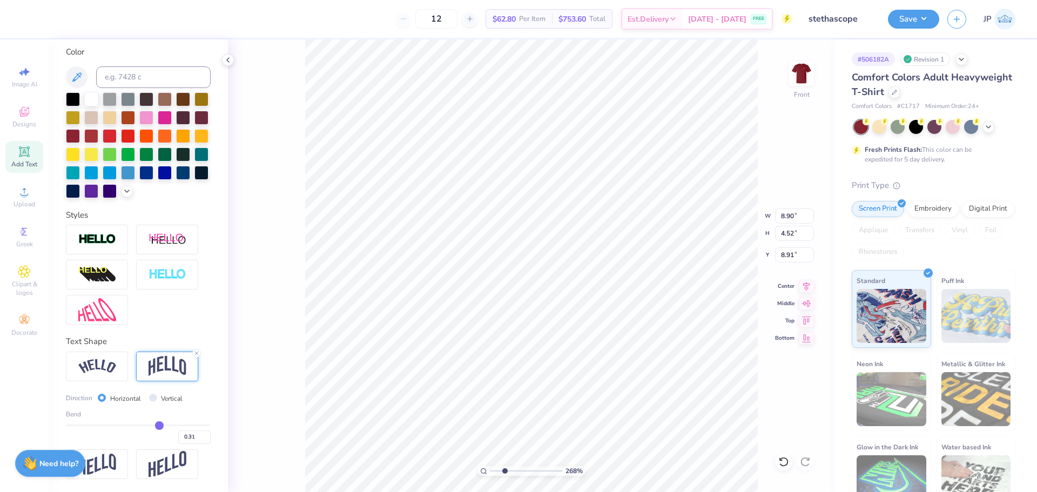
type input "9.06"
type input "0.3"
type input "0.30"
type input "0.3"
click at [153, 426] on input "range" at bounding box center [138, 426] width 145 height 2
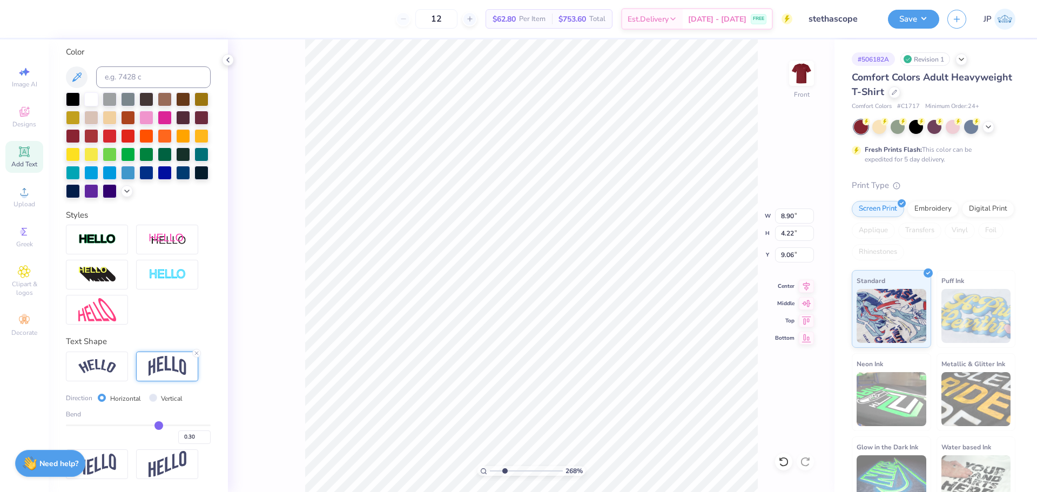
type input "4.19"
type input "8.84"
click at [111, 271] on img at bounding box center [97, 274] width 38 height 17
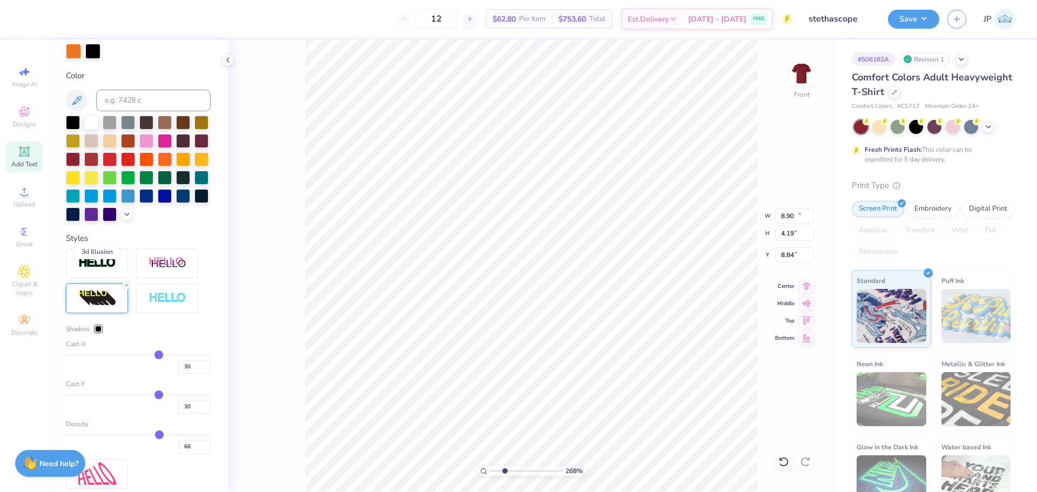
type input "11.57"
type input "5.44"
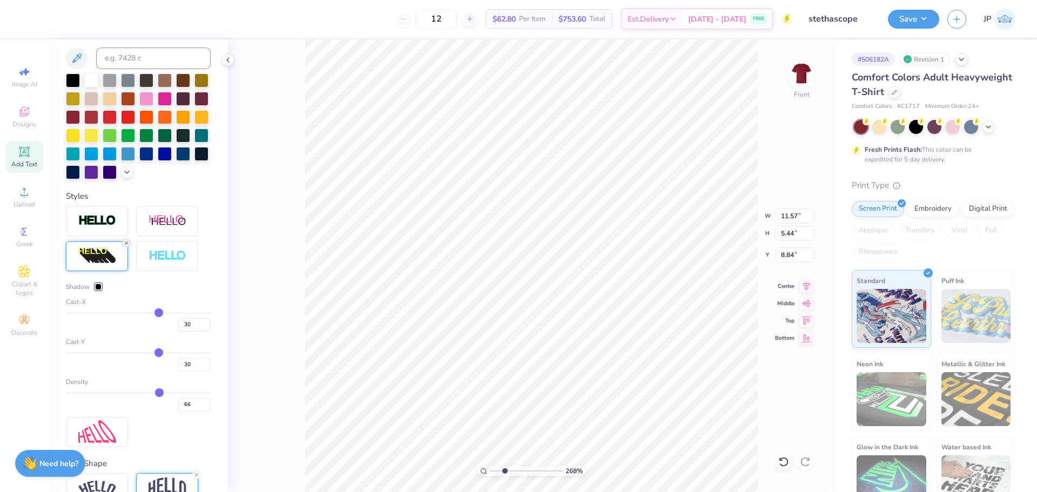
click at [128, 246] on icon at bounding box center [126, 243] width 6 height 6
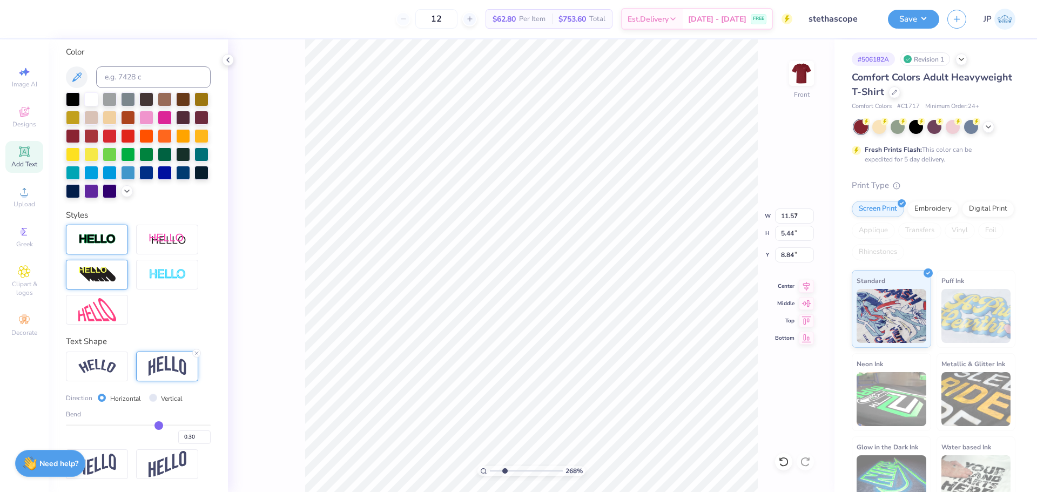
type input "8.90"
type input "4.19"
click at [111, 236] on img at bounding box center [97, 239] width 38 height 12
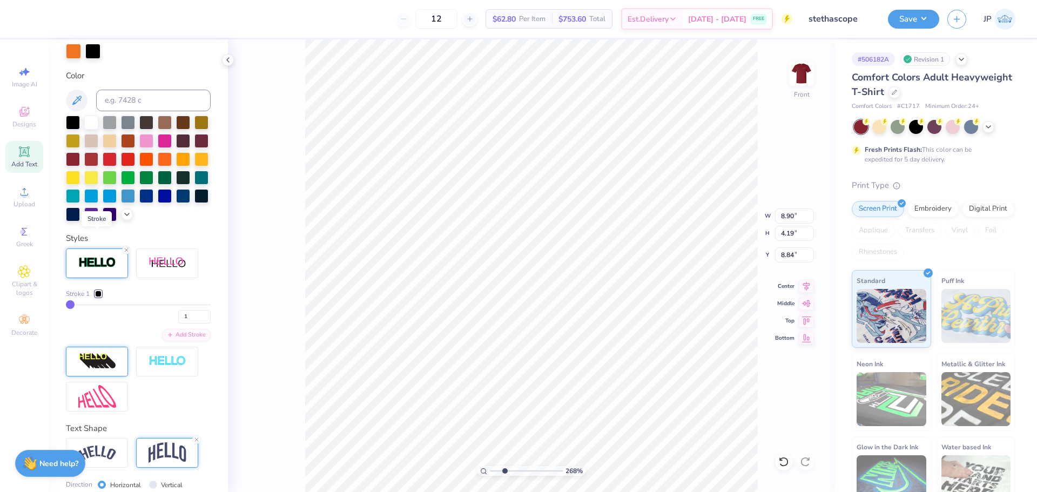
type input "8.91"
type input "4.20"
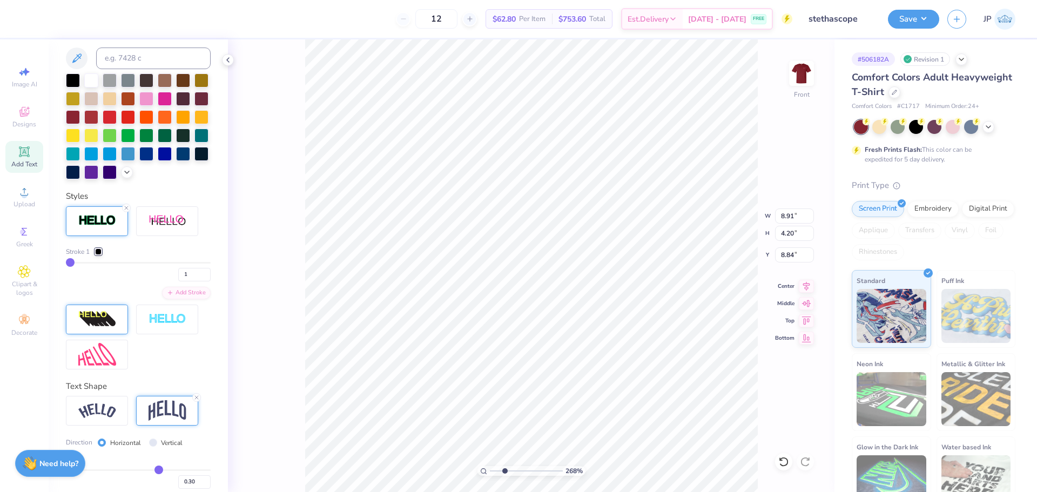
type input "2"
type input "3"
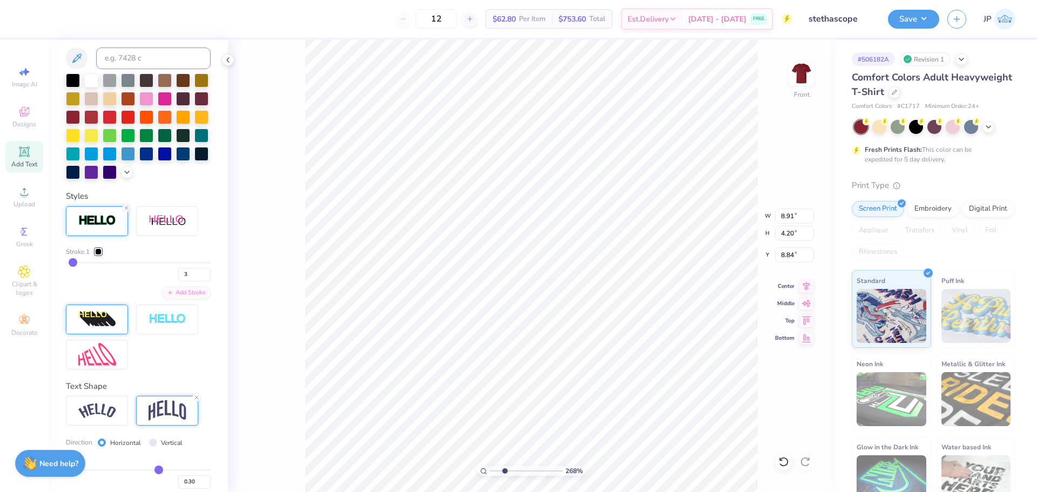
click at [72, 264] on input "range" at bounding box center [138, 263] width 145 height 2
type input "8.94"
type input "4.23"
type input "8.82"
type input "4"
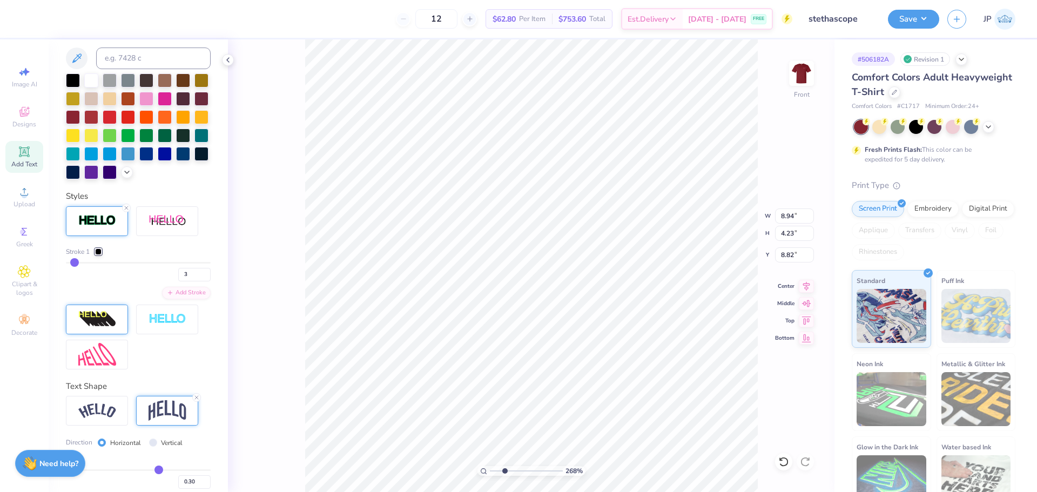
type input "4"
click at [73, 264] on input "range" at bounding box center [138, 263] width 145 height 2
type input "8.96"
type input "4.24"
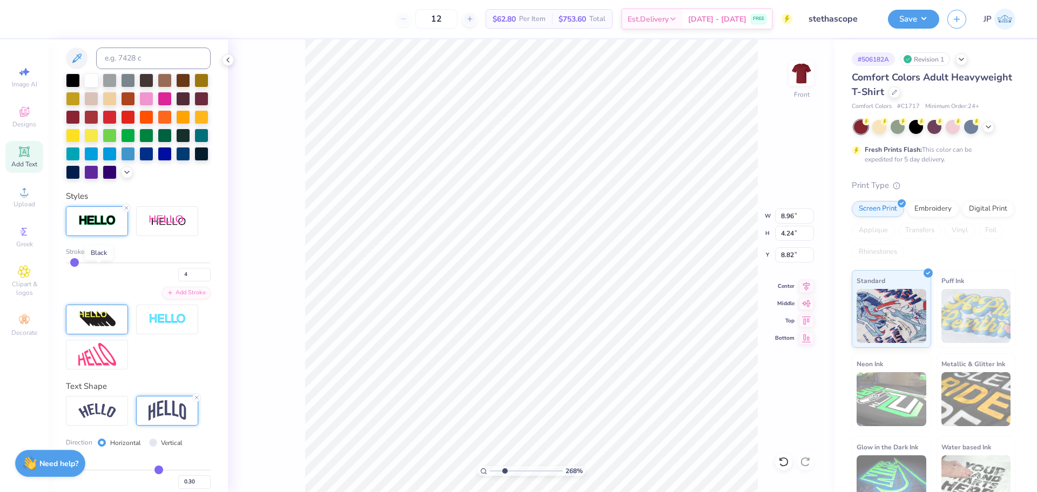
click at [99, 255] on div at bounding box center [98, 252] width 6 height 6
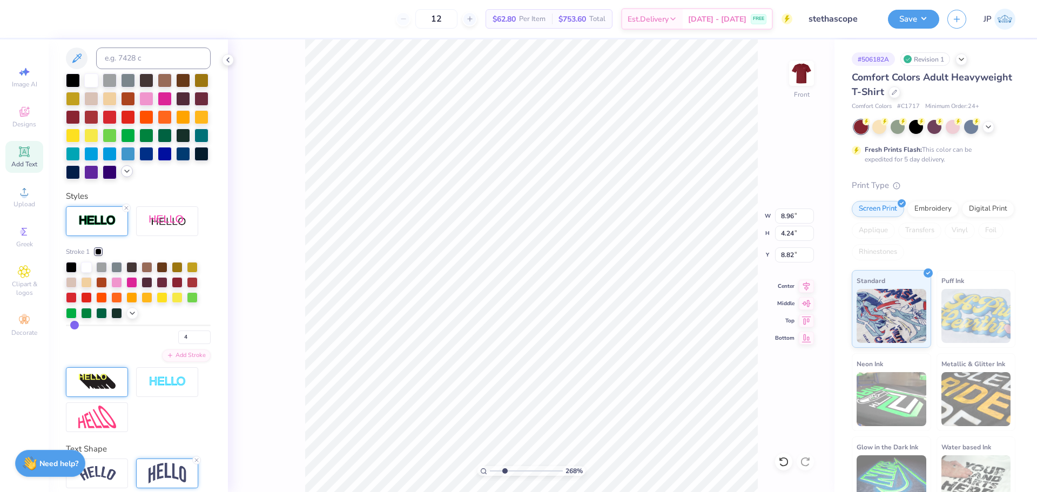
click at [123, 176] on icon at bounding box center [127, 171] width 9 height 9
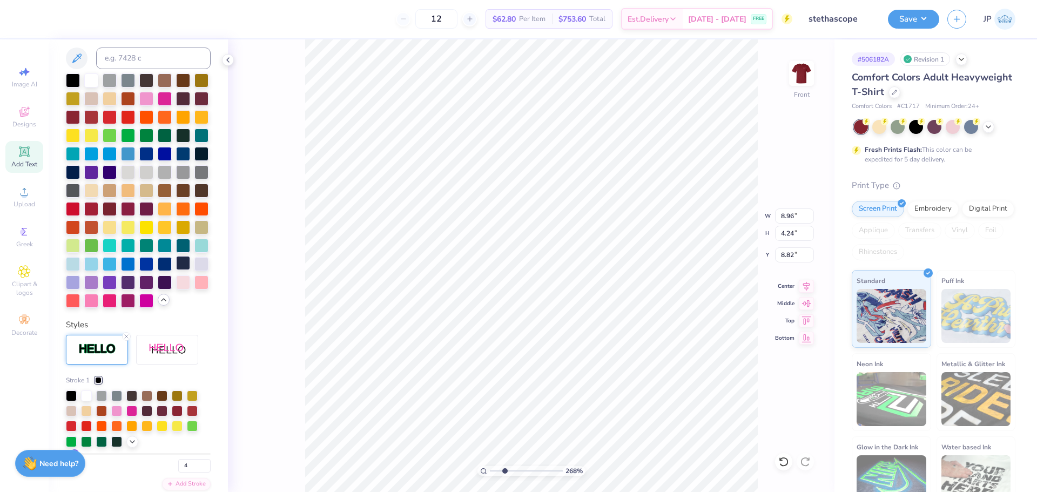
click at [176, 270] on div at bounding box center [183, 263] width 14 height 14
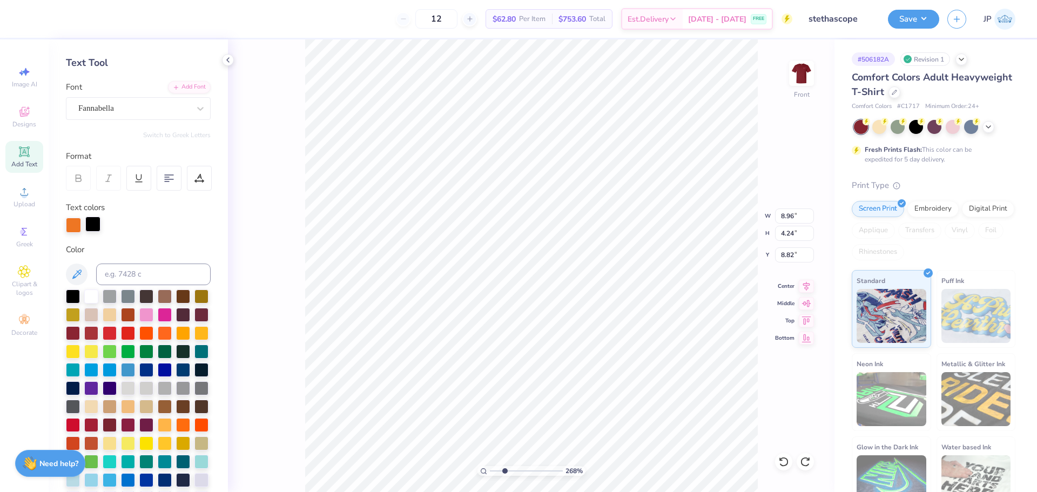
click at [86, 225] on div at bounding box center [92, 224] width 15 height 15
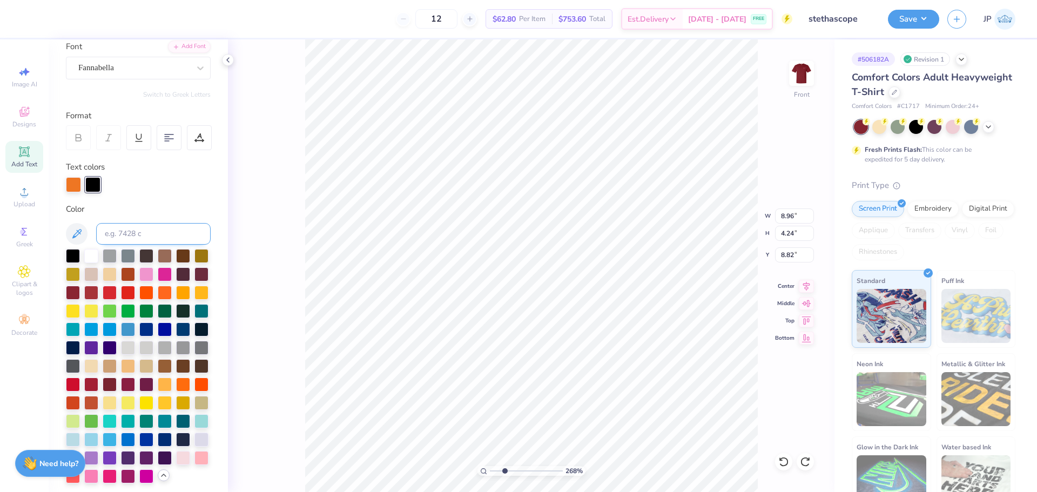
scroll to position [151, 0]
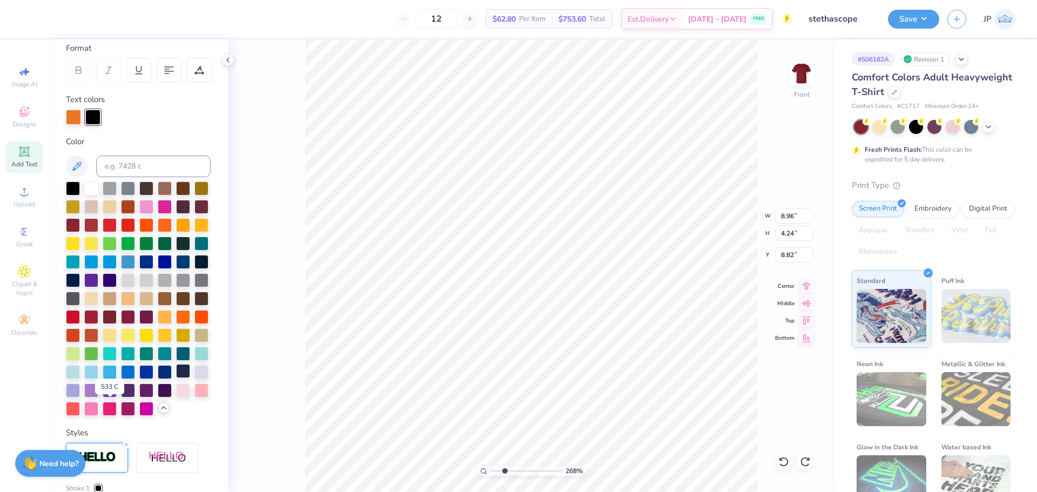
click at [176, 378] on div at bounding box center [183, 371] width 14 height 14
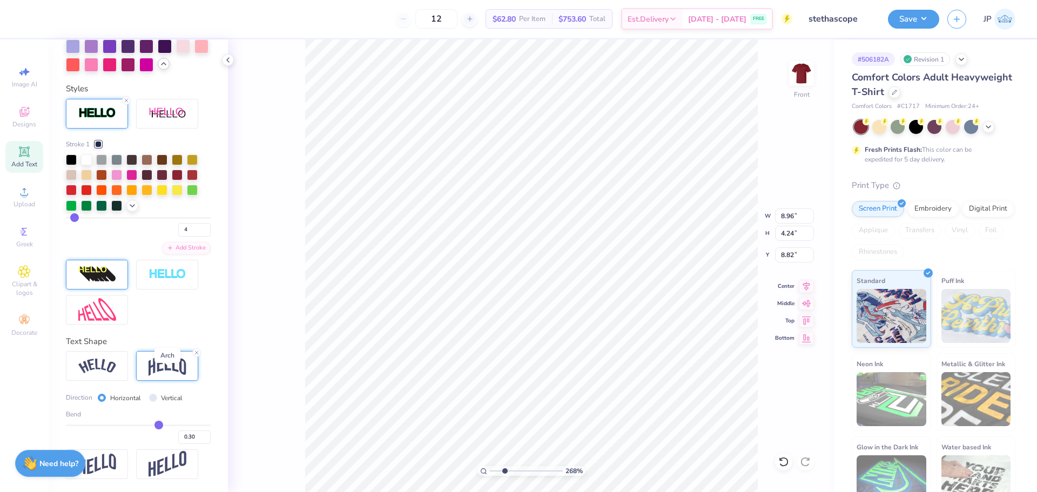
scroll to position [530, 0]
type input "5"
click at [76, 219] on input "range" at bounding box center [138, 218] width 145 height 2
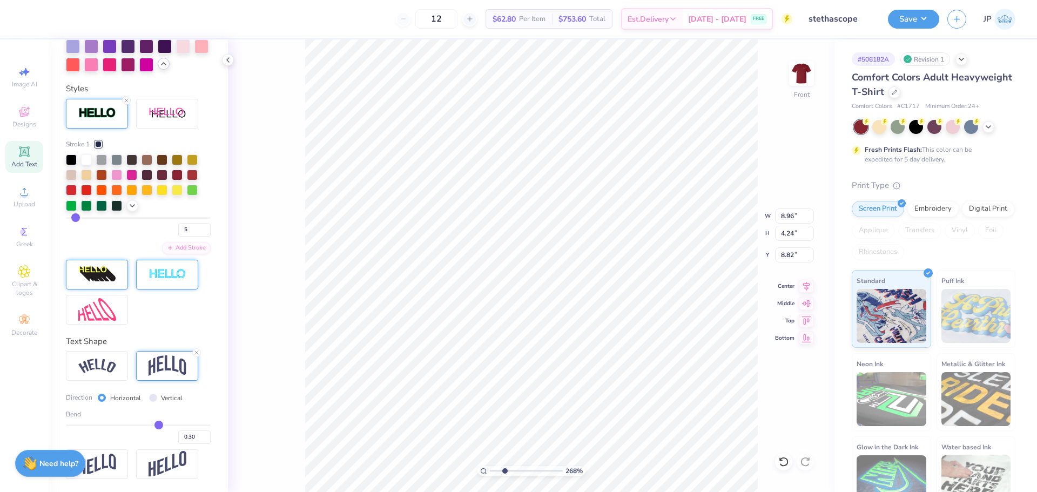
type input "8.97"
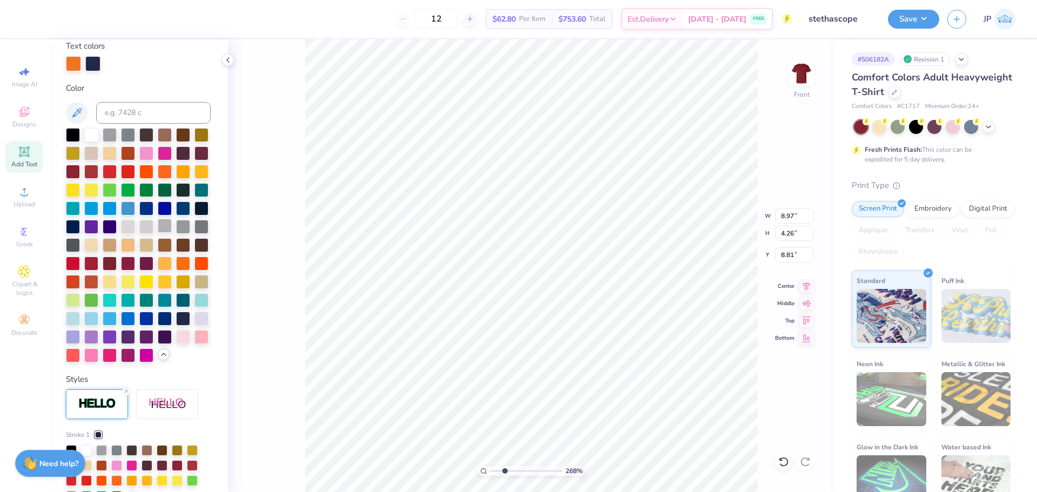
scroll to position [43, 0]
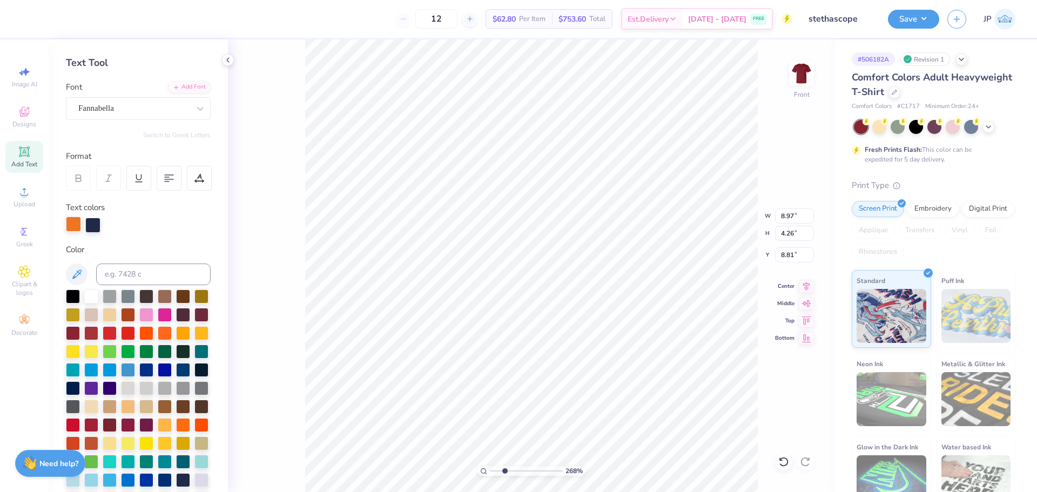
click at [72, 225] on div at bounding box center [73, 224] width 15 height 15
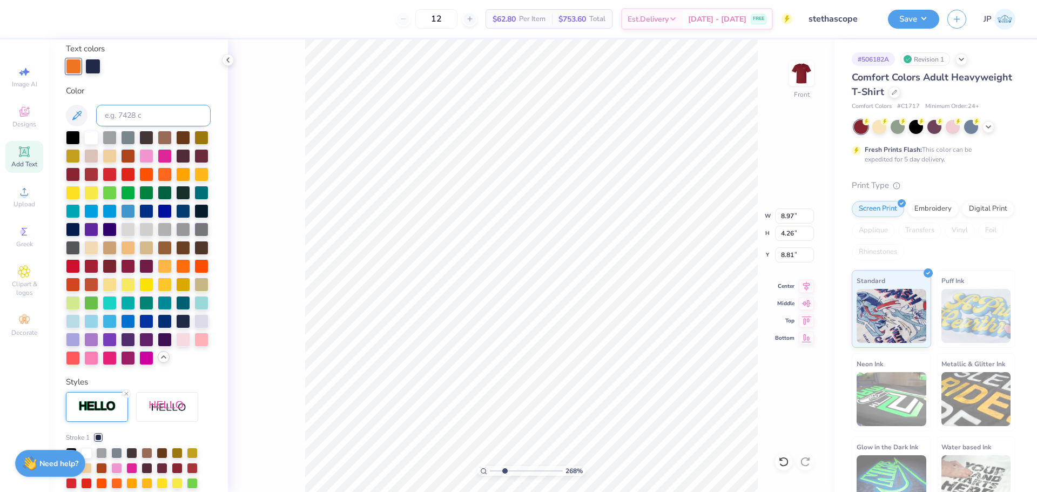
scroll to position [205, 0]
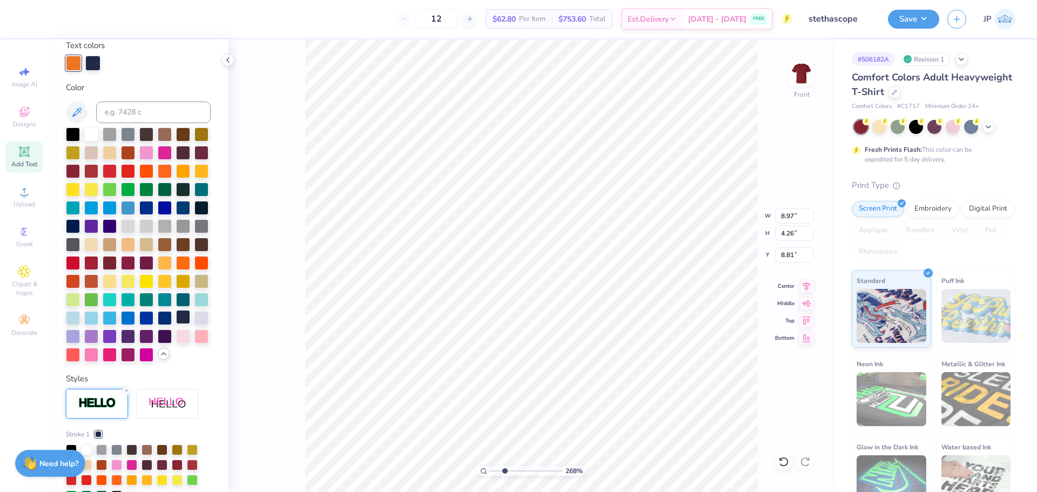
click at [176, 324] on div at bounding box center [183, 317] width 14 height 14
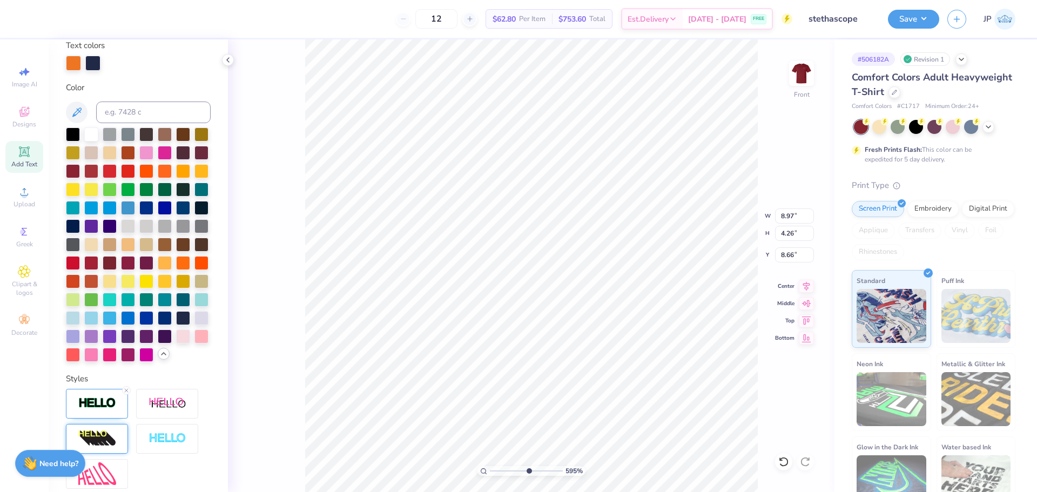
drag, startPoint x: 507, startPoint y: 467, endPoint x: 528, endPoint y: 468, distance: 21.1
click at [528, 469] on input "range" at bounding box center [526, 471] width 73 height 10
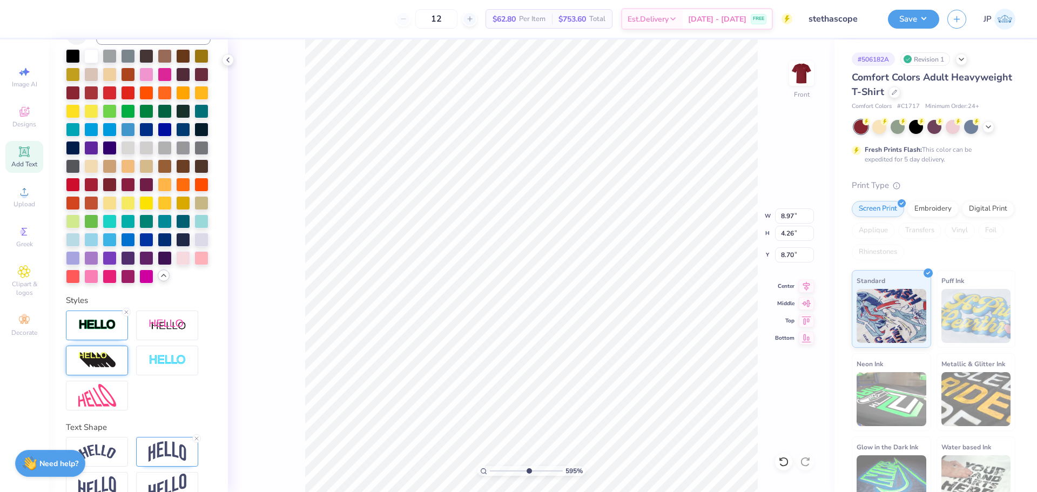
scroll to position [235, 0]
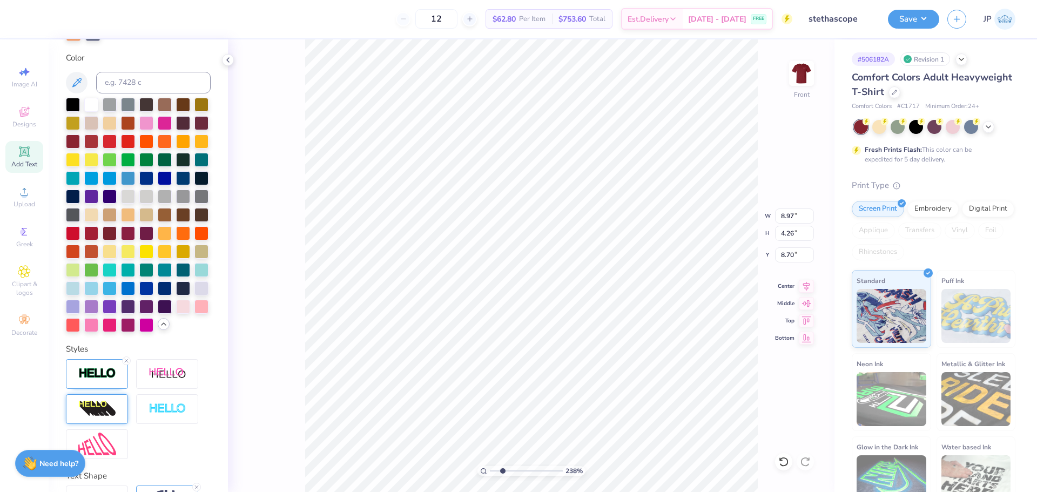
drag, startPoint x: 527, startPoint y: 470, endPoint x: 500, endPoint y: 466, distance: 27.7
click at [502, 467] on input "range" at bounding box center [526, 471] width 73 height 10
click at [304, 207] on div "230 % Front W 9.63 9.63 " H 9.99 9.99 " Y 8.04 8.04 " Center Middle Top Bottom" at bounding box center [531, 265] width 607 height 453
click at [422, 374] on li "Group" at bounding box center [435, 373] width 85 height 21
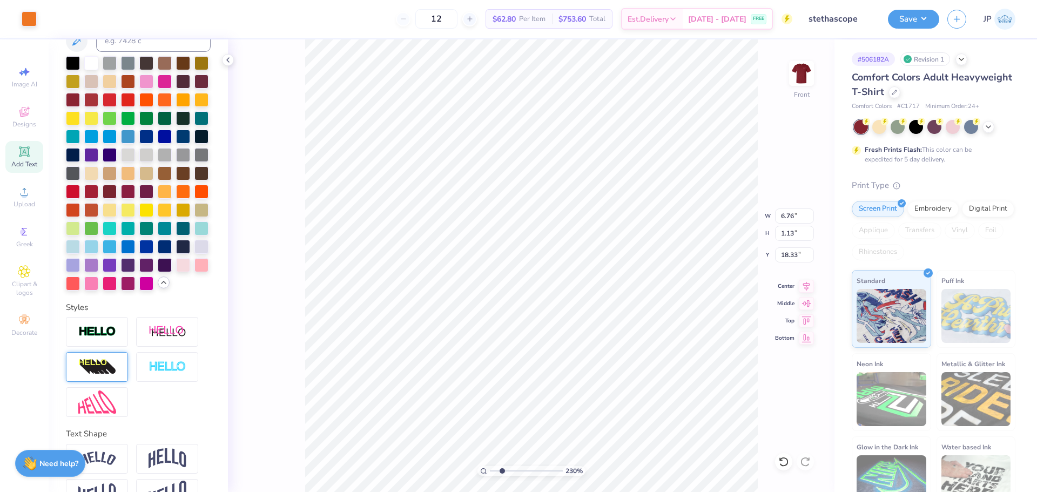
scroll to position [193, 0]
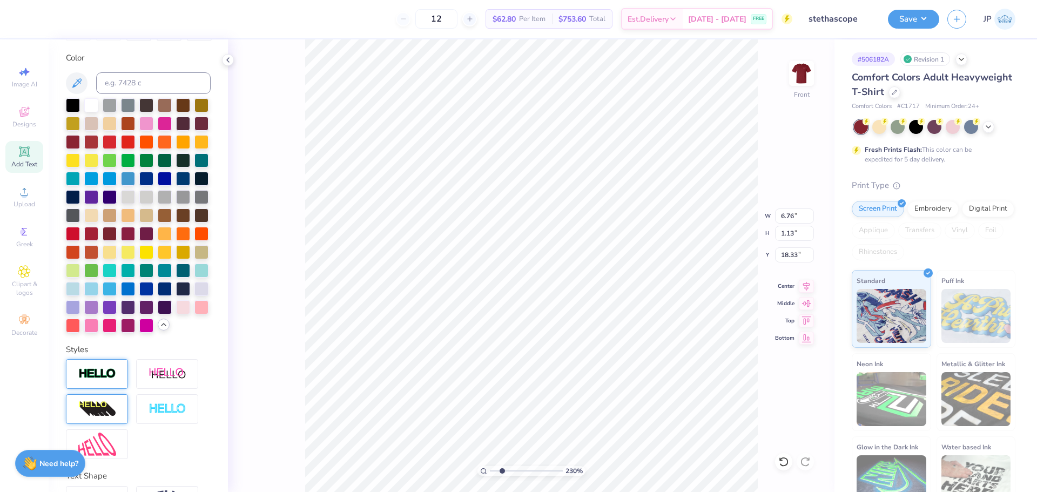
click at [113, 380] on img at bounding box center [97, 374] width 38 height 12
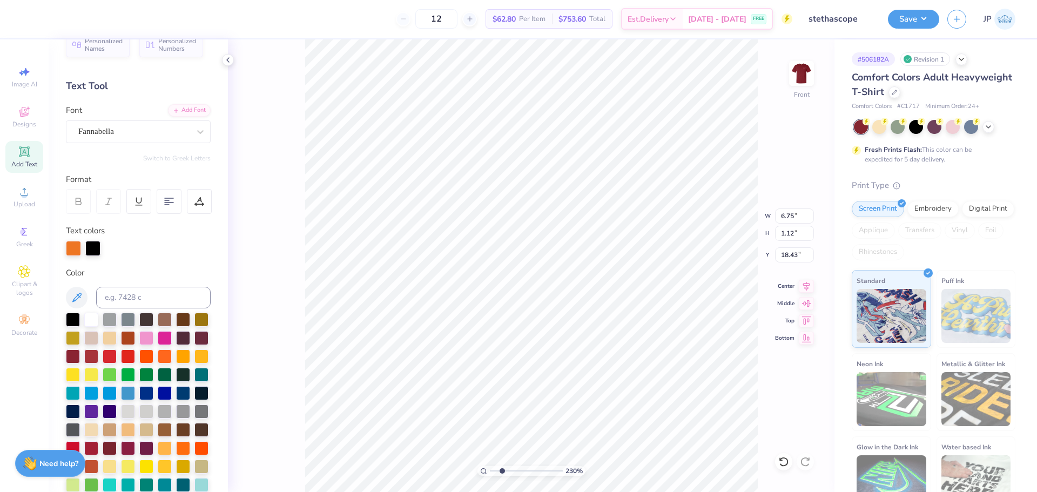
scroll to position [0, 0]
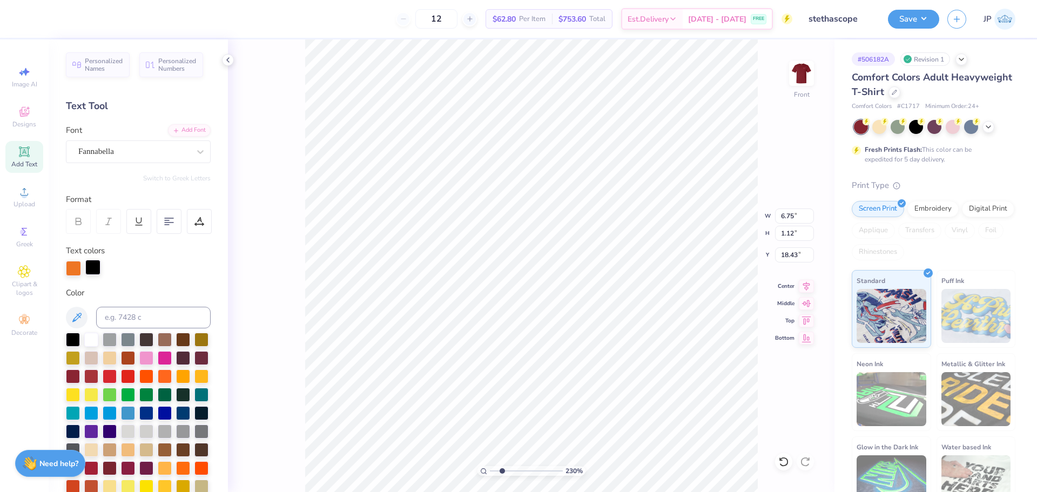
click at [94, 271] on div at bounding box center [92, 267] width 15 height 15
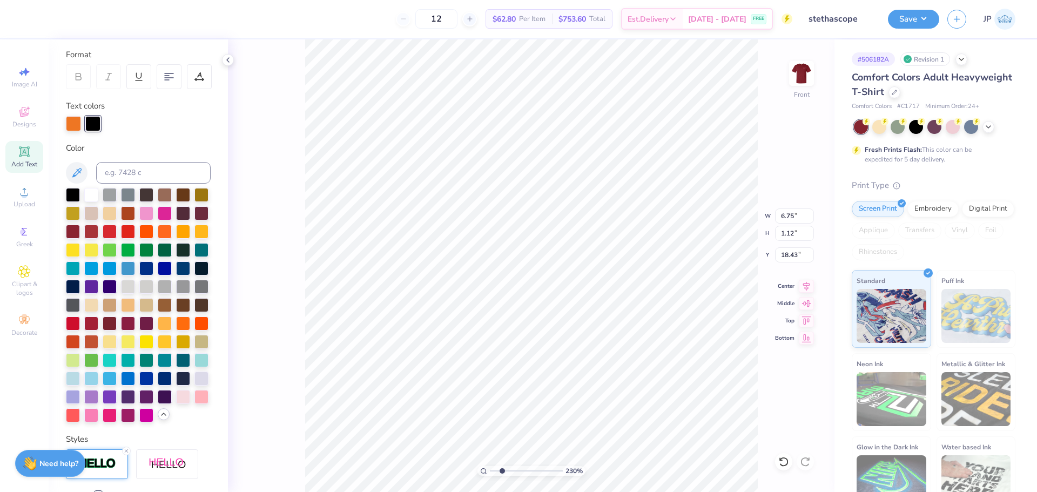
scroll to position [324, 0]
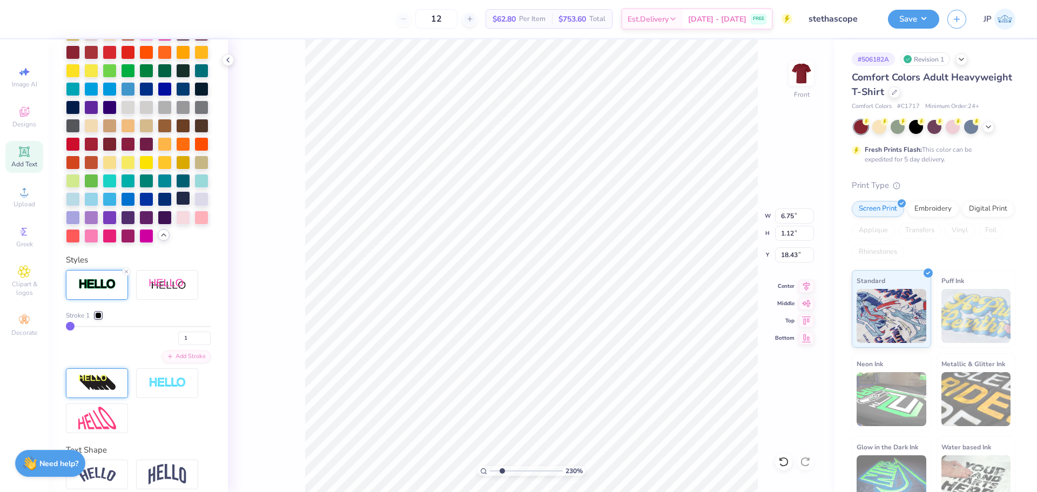
click at [176, 205] on div at bounding box center [183, 198] width 14 height 14
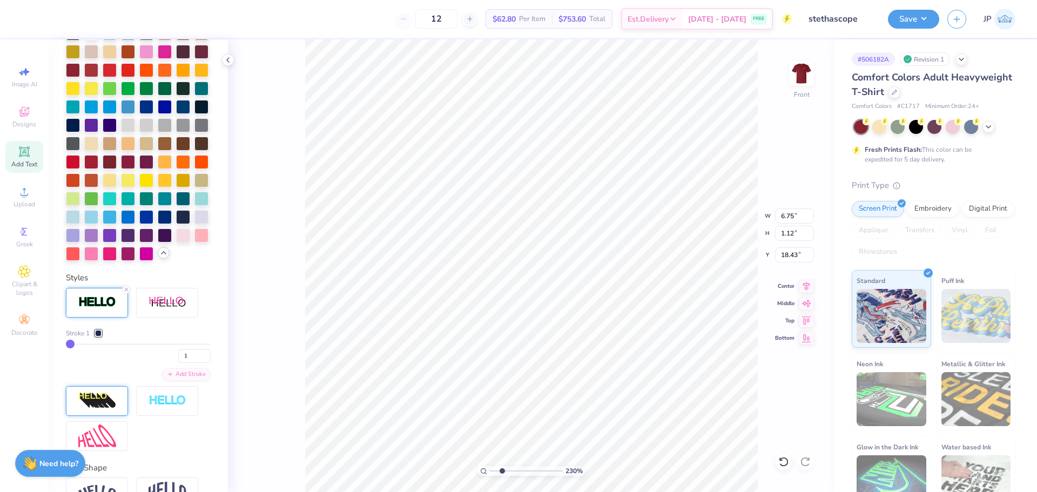
scroll to position [406, 0]
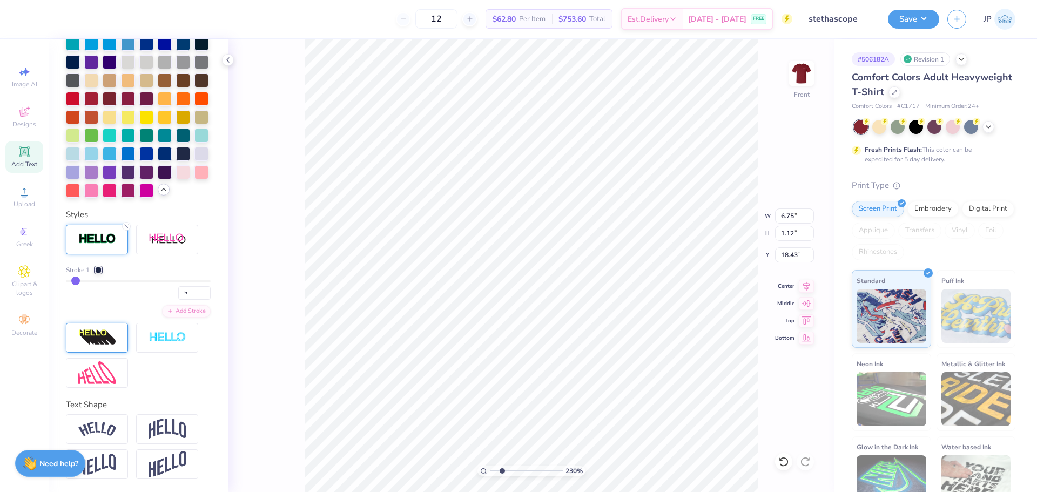
click at [75, 281] on input "range" at bounding box center [138, 281] width 145 height 2
drag, startPoint x: 77, startPoint y: 279, endPoint x: 70, endPoint y: 279, distance: 6.5
click at [70, 280] on input "range" at bounding box center [138, 281] width 145 height 2
click at [74, 281] on input "range" at bounding box center [138, 281] width 145 height 2
drag, startPoint x: 69, startPoint y: 280, endPoint x: 74, endPoint y: 281, distance: 5.4
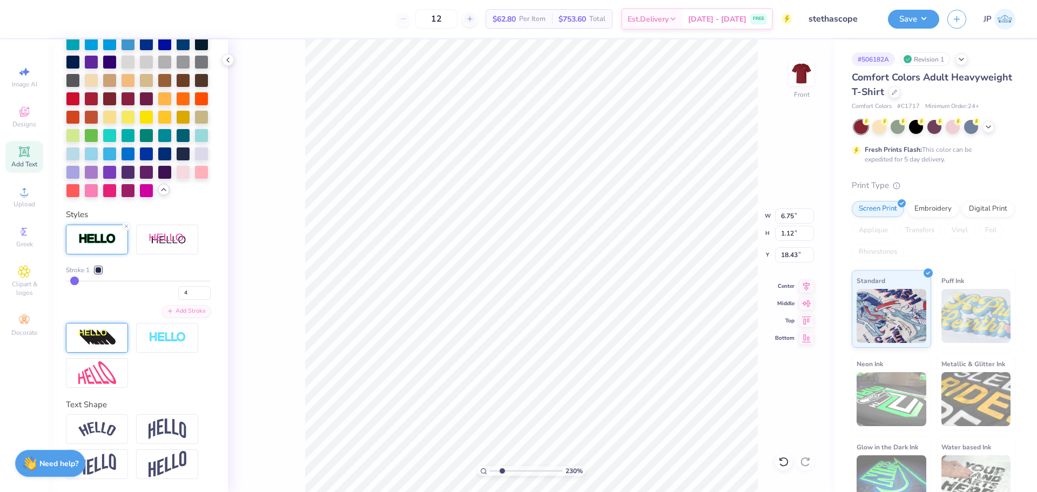
click at [74, 281] on input "range" at bounding box center [138, 281] width 145 height 2
click at [186, 292] on input "4" at bounding box center [194, 293] width 32 height 14
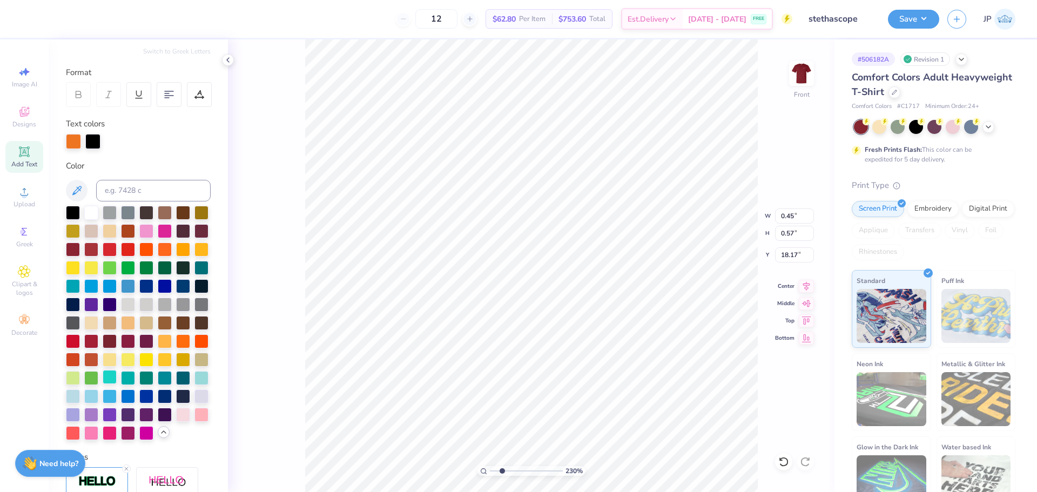
scroll to position [0, 0]
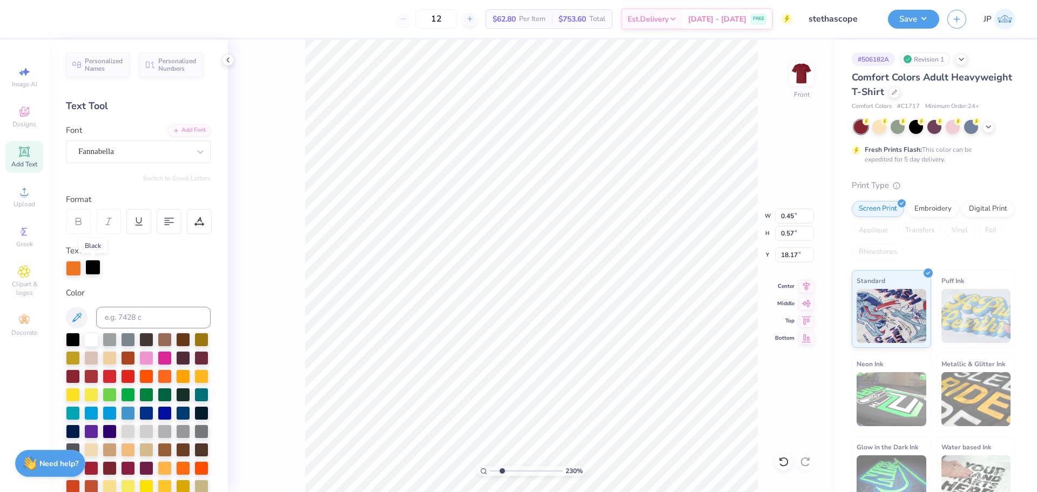
click at [94, 269] on div at bounding box center [92, 267] width 15 height 15
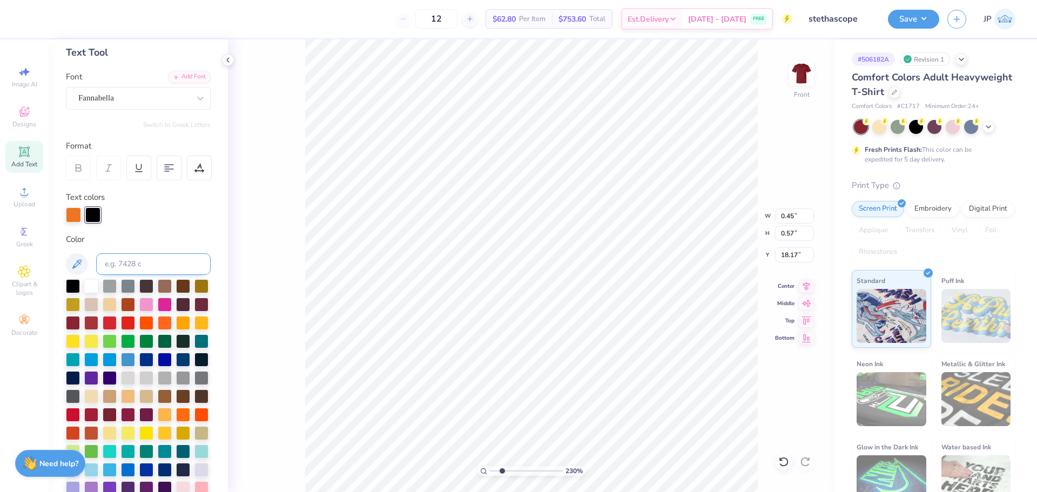
scroll to position [162, 0]
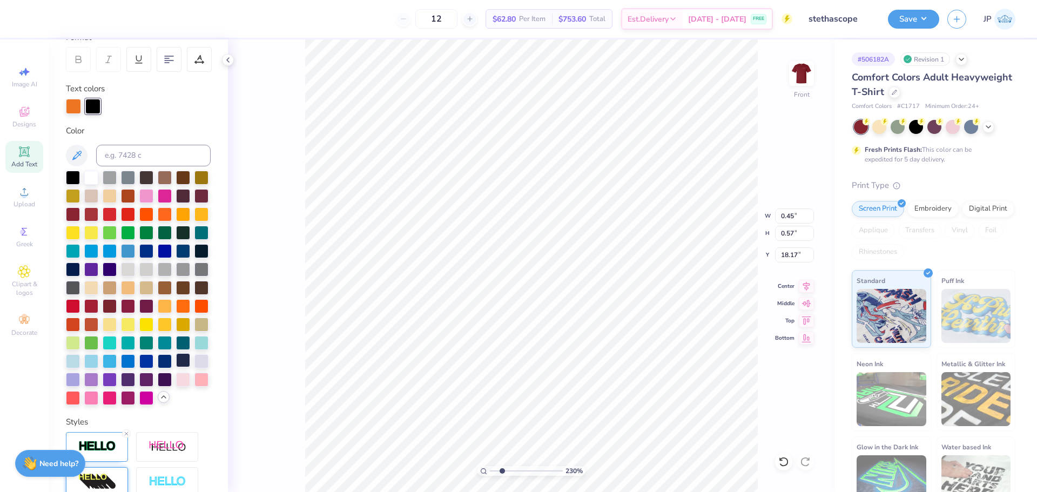
click at [176, 367] on div at bounding box center [183, 360] width 14 height 14
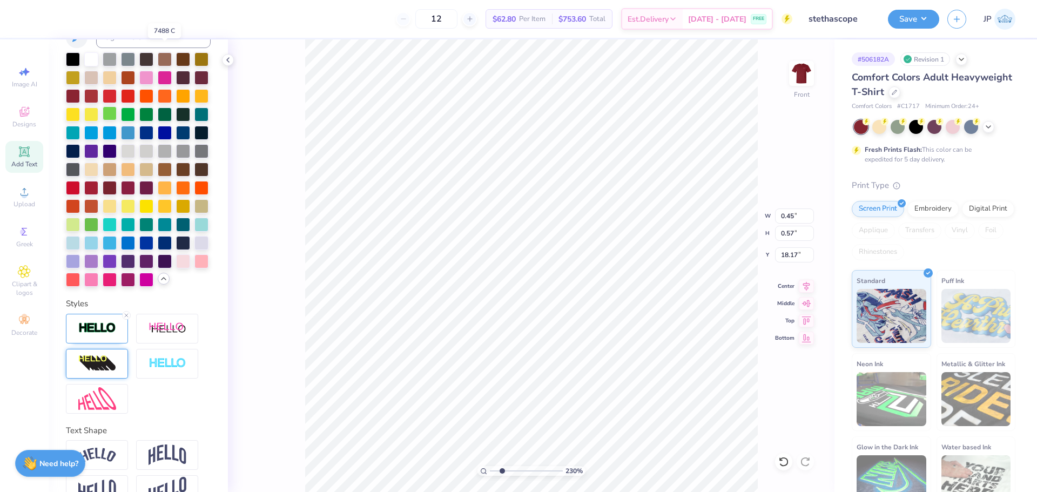
scroll to position [343, 0]
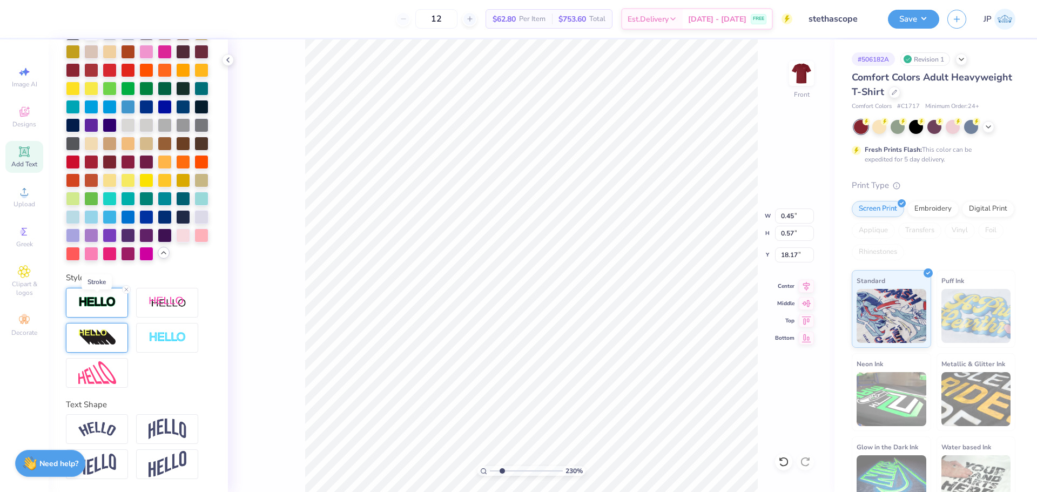
click at [91, 301] on img at bounding box center [97, 302] width 38 height 12
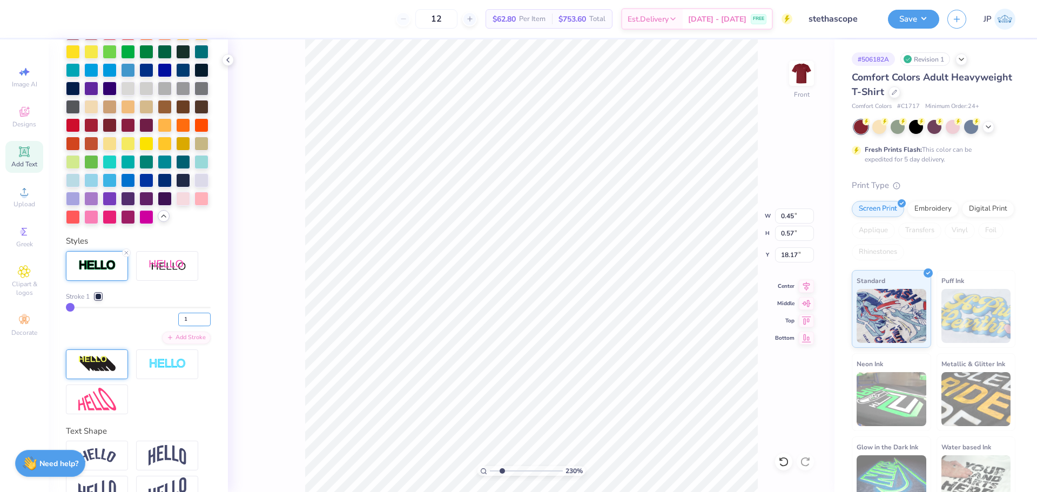
click at [190, 326] on input "1" at bounding box center [194, 320] width 32 height 14
drag, startPoint x: 503, startPoint y: 471, endPoint x: 501, endPoint y: 465, distance: 6.8
click at [501, 466] on input "range" at bounding box center [526, 471] width 73 height 10
click at [809, 285] on icon at bounding box center [807, 284] width 7 height 9
click at [745, 219] on div "215 % Front W 8.88 8.88 " H 4.30 4.30 " Y 8.35 8.35 " Center Middle Top Bottom" at bounding box center [531, 265] width 607 height 453
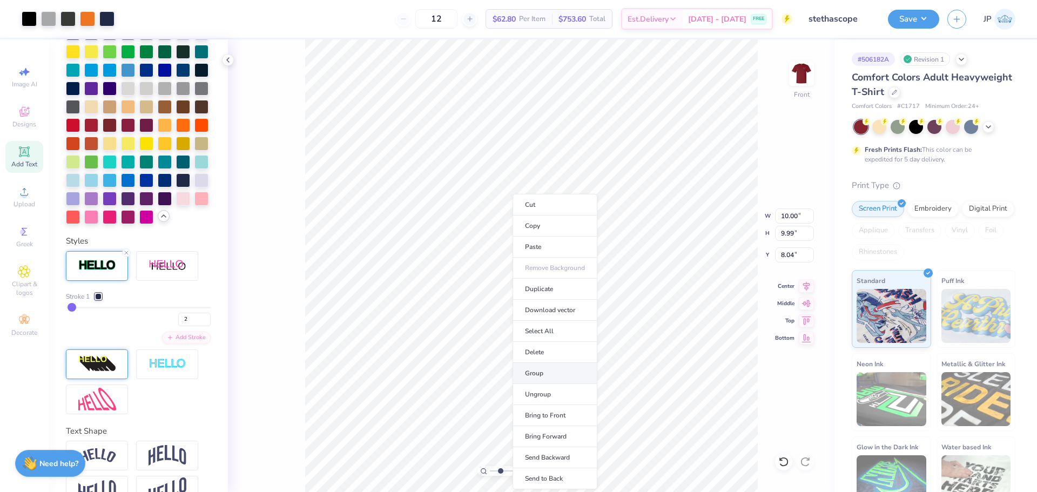
click at [537, 372] on li "Group" at bounding box center [555, 373] width 85 height 21
click at [662, 369] on li "Group" at bounding box center [673, 373] width 85 height 21
click at [804, 287] on icon at bounding box center [806, 284] width 15 height 13
click at [808, 287] on icon at bounding box center [807, 284] width 7 height 9
click at [580, 373] on li "Group" at bounding box center [593, 373] width 85 height 21
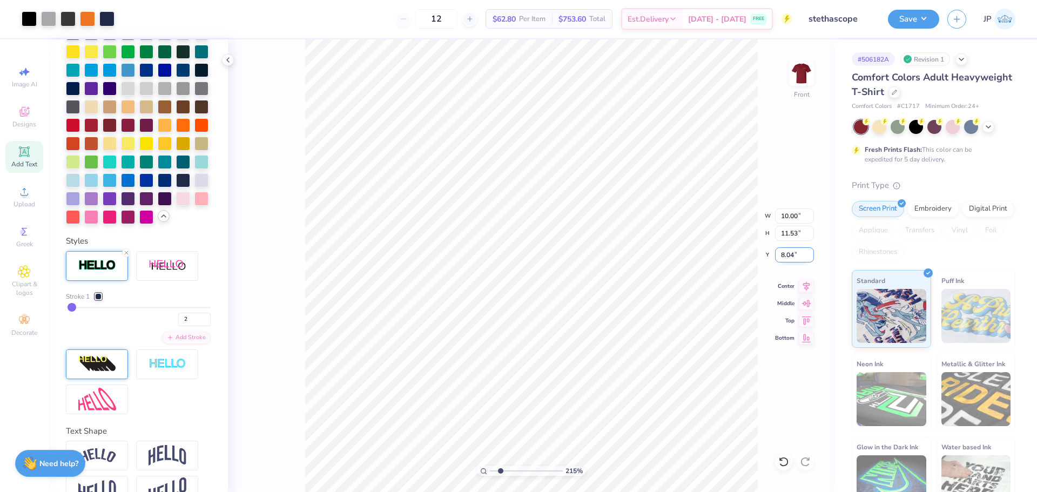
click at [784, 261] on input "8.04" at bounding box center [794, 254] width 39 height 15
drag, startPoint x: 501, startPoint y: 470, endPoint x: 468, endPoint y: 468, distance: 32.5
click at [490, 468] on input "range" at bounding box center [526, 471] width 73 height 10
click at [788, 258] on input "6.00" at bounding box center [794, 254] width 39 height 15
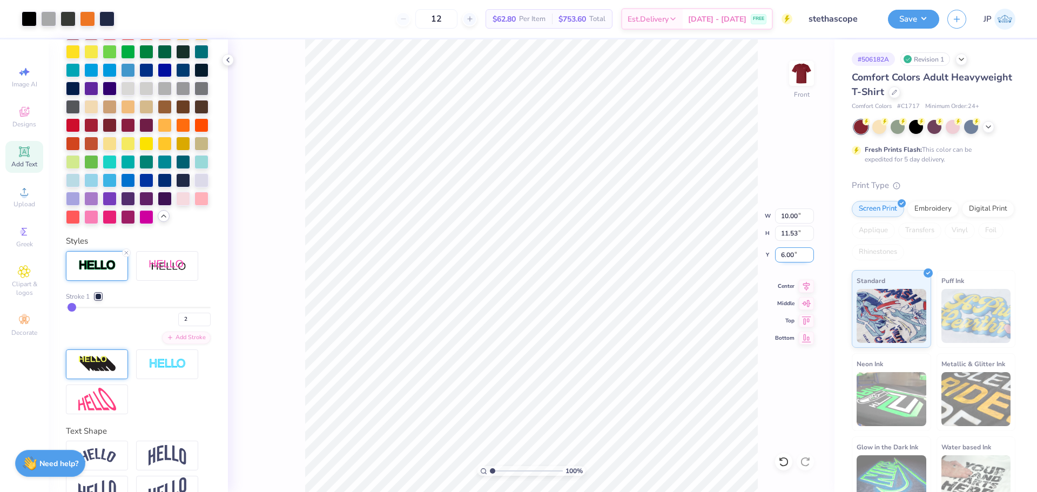
click at [788, 258] on input "6.00" at bounding box center [794, 254] width 39 height 15
click at [762, 216] on div "100 % Front W 10.00 10.00 " H 11.53 11.53 " Y 3.00 3.00 " Center Middle Top Bot…" at bounding box center [531, 265] width 607 height 453
click at [801, 76] on img at bounding box center [801, 73] width 43 height 43
click at [801, 76] on img at bounding box center [802, 74] width 22 height 22
click at [787, 221] on input "10.00" at bounding box center [794, 216] width 39 height 15
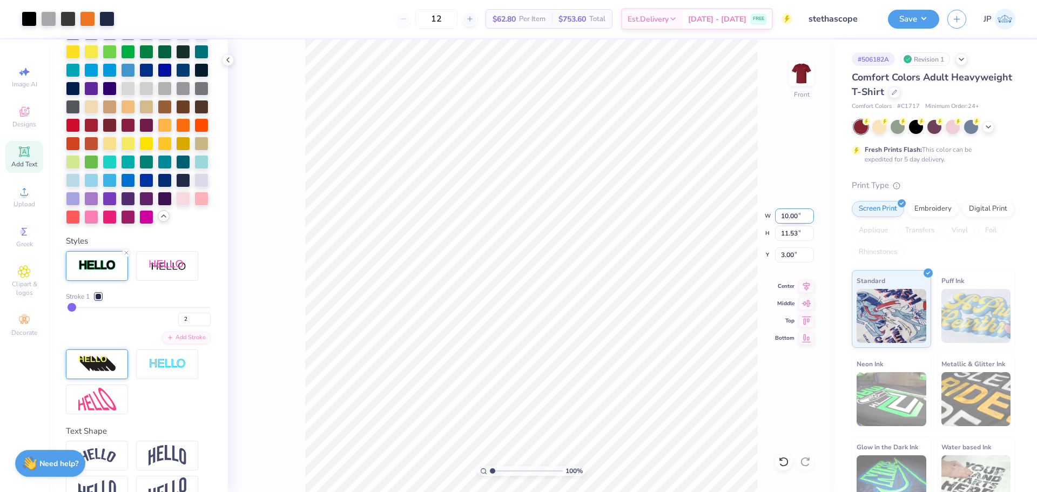
click at [787, 221] on input "10.00" at bounding box center [794, 216] width 39 height 15
click at [778, 257] on input "2.71" at bounding box center [794, 254] width 39 height 15
click at [903, 20] on button "Save" at bounding box center [913, 17] width 51 height 19
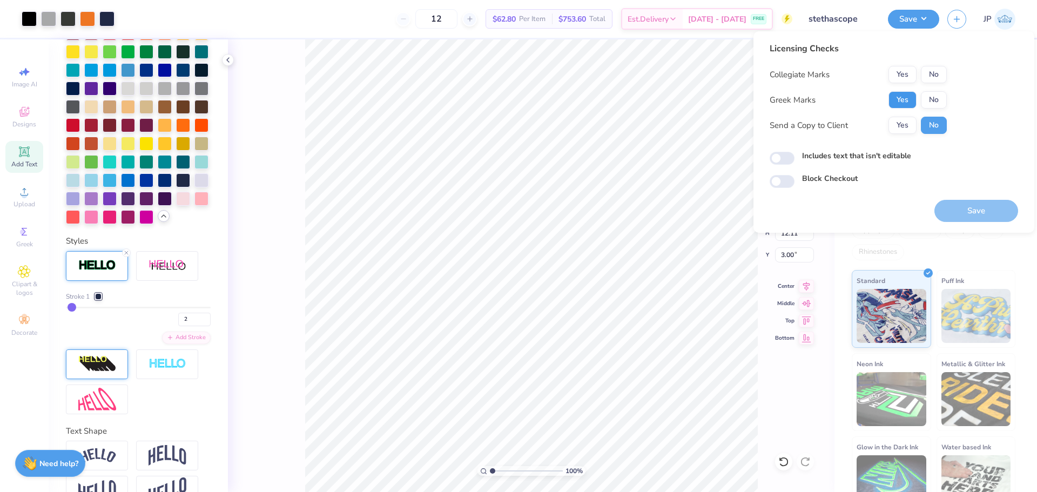
click at [905, 104] on button "Yes" at bounding box center [903, 99] width 28 height 17
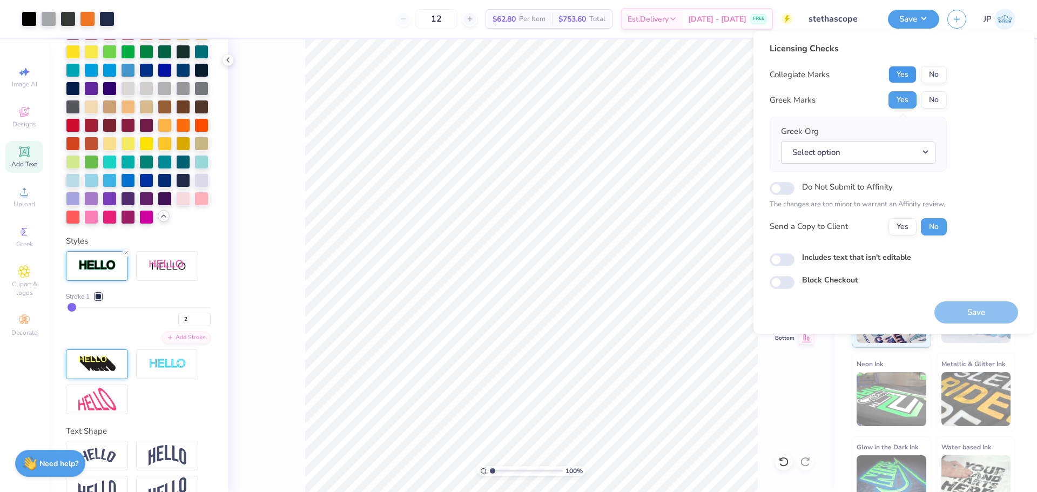
click at [903, 79] on button "Yes" at bounding box center [903, 74] width 28 height 17
click at [936, 103] on button "No" at bounding box center [934, 99] width 26 height 17
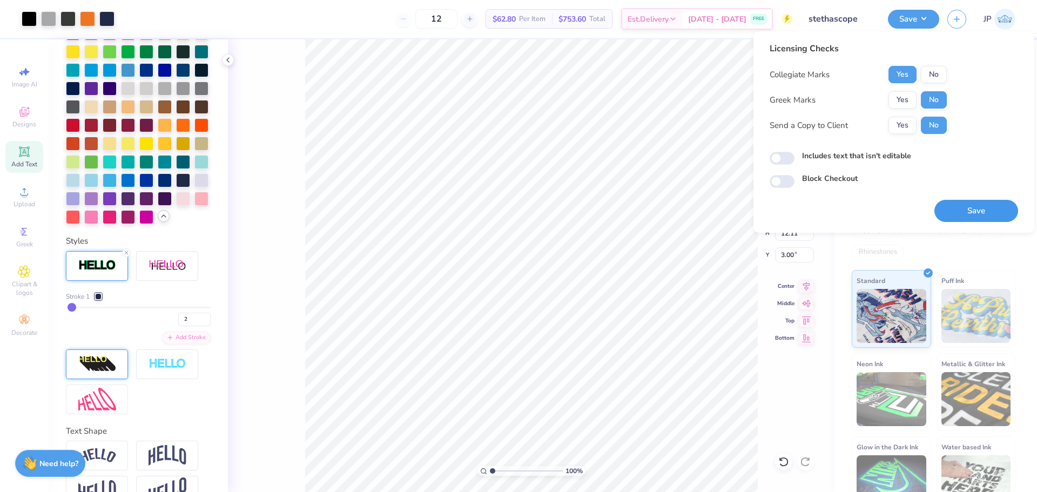
click at [989, 210] on button "Save" at bounding box center [977, 211] width 84 height 22
